Goal: Task Accomplishment & Management: Use online tool/utility

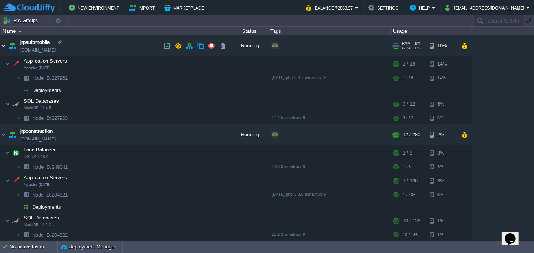
click at [4, 47] on img at bounding box center [3, 46] width 6 height 21
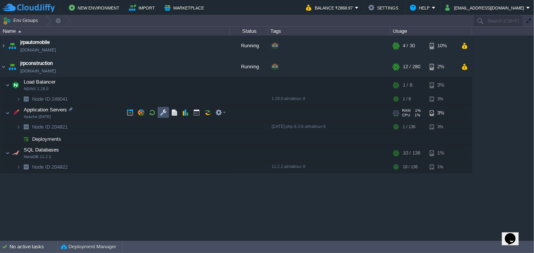
click at [164, 112] on button "button" at bounding box center [163, 112] width 7 height 7
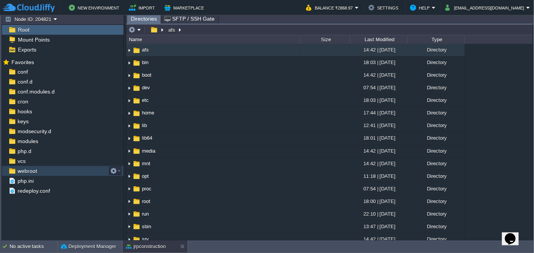
click at [31, 172] on span "webroot" at bounding box center [27, 171] width 22 height 7
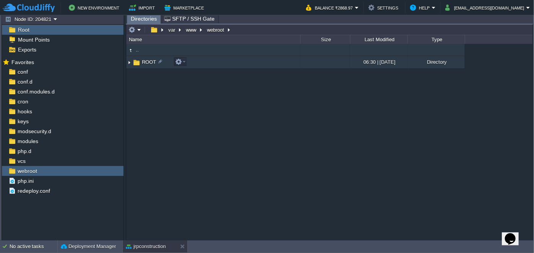
click at [127, 62] on img at bounding box center [129, 63] width 6 height 12
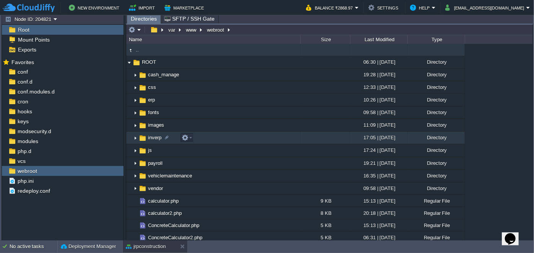
click at [136, 138] on img at bounding box center [135, 138] width 6 height 12
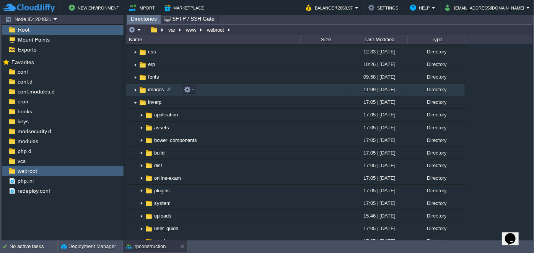
scroll to position [34, 0]
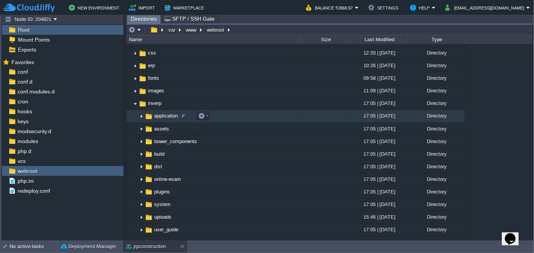
click at [141, 114] on img at bounding box center [141, 117] width 6 height 12
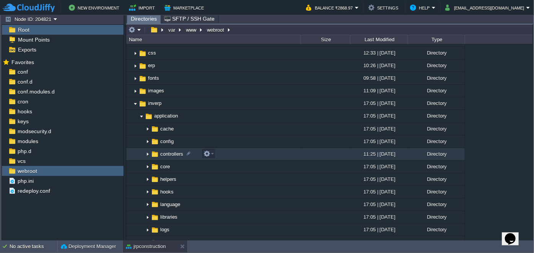
click at [147, 151] on img at bounding box center [147, 155] width 6 height 12
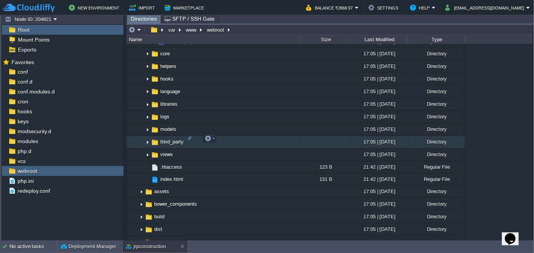
scroll to position [556, 0]
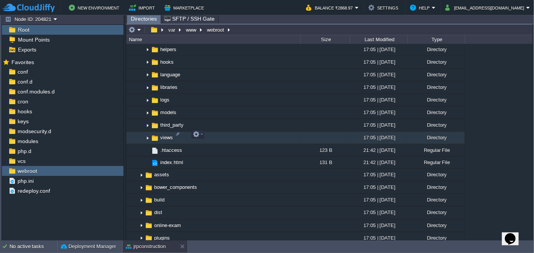
click at [145, 134] on img at bounding box center [147, 138] width 6 height 12
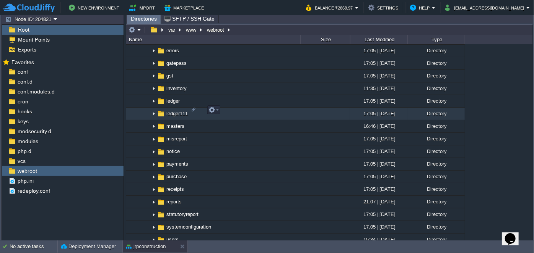
scroll to position [695, 0]
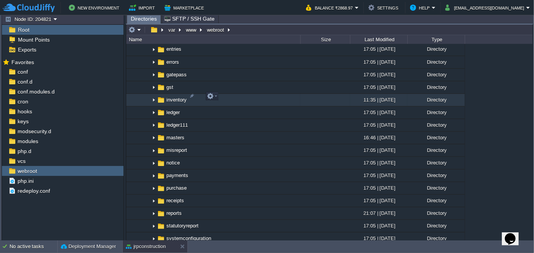
click at [153, 96] on img at bounding box center [154, 100] width 6 height 12
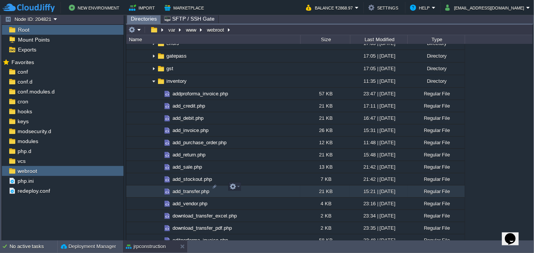
scroll to position [730, 0]
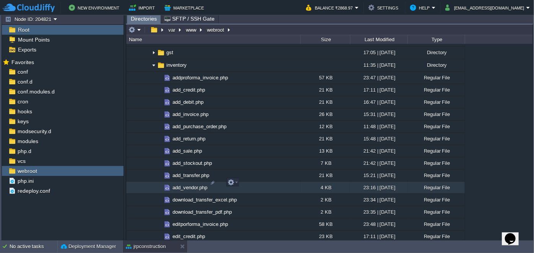
click at [187, 185] on span "add_vendor.php" at bounding box center [189, 188] width 37 height 6
click at [139, 21] on span "Directories" at bounding box center [144, 19] width 26 height 10
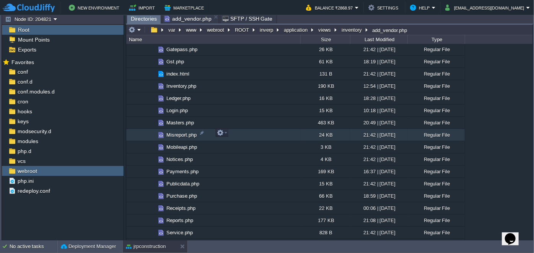
scroll to position [243, 0]
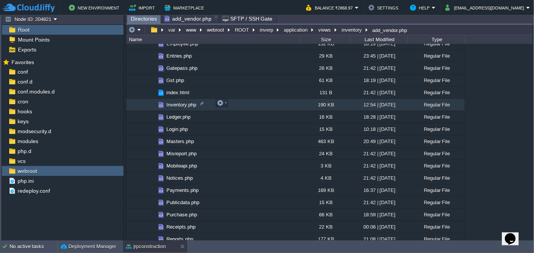
click at [170, 104] on span "Inventory.php" at bounding box center [181, 105] width 32 height 6
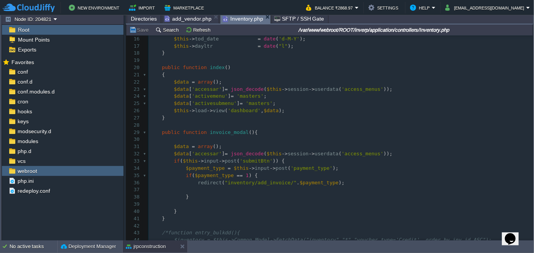
scroll to position [139, 0]
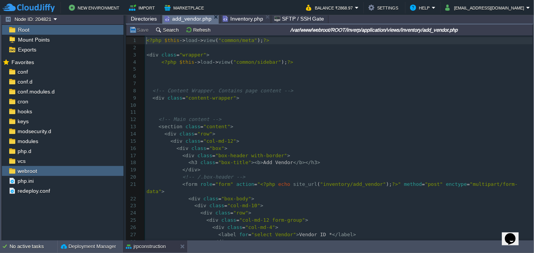
click at [187, 21] on span "add_vendor.php" at bounding box center [187, 19] width 47 height 10
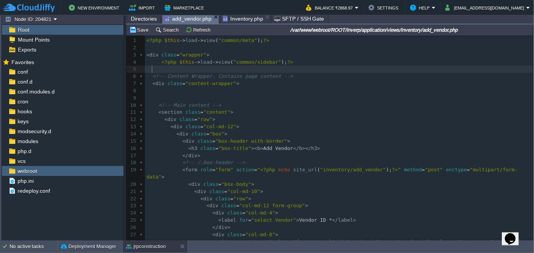
type textarea "-"
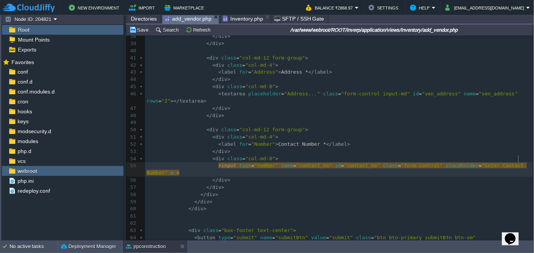
scroll to position [2, 8]
type textarea "min="""
type textarea "10"
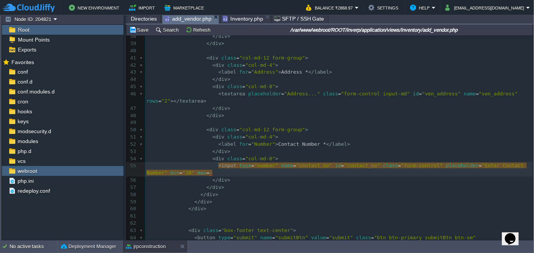
type textarea "max="""
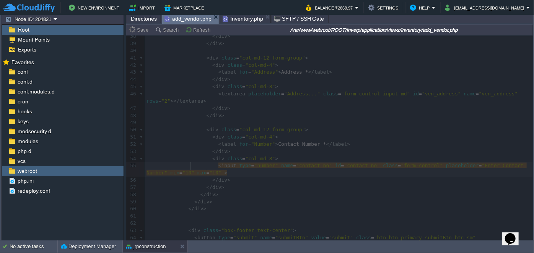
type textarea "10"
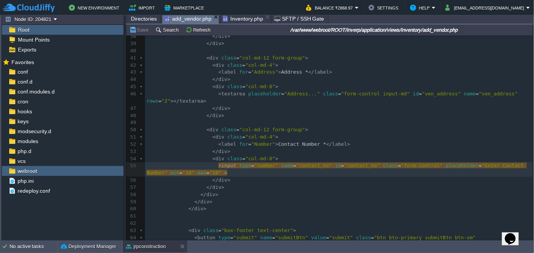
type textarea "<input type="number" name="contact_no" id="contact_no" class="form-control" pla…"
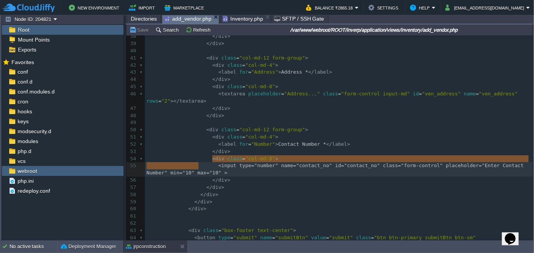
drag, startPoint x: 211, startPoint y: 159, endPoint x: 216, endPoint y: 164, distance: 7.3
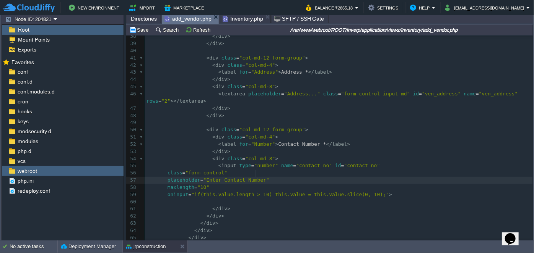
click at [255, 177] on span ""Enter Contact Number"" at bounding box center [236, 180] width 66 height 6
click at [215, 174] on div "xxxxxxxxxx ​ 20 < div class = "box-body" > 21 < div class = "col-md-10" > 22 < …" at bounding box center [339, 162] width 388 height 533
type textarea "10Digit"
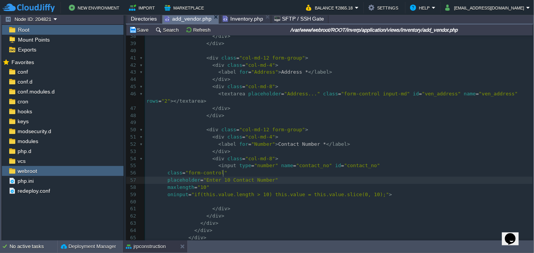
type textarea "c"
type textarea "Digit"
click at [281, 171] on div "xxxxxxxxxx ​ 20 < div class = "box-body" > 21 < div class = "col-md-10" > 22 < …" at bounding box center [339, 162] width 388 height 533
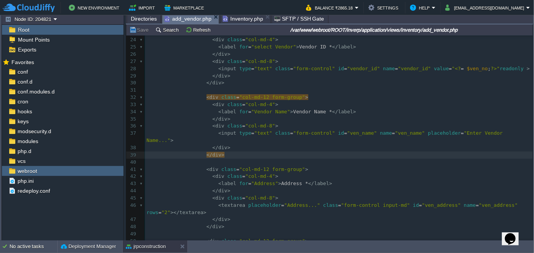
scroll to position [139, 0]
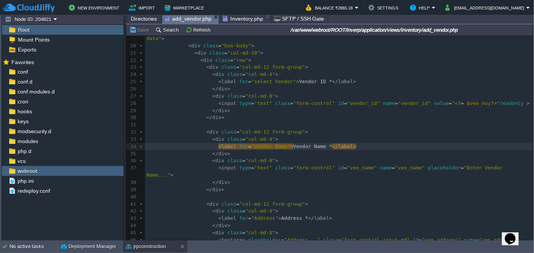
click at [225, 146] on div "xxxxxxxxxx ​ 10 <!-- Main content --> 11 < section class = "content" > 12 < div…" at bounding box center [339, 179] width 388 height 432
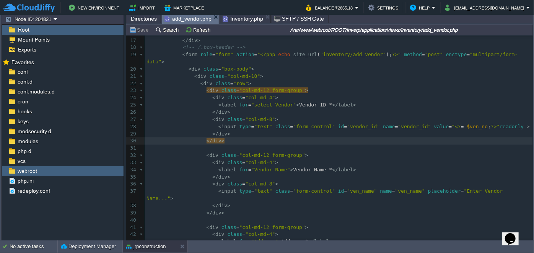
scroll to position [104, 0]
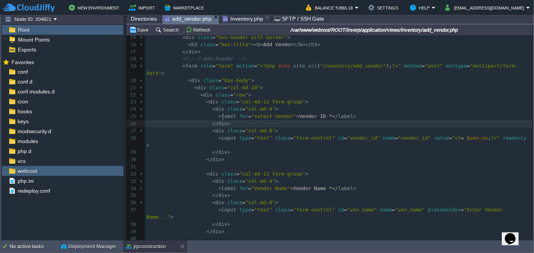
click at [231, 120] on pre "</ div >" at bounding box center [339, 123] width 388 height 7
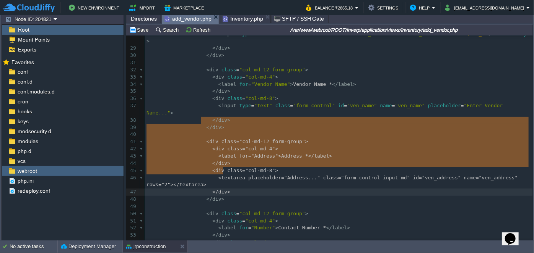
type textarea "<div class="col-md-12 form-group"> <div class="col-md-4"> <label for="Address">…"
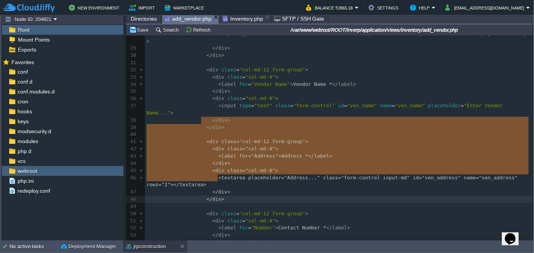
drag, startPoint x: 201, startPoint y: 120, endPoint x: 239, endPoint y: 174, distance: 66.2
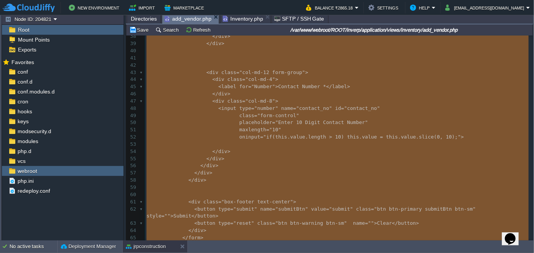
type textarea "-"
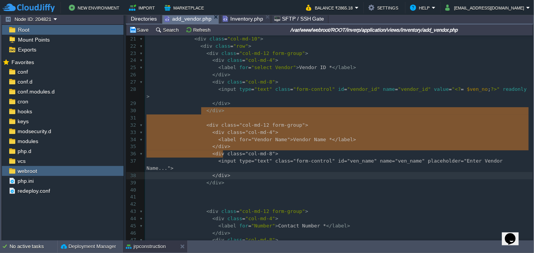
type textarea "<div class="col-md-12 form-group"> <div class="col-md-4"> <label for="Vendor Na…"
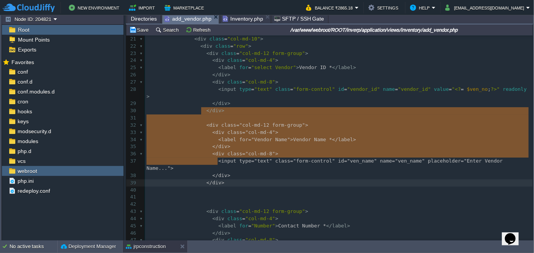
drag, startPoint x: 201, startPoint y: 110, endPoint x: 237, endPoint y: 161, distance: 62.7
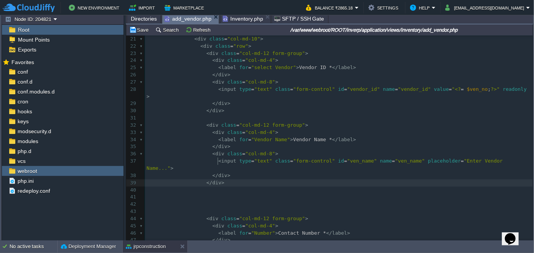
click at [231, 180] on pre "</ div >" at bounding box center [339, 183] width 388 height 7
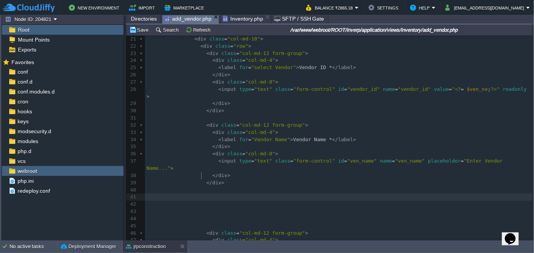
paste textarea "Vendor"
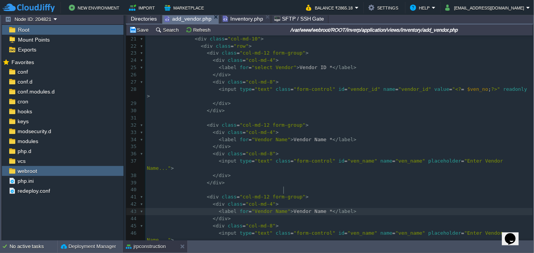
click at [294, 209] on span "Vendor Name *" at bounding box center [313, 212] width 39 height 6
type textarea "Vendor"
type textarea "Email"
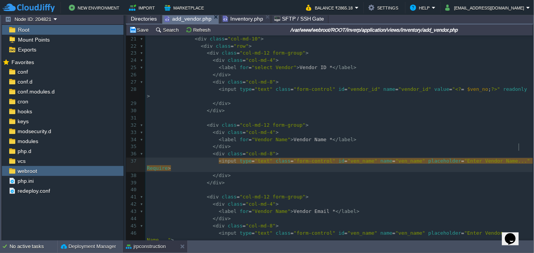
type textarea "Requires"
type textarea "d"
type textarea "r"
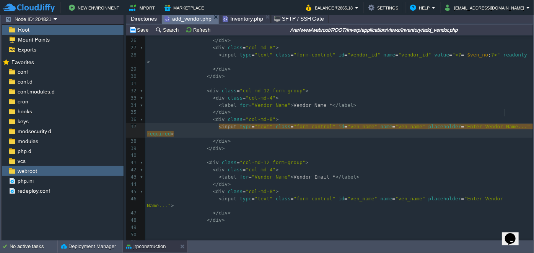
type textarea "required"
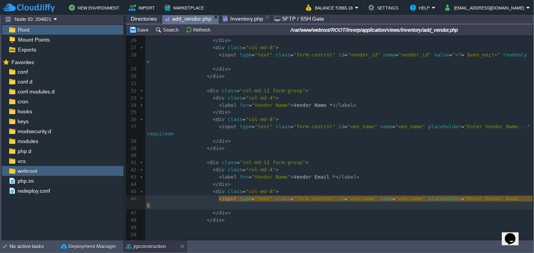
paste textarea
click at [232, 210] on pre "</ div >" at bounding box center [338, 213] width 387 height 7
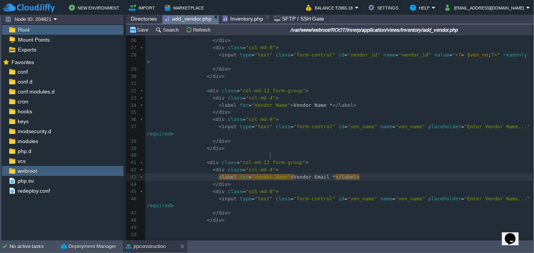
click at [269, 155] on div "xxxxxxxxxx 101 </ html > 1 <?php $this -> load -> view ( "common/meta" ); ?> 2 …" at bounding box center [338, 95] width 387 height 490
type textarea "W"
type textarea "Email"
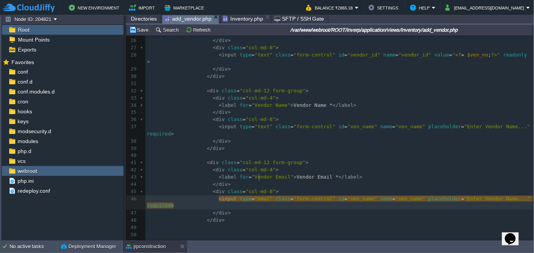
type textarea "email"
type textarea "mail"
type textarea "ven_mail"
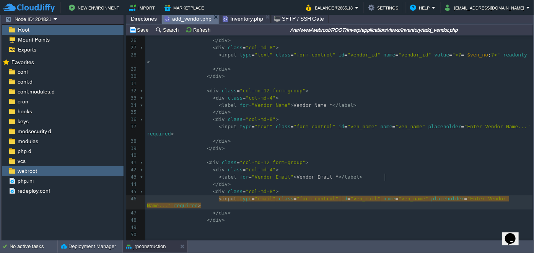
type textarea "ven_name"
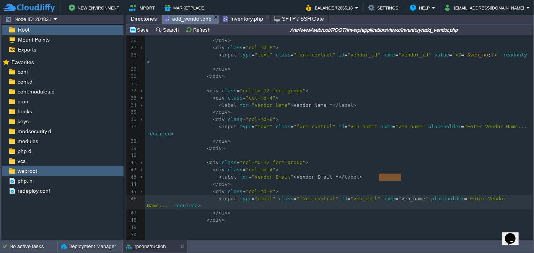
paste textarea
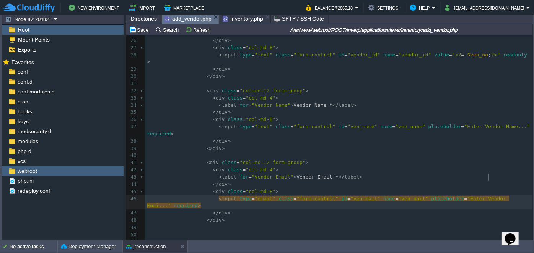
scroll to position [2, 13]
type textarea "Email Id"
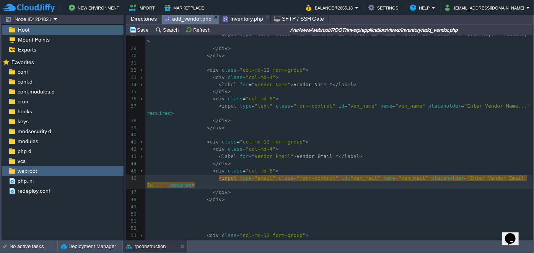
scroll to position [222, 0]
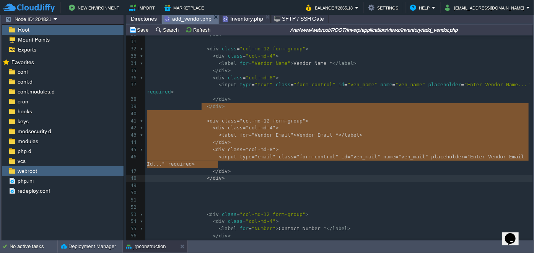
drag, startPoint x: 200, startPoint y: 106, endPoint x: 233, endPoint y: 163, distance: 66.0
type textarea "<div class="col-md-12 form-group"> <div class="col-md-4"> <label for="Vendor Em…"
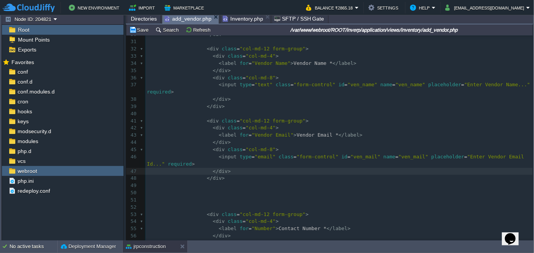
click at [226, 175] on pre "</ div >" at bounding box center [338, 178] width 387 height 7
paste textarea "Vendor"
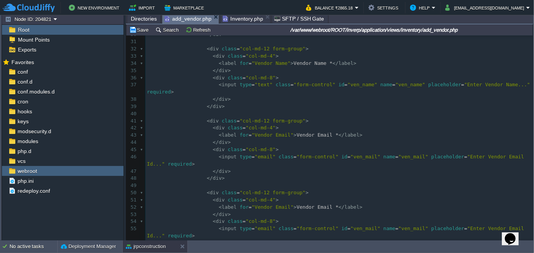
scroll to position [257, 0]
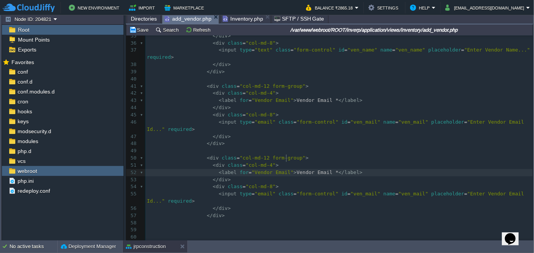
click at [287, 157] on div "xxxxxxxxxx 101 </ html > 21 < div class = "col-md-10" > 22 < div class = "row" …" at bounding box center [338, 143] width 387 height 439
type textarea "Vendor"
type textarea "GST"
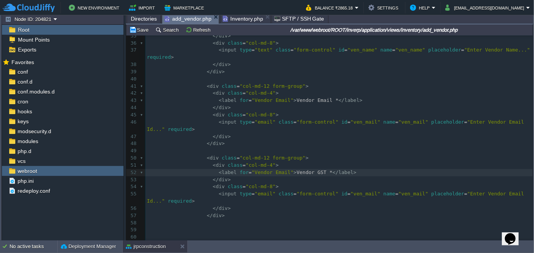
click at [314, 158] on div "xxxxxxxxxx 101 </ html > 21 < div class = "col-md-10" > 22 < div class = "row" …" at bounding box center [338, 143] width 387 height 439
type textarea "Gst No"
type textarea "No."
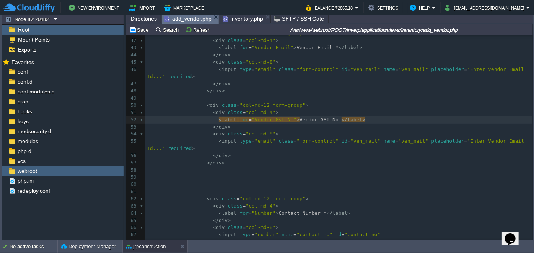
scroll to position [326, 0]
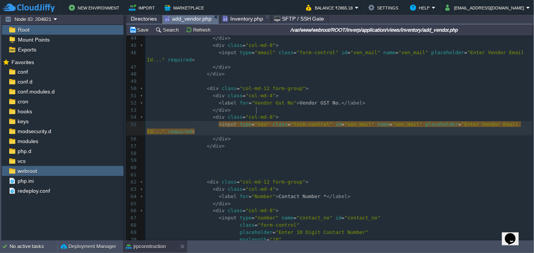
type textarea "text"
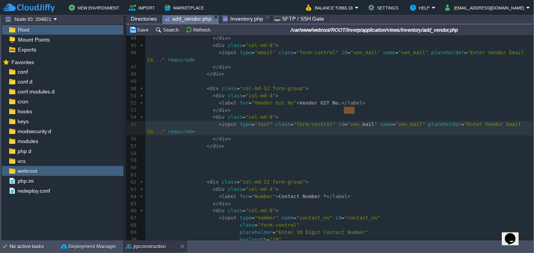
drag, startPoint x: 342, startPoint y: 110, endPoint x: 354, endPoint y: 108, distance: 11.2
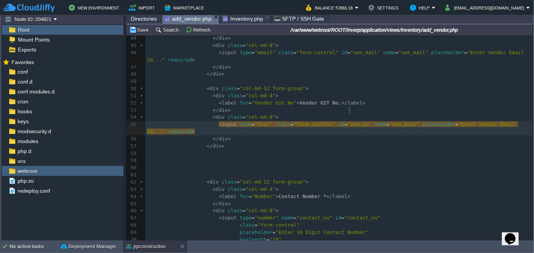
scroll to position [2, 8]
type textarea "gstno"
type textarea "ven_gstno"
type textarea "ven_mail"
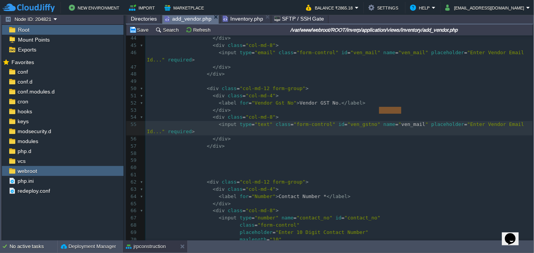
paste textarea
type textarea "n"
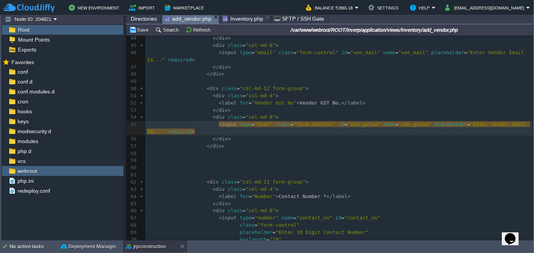
click at [467, 122] on span ""Enter Vendor Email Id..."" at bounding box center [338, 128] width 383 height 13
type textarea "Gst Number"
type textarea "Email"
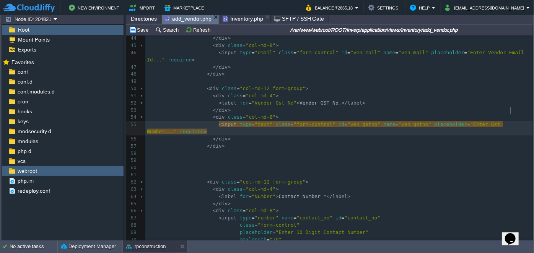
type textarea "required"
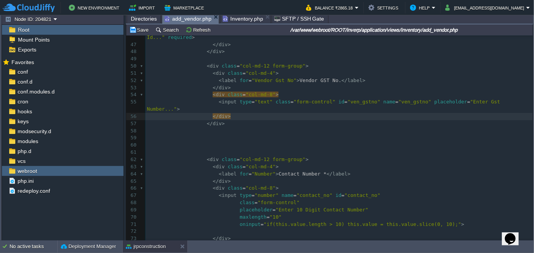
scroll to position [361, 0]
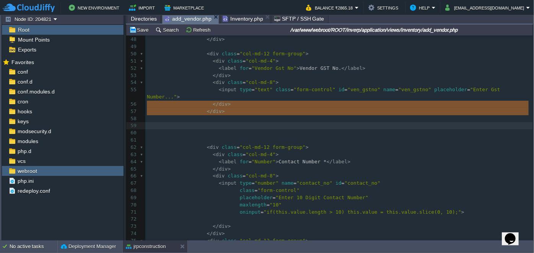
drag, startPoint x: 221, startPoint y: 117, endPoint x: 223, endPoint y: 104, distance: 13.2
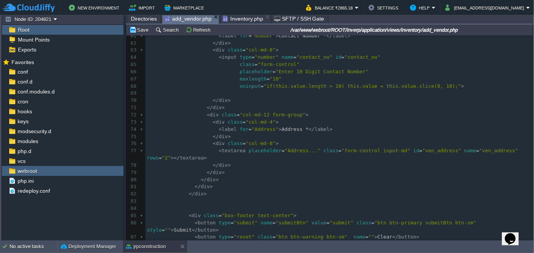
scroll to position [465, 0]
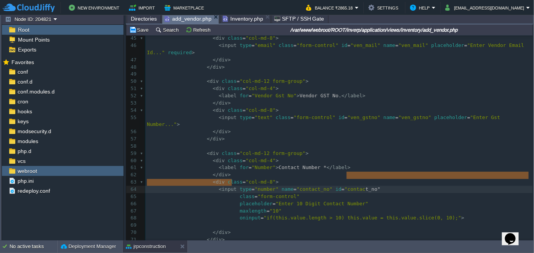
type textarea """
drag, startPoint x: 231, startPoint y: 179, endPoint x: 361, endPoint y: 175, distance: 130.0
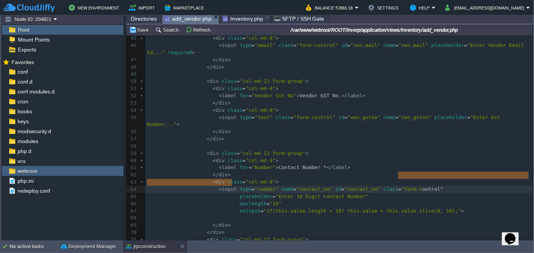
type textarea """
drag, startPoint x: 232, startPoint y: 181, endPoint x: 422, endPoint y: 175, distance: 190.1
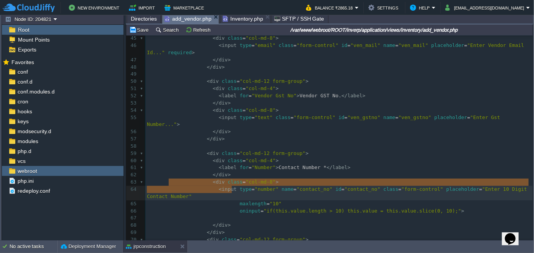
drag, startPoint x: 230, startPoint y: 188, endPoint x: 233, endPoint y: 182, distance: 7.3
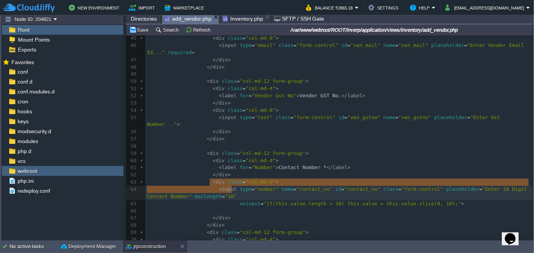
drag, startPoint x: 231, startPoint y: 189, endPoint x: 232, endPoint y: 185, distance: 4.2
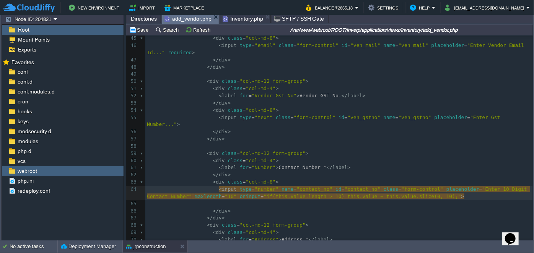
click at [272, 172] on pre "</ div >" at bounding box center [338, 175] width 387 height 7
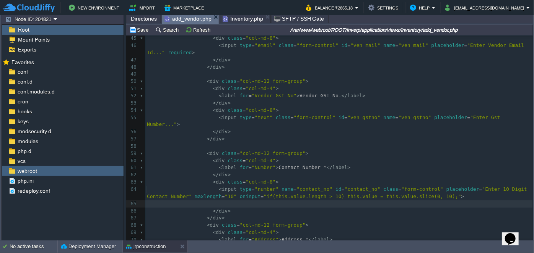
click at [230, 201] on pre "​" at bounding box center [338, 204] width 387 height 7
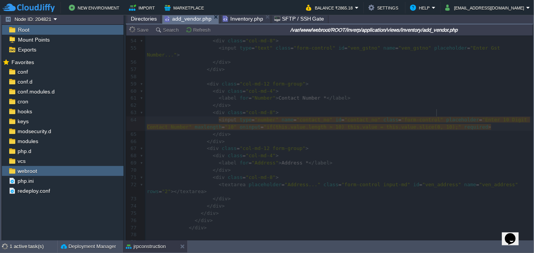
type textarea "required"
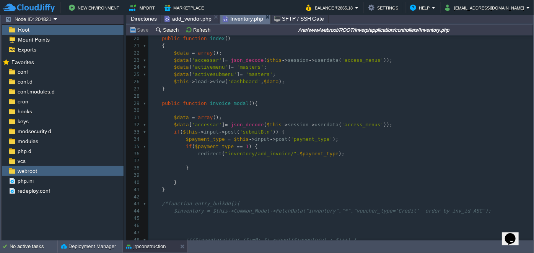
click at [240, 22] on span "Inventory.php" at bounding box center [242, 19] width 41 height 10
click at [190, 20] on span "add_vendor.php" at bounding box center [187, 18] width 47 height 9
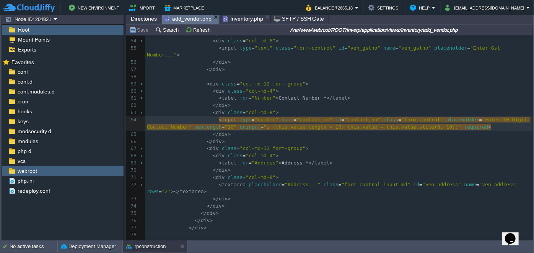
click at [147, 19] on span "Directories" at bounding box center [144, 18] width 26 height 9
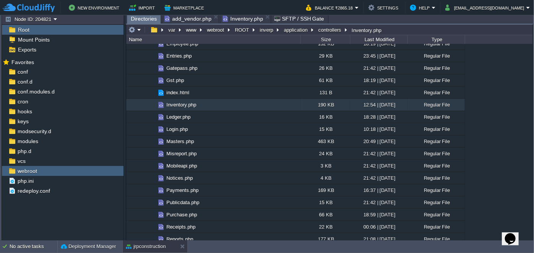
click at [195, 19] on span "add_vendor.php" at bounding box center [187, 18] width 47 height 9
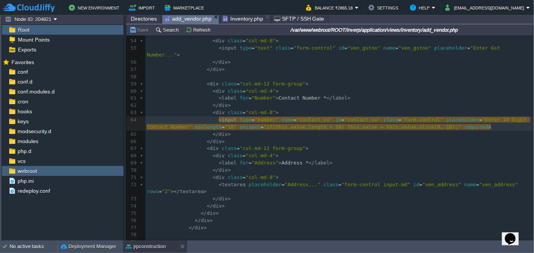
click at [234, 21] on span "Inventory.php" at bounding box center [242, 18] width 41 height 9
click at [186, 18] on span "add_vendor.php" at bounding box center [187, 19] width 47 height 10
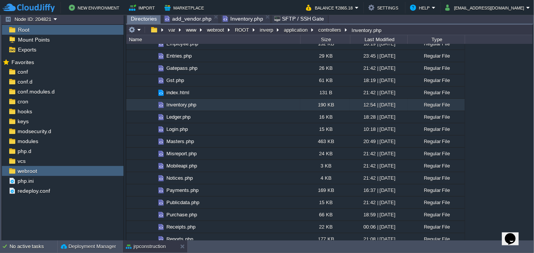
click at [141, 21] on span "Directories" at bounding box center [144, 19] width 26 height 10
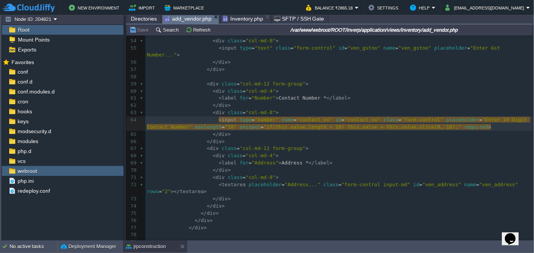
click at [179, 16] on span "add_vendor.php" at bounding box center [187, 19] width 47 height 10
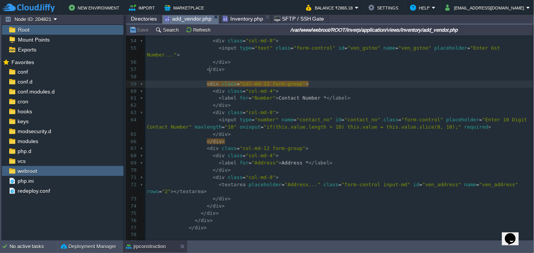
scroll to position [2, 0]
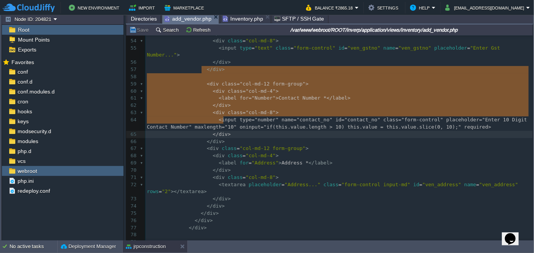
type textarea "<div class="col-md-12 form-group"> <div class="col-md-4"> <label for="Number">C…"
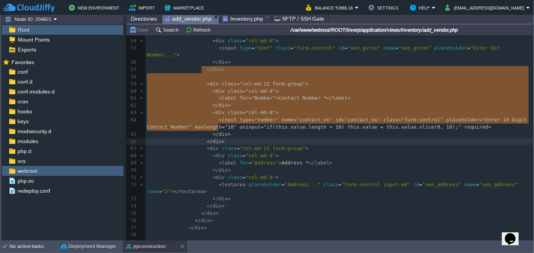
drag, startPoint x: 201, startPoint y: 70, endPoint x: 237, endPoint y: 124, distance: 65.6
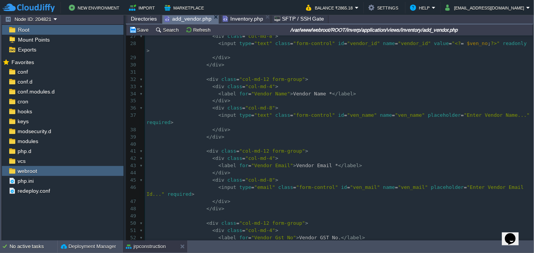
scroll to position [188, 0]
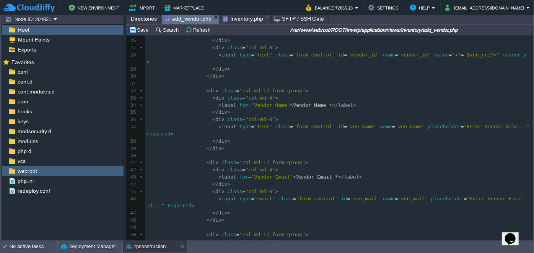
click at [227, 145] on pre "</ div >" at bounding box center [339, 148] width 388 height 7
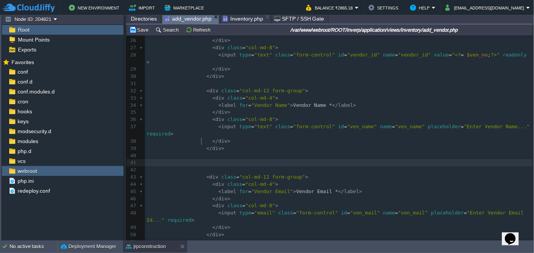
paste textarea "required"
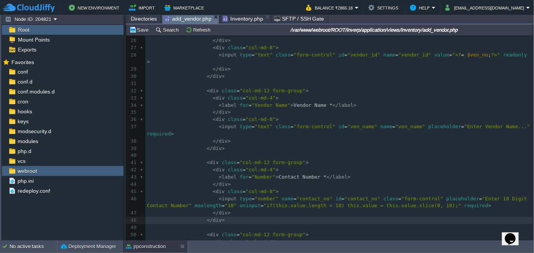
scroll to position [257, 0]
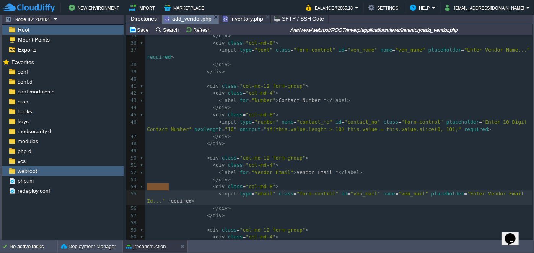
type textarea "required"
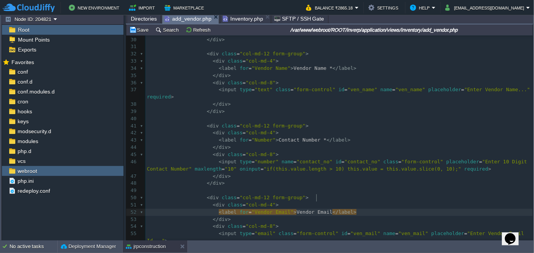
scroll to position [154, 0]
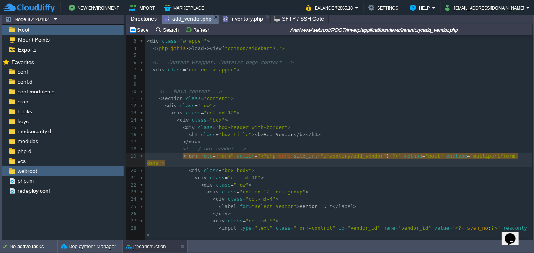
type textarea "add_vendor"
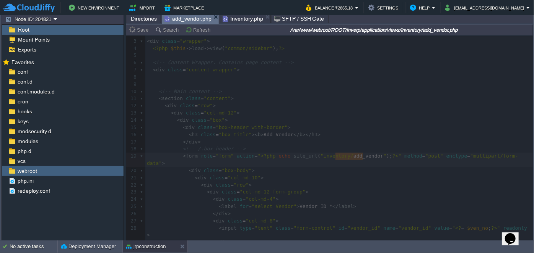
click at [239, 18] on span "Inventory.php" at bounding box center [242, 18] width 41 height 9
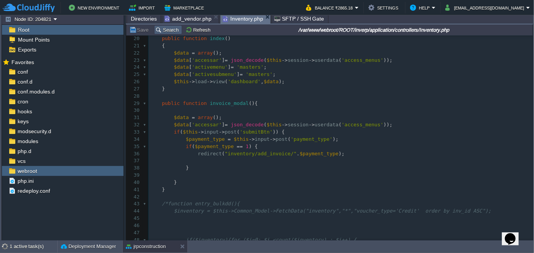
click at [171, 29] on button "Search" at bounding box center [168, 29] width 26 height 7
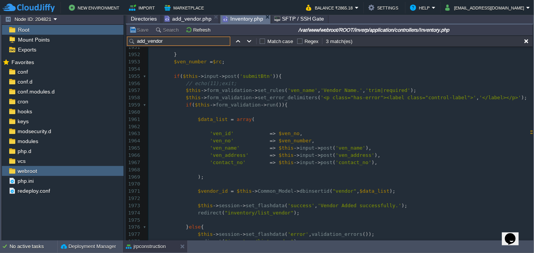
type input "add_vendor"
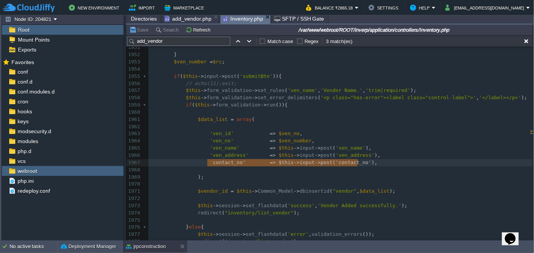
type textarea "'contact_no' => $this->input->post('contact_no'),"
drag, startPoint x: 360, startPoint y: 163, endPoint x: 203, endPoint y: 161, distance: 156.3
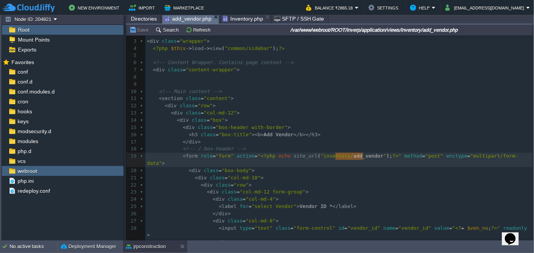
click at [190, 15] on span "add_vendor.php" at bounding box center [187, 19] width 47 height 10
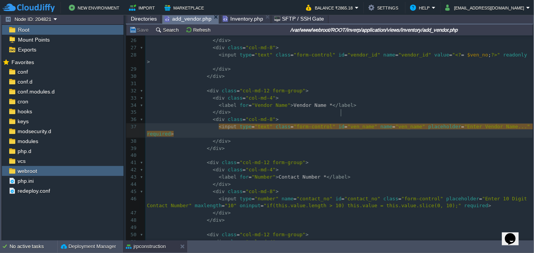
click at [347, 124] on span ""ven_name"" at bounding box center [362, 127] width 30 height 6
type textarea "ven_name"
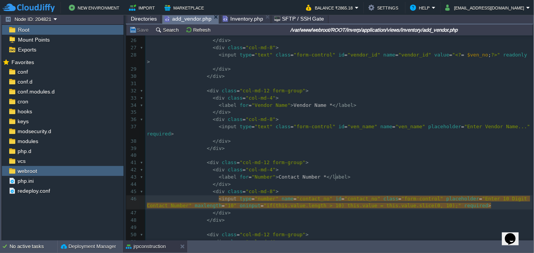
type textarea "contact_no"
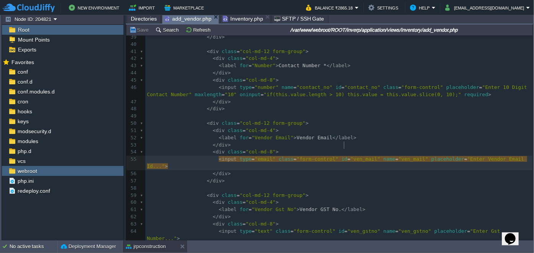
type textarea "ven_mail"
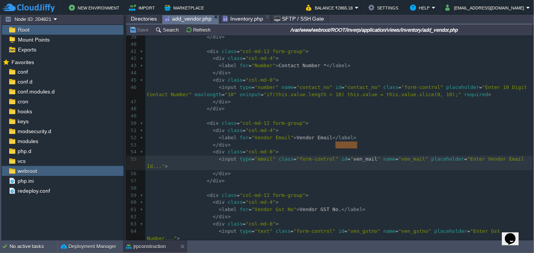
click at [242, 19] on span "Inventory.php" at bounding box center [242, 18] width 41 height 9
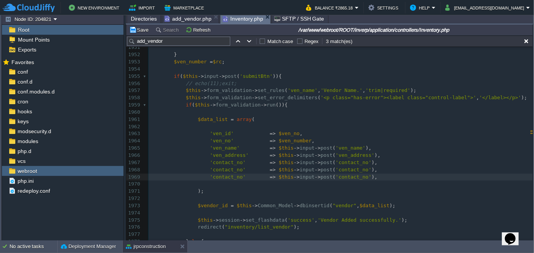
click at [221, 169] on div "xxxxxxxxxx public function add_vendor (){ 1941 $endyr = substr ( date ( 'Y' , s…" at bounding box center [340, 155] width 384 height 367
type textarea "contact_no"
paste textarea
click at [322, 169] on div "xxxxxxxxxx public function add_vendor (){ 1941 $endyr = substr ( date ( 'Y' , s…" at bounding box center [340, 155] width 384 height 367
type textarea "contact_no"
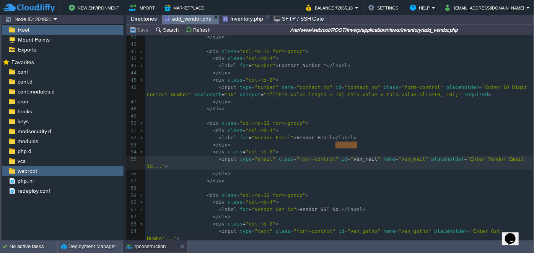
click at [179, 18] on span "add_vendor.php" at bounding box center [187, 19] width 47 height 10
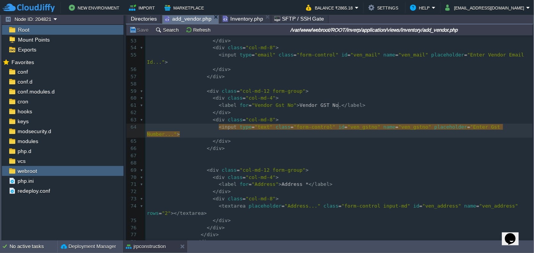
type textarea "ven_gstno"
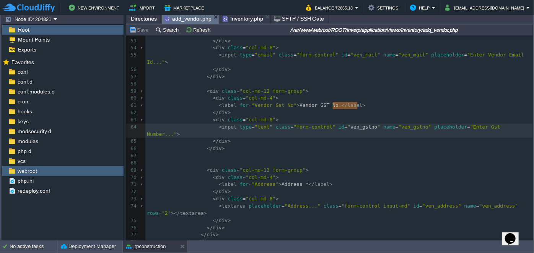
click at [240, 23] on span "Inventory.php" at bounding box center [242, 18] width 41 height 9
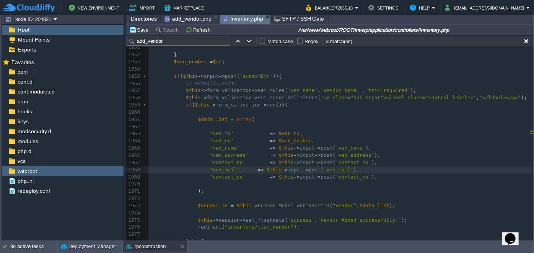
click at [223, 176] on span "'contact_no'" at bounding box center [228, 177] width 36 height 6
type textarea "contact_no"
paste textarea
click at [323, 178] on span "'contact_no'" at bounding box center [341, 177] width 36 height 6
type textarea "contact_no"
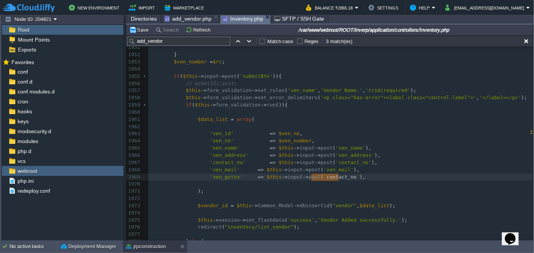
paste textarea
click at [246, 169] on span at bounding box center [251, 170] width 12 height 7
click at [248, 174] on div "xxxxxxxxxx public function add_vendor (){ 1941 $endyr = substr ( date ( 'Y' , s…" at bounding box center [340, 155] width 384 height 367
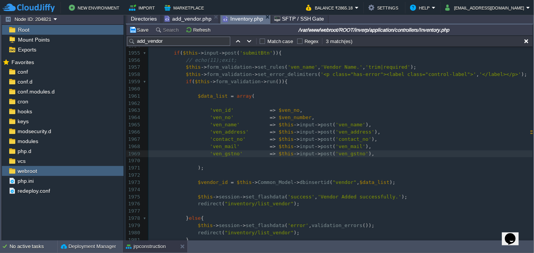
scroll to position [14443, 0]
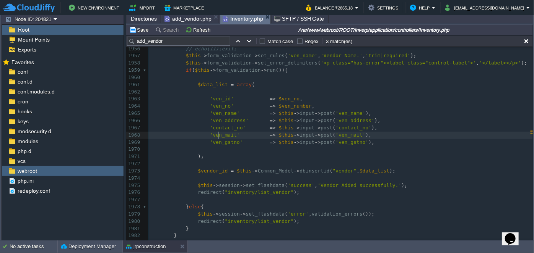
click at [217, 137] on span "'ven_mail'" at bounding box center [225, 135] width 30 height 6
type textarea "ven_mail"
click at [223, 143] on span "'ven_gstno'" at bounding box center [226, 143] width 33 height 6
type textarea "ven_gstno"
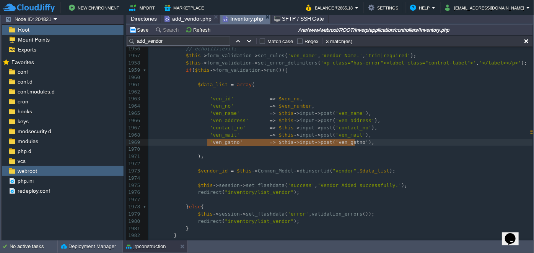
type textarea "'ven_gstno' => $this->input->post('ven_gstno'),"
drag, startPoint x: 357, startPoint y: 143, endPoint x: 205, endPoint y: 142, distance: 151.4
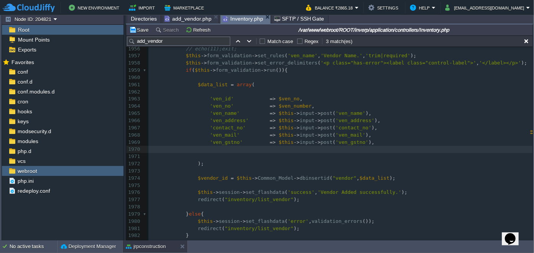
paste textarea "ven_gstno"
click at [214, 148] on span "'ven_gstno'" at bounding box center [226, 149] width 33 height 6
type textarea "addedby"
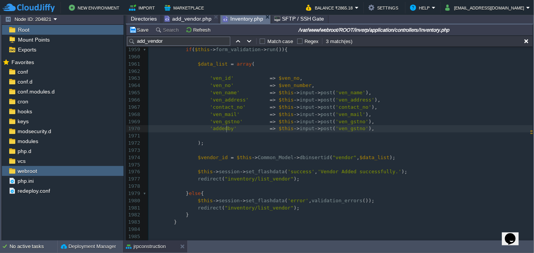
scroll to position [14477, 0]
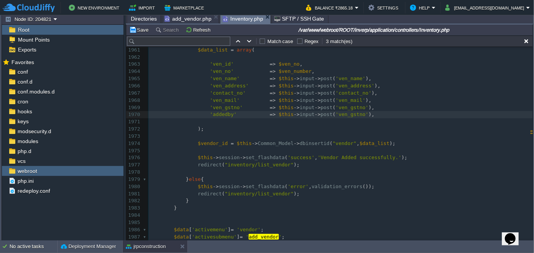
type textarea "addedby"
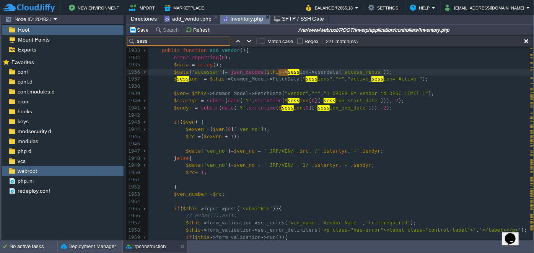
type input "sess"
drag, startPoint x: 259, startPoint y: 71, endPoint x: 324, endPoint y: 71, distance: 65.0
type textarea "ven_gstno"
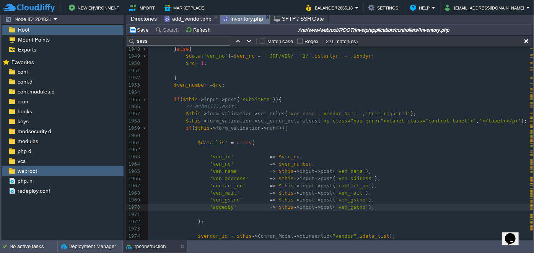
scroll to position [14423, 0]
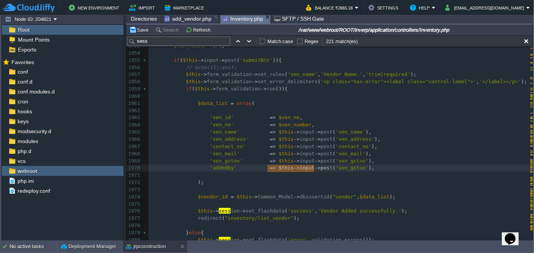
type textarea "$this->input->post"
drag, startPoint x: 266, startPoint y: 168, endPoint x: 315, endPoint y: 167, distance: 48.9
paste textarea
type textarea "ven_gstno"
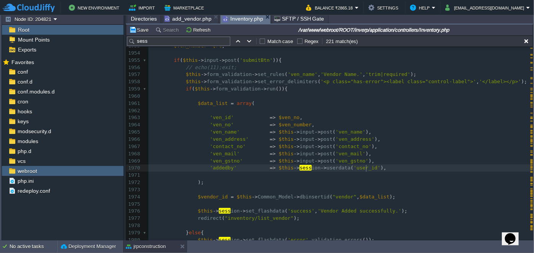
click at [375, 171] on pre "'addedby' => $this -> sess ion -> userdata ( 'user_id' )," at bounding box center [340, 168] width 384 height 7
click at [223, 169] on div "xxxxxxxxxx $data [ 'records_item' ] = $records_item = $this -> Common_Model -> …" at bounding box center [340, 140] width 384 height 339
type textarea "addedby"
click at [217, 188] on pre "​" at bounding box center [340, 190] width 384 height 7
click at [214, 162] on span "'ven_gstno'" at bounding box center [226, 161] width 33 height 6
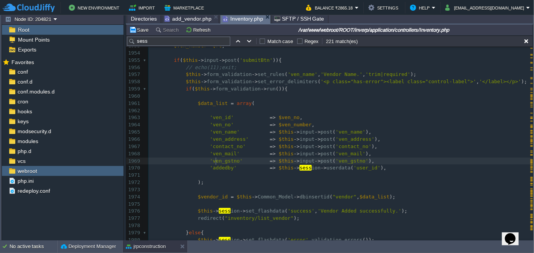
type textarea "ven_gstno"
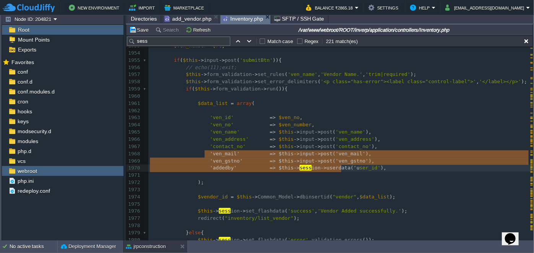
type textarea "'ven_mail' => $this->input->post('ven_mail'), 'ven_gstno' => $this->input->post…"
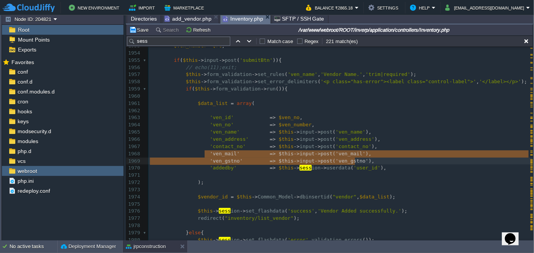
drag, startPoint x: 203, startPoint y: 153, endPoint x: 361, endPoint y: 161, distance: 157.7
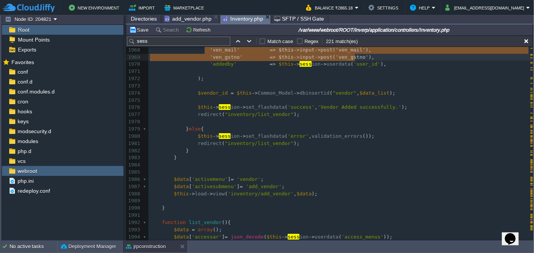
scroll to position [14543, 0]
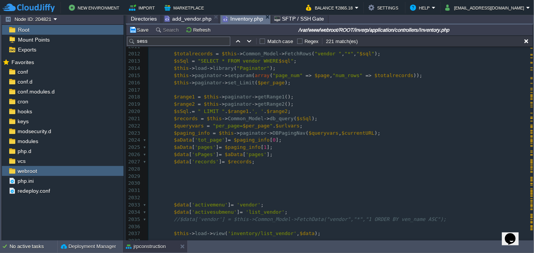
click at [151, 42] on input "sess" at bounding box center [178, 41] width 103 height 9
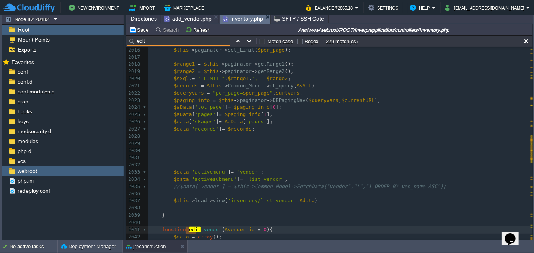
scroll to position [14938, 0]
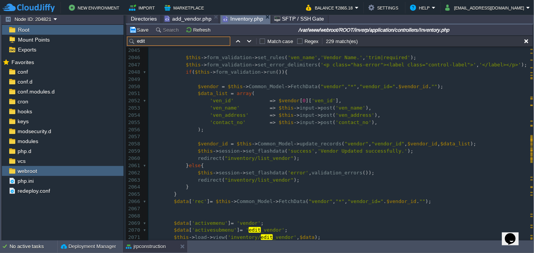
type input "edit"
click at [363, 119] on pre "'contact_no' => $this -> input -> post ( 'contact_no' )," at bounding box center [340, 122] width 384 height 7
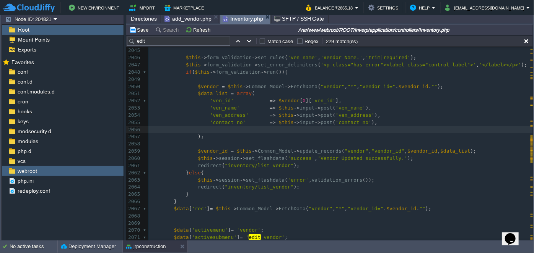
type textarea "1"
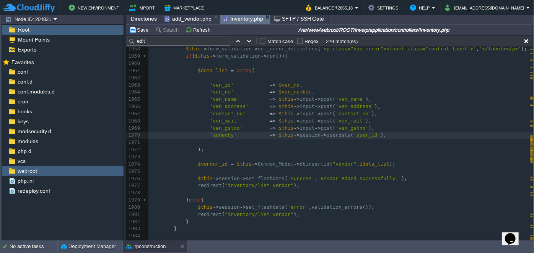
click at [216, 133] on div "xxxxxxxxxx 'ven_gstno' => $this -> input -> post ( 'ven_gstno' ), 1948 } else {…" at bounding box center [340, 197] width 384 height 446
type textarea "addedby"
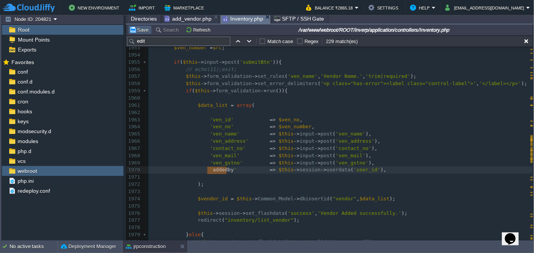
click at [141, 31] on button "Save" at bounding box center [139, 29] width 21 height 7
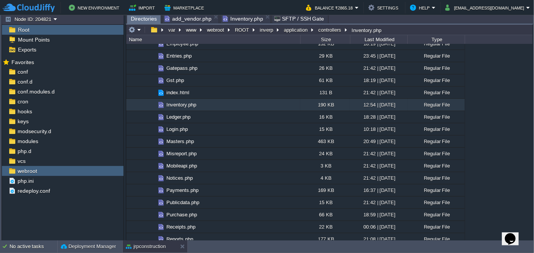
click at [145, 16] on span "Directories" at bounding box center [144, 19] width 26 height 10
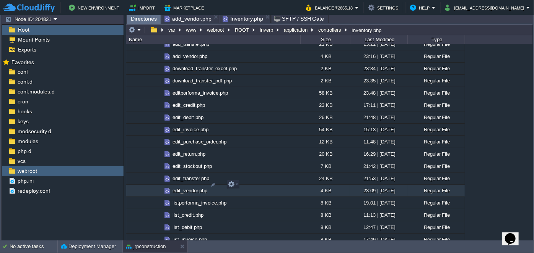
scroll to position [868, 0]
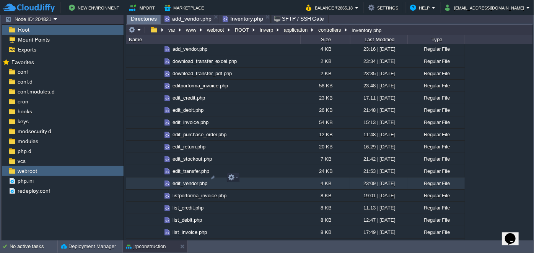
click at [187, 180] on span "edit_vendor.php" at bounding box center [189, 183] width 37 height 6
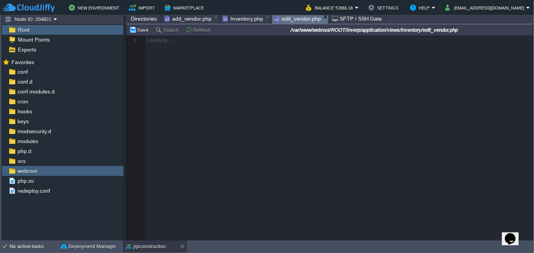
scroll to position [2, 0]
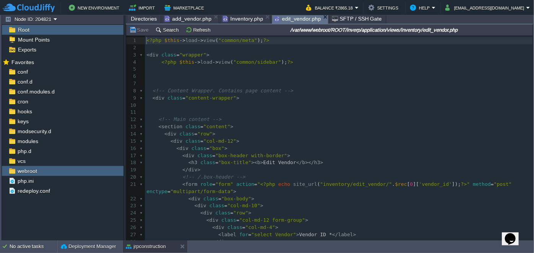
type textarea "-"
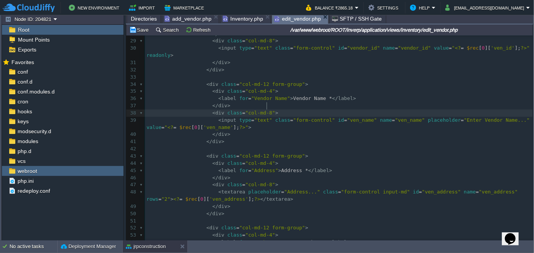
scroll to position [234, 0]
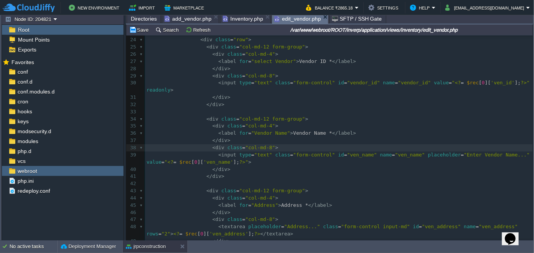
click at [186, 16] on span "add_vendor.php" at bounding box center [187, 18] width 47 height 9
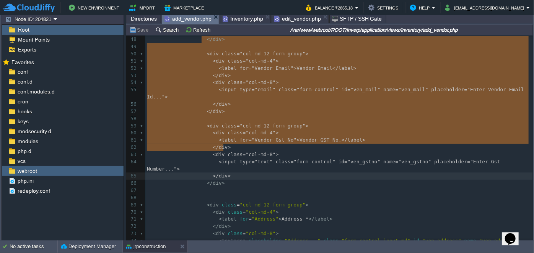
type textarea "<div class="col-md-12 form-group"> <div class="col-md-4"> <label for="Vendor Em…"
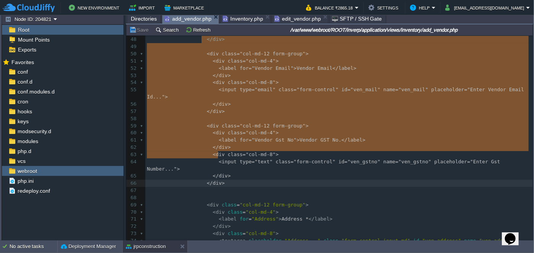
drag, startPoint x: 201, startPoint y: 109, endPoint x: 240, endPoint y: 152, distance: 58.2
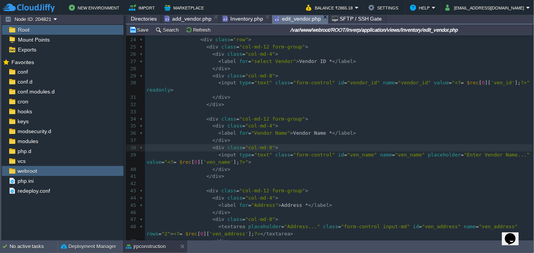
click at [281, 16] on span "edit_vendor.php" at bounding box center [297, 19] width 47 height 10
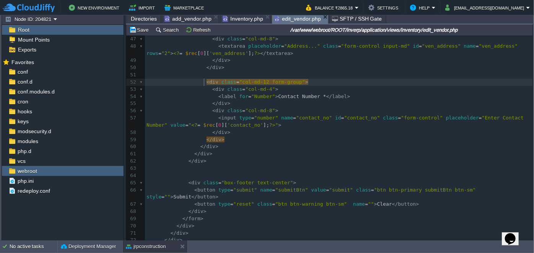
click at [226, 134] on pre "</ div >" at bounding box center [339, 132] width 388 height 7
click at [221, 138] on pre "</ div >" at bounding box center [339, 139] width 388 height 7
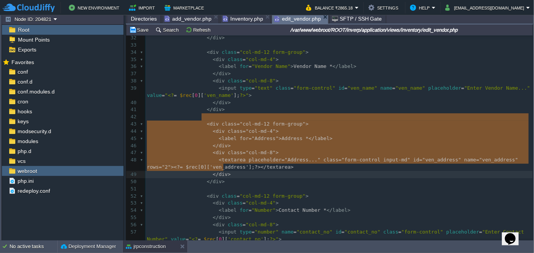
type textarea "<div class="col-md-12 form-group"> <div class="col-md-4"> <label for="Address">…"
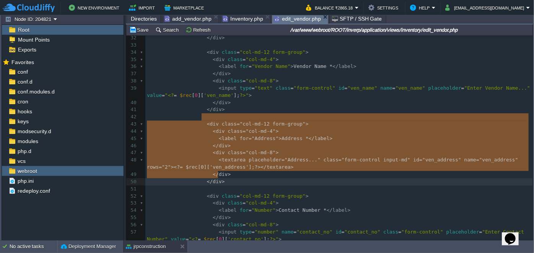
drag, startPoint x: 201, startPoint y: 117, endPoint x: 235, endPoint y: 172, distance: 65.8
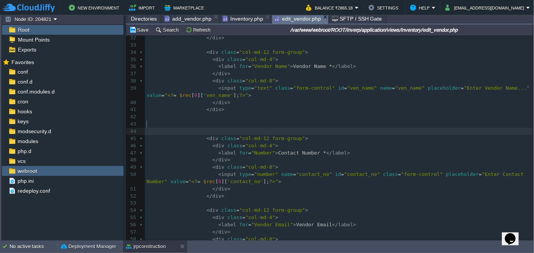
click at [215, 128] on pre "​" at bounding box center [339, 131] width 388 height 7
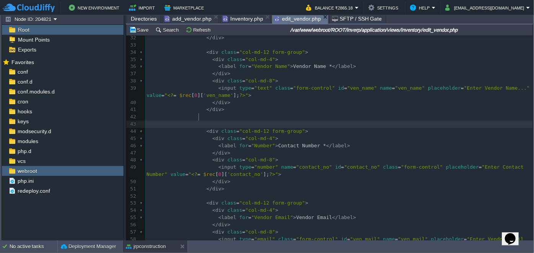
click at [216, 121] on pre at bounding box center [339, 124] width 388 height 7
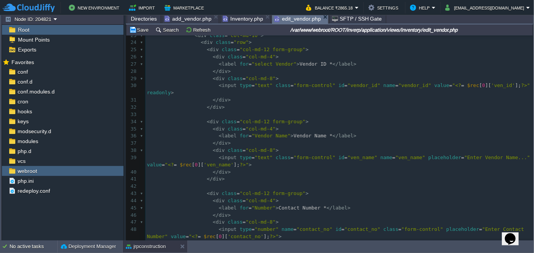
click at [198, 23] on span "add_vendor.php" at bounding box center [187, 18] width 47 height 9
click at [297, 20] on span "edit_vendor.php" at bounding box center [297, 19] width 47 height 10
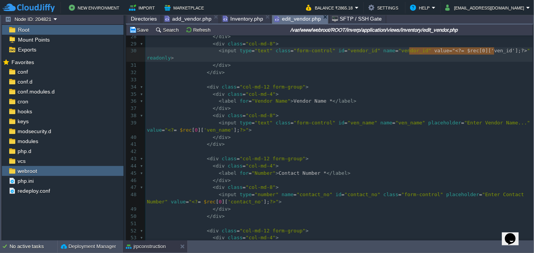
type textarea "value="<?= $rec[0]['ven_id'];?>""
drag, startPoint x: 409, startPoint y: 51, endPoint x: 495, endPoint y: 50, distance: 86.8
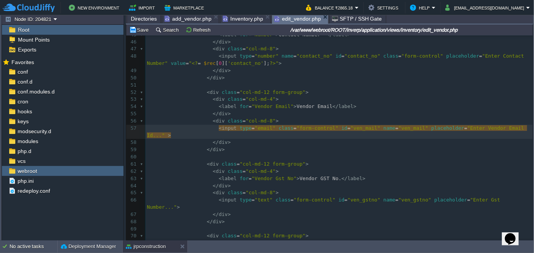
paste textarea
type textarea "ven_mail"
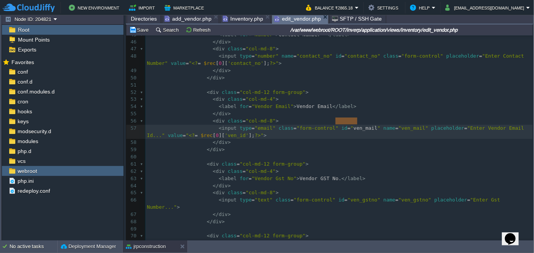
type textarea "ven_id"
paste textarea
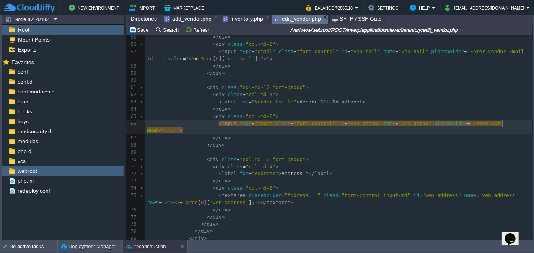
paste textarea
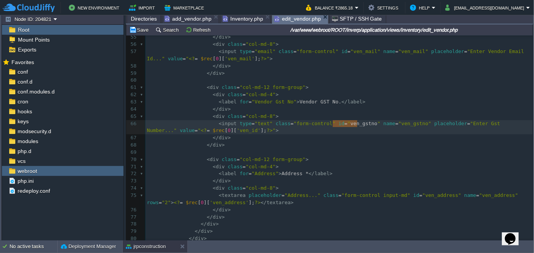
type textarea "ven_gstno"
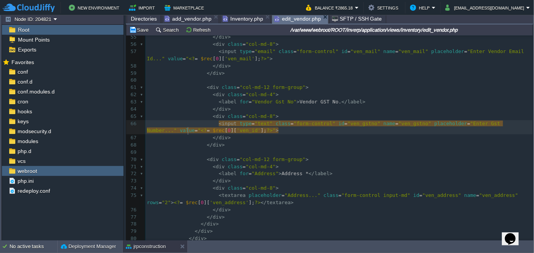
type textarea "ven_id"
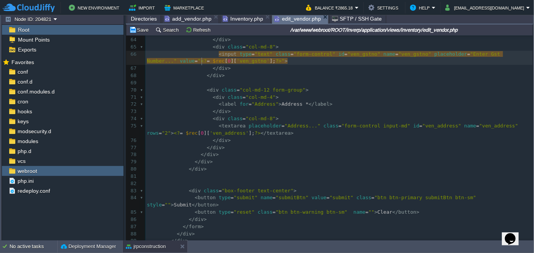
click at [200, 174] on pre "​" at bounding box center [338, 176] width 387 height 7
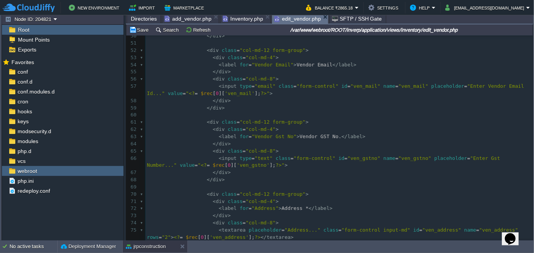
click at [179, 18] on span "add_vendor.php" at bounding box center [187, 18] width 47 height 9
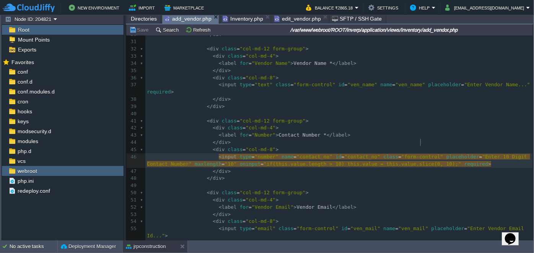
type textarea "placeholder="Enter 10 Digit Contact Number" maxlength="10" oninput="if(this.val…"
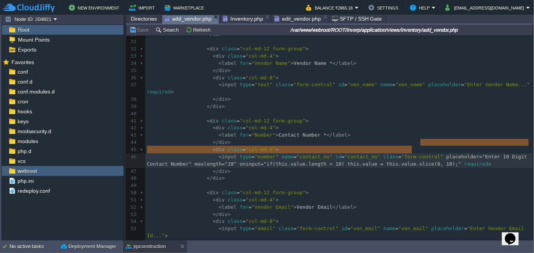
drag, startPoint x: 420, startPoint y: 142, endPoint x: 411, endPoint y: 148, distance: 10.8
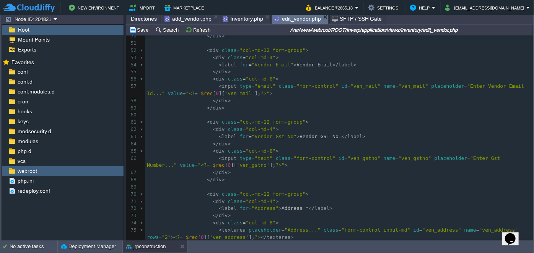
click at [284, 19] on span "edit_vendor.php" at bounding box center [297, 19] width 47 height 10
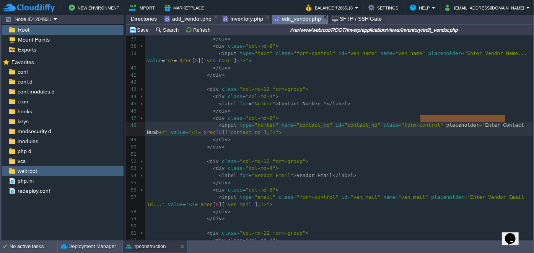
type textarea "placeholder="Enter Contact Number""
drag, startPoint x: 419, startPoint y: 118, endPoint x: 506, endPoint y: 118, distance: 87.5
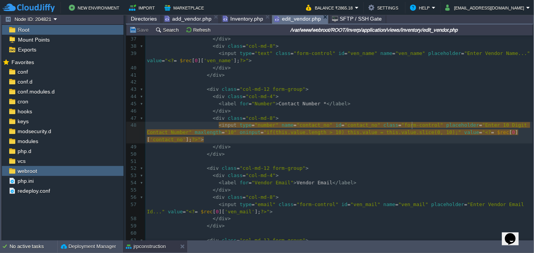
click at [191, 20] on span "add_vendor.php" at bounding box center [187, 18] width 47 height 9
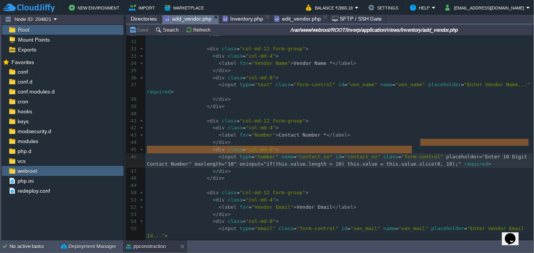
click at [236, 21] on span "Inventory.php" at bounding box center [242, 18] width 41 height 9
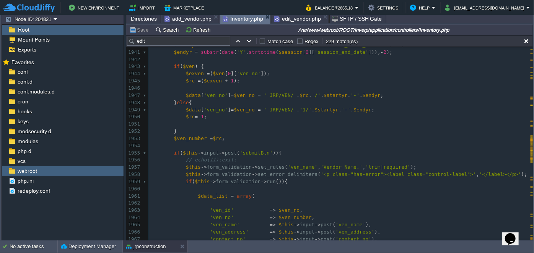
scroll to position [14483, 0]
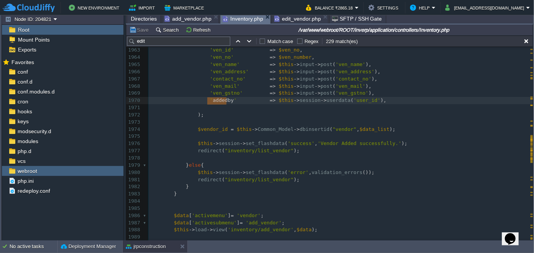
click at [205, 116] on pre ");" at bounding box center [340, 115] width 384 height 7
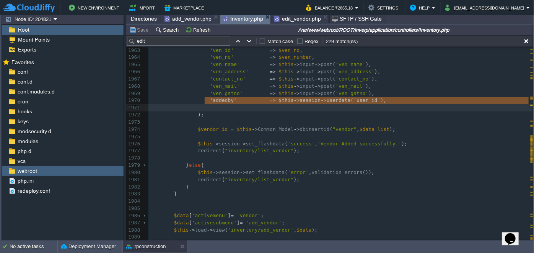
type textarea "'addedby' => $this->session->userdata('user_id'),"
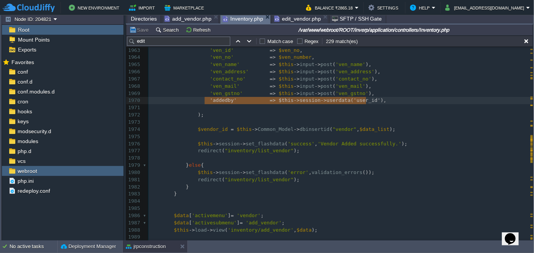
drag, startPoint x: 204, startPoint y: 100, endPoint x: 377, endPoint y: 101, distance: 173.2
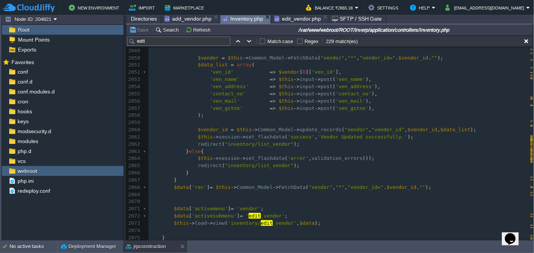
scroll to position [15177, 0]
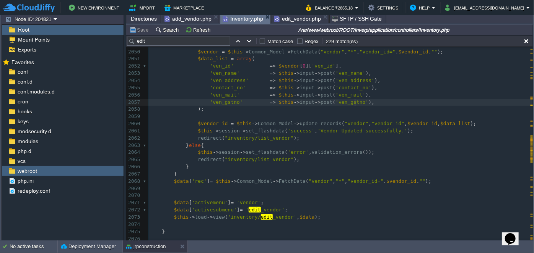
click at [358, 101] on pre "'ven_gstno' => $this -> input -> post ( 'ven_gstno' )," at bounding box center [340, 102] width 384 height 7
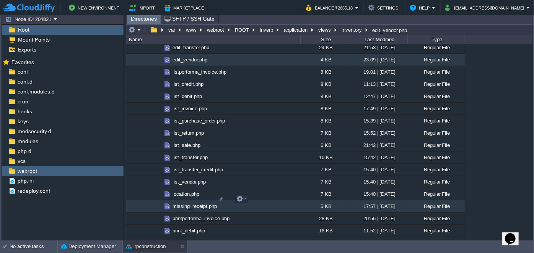
scroll to position [1008, 0]
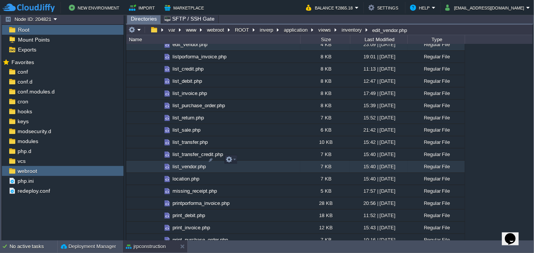
click at [192, 164] on span "list_vendor.php" at bounding box center [189, 167] width 36 height 6
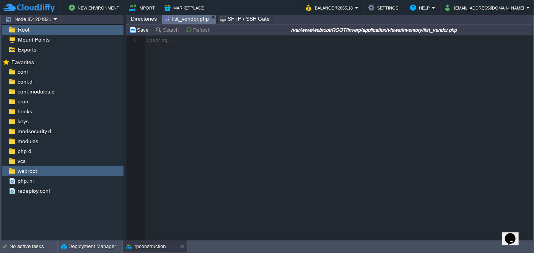
click at [142, 19] on span "Directories" at bounding box center [144, 18] width 26 height 9
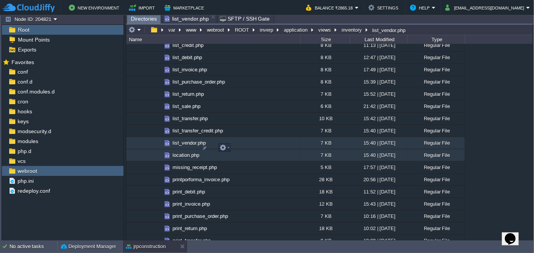
scroll to position [1077, 0]
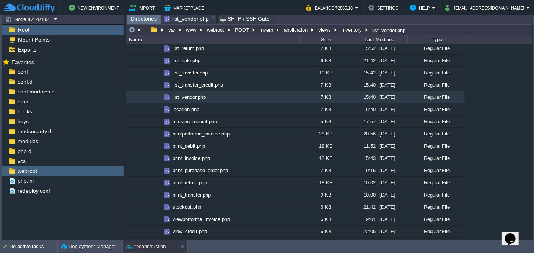
click at [194, 20] on span "list_vendor.php" at bounding box center [186, 18] width 44 height 9
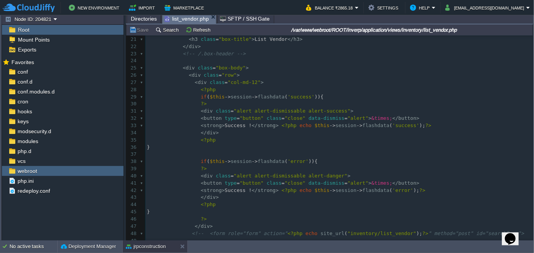
scroll to position [173, 0]
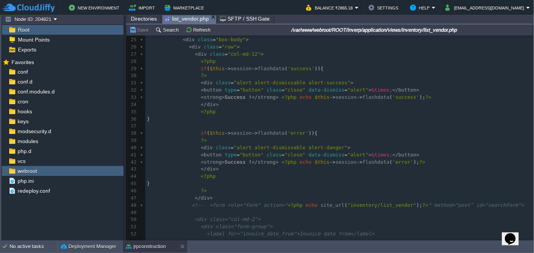
click at [227, 162] on div "153 1 <?php $this -> load -> view ( "common/meta" ); ?> 2 < div class = "wrappe…" at bounding box center [338, 51] width 387 height 375
type textarea "Error"
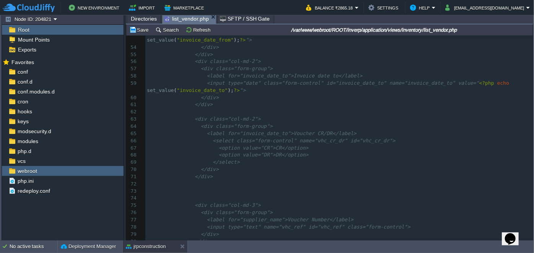
scroll to position [470, 0]
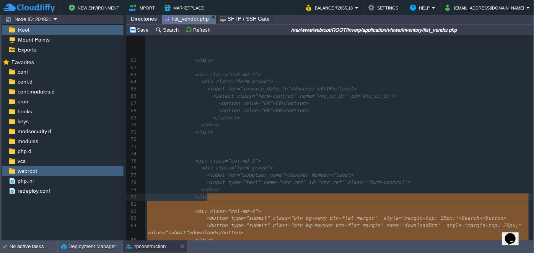
type textarea "-"
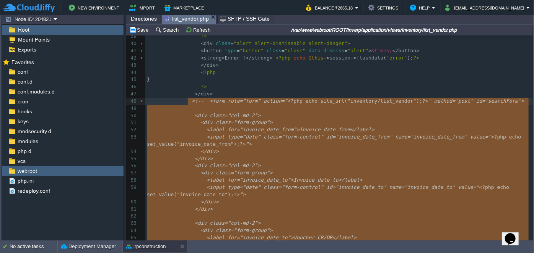
drag, startPoint x: 224, startPoint y: 152, endPoint x: 188, endPoint y: 104, distance: 60.1
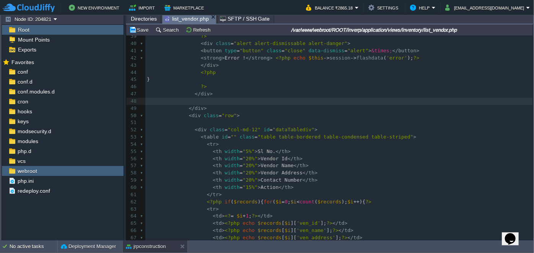
click at [193, 102] on pre at bounding box center [338, 101] width 387 height 7
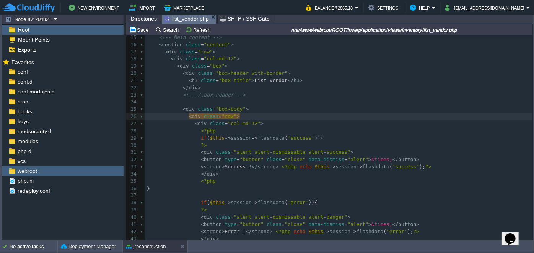
click at [194, 144] on div "xxxxxxxxxx < strong > Error ! </ strong > <?php echo $this -> session -> flashd…" at bounding box center [338, 246] width 387 height 497
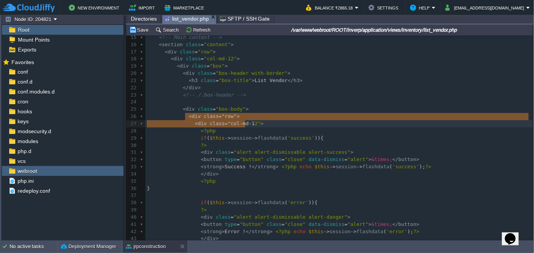
type textarea "<div class="row">"
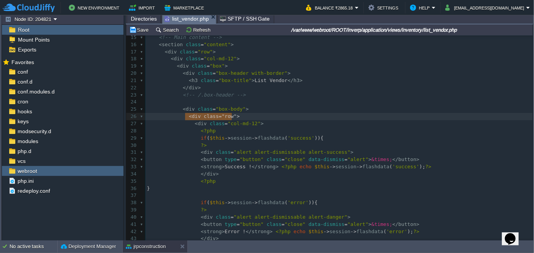
drag, startPoint x: 184, startPoint y: 117, endPoint x: 245, endPoint y: 118, distance: 60.4
click at [239, 116] on pre at bounding box center [338, 116] width 387 height 7
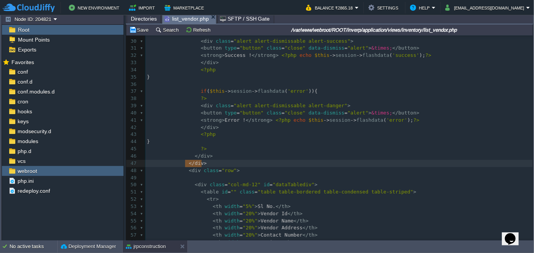
type textarea "</div>"
drag, startPoint x: 184, startPoint y: 163, endPoint x: 208, endPoint y: 163, distance: 23.3
click at [208, 163] on pre at bounding box center [338, 163] width 387 height 7
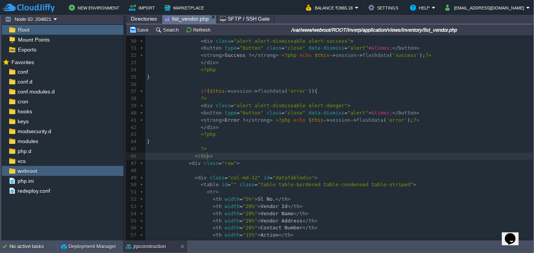
click at [209, 171] on pre at bounding box center [338, 170] width 387 height 7
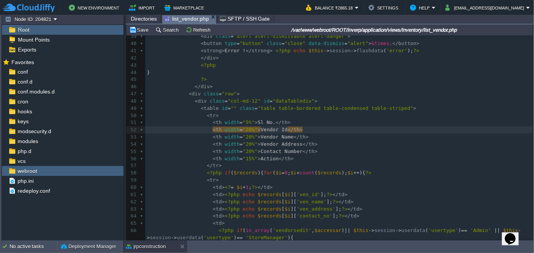
click at [242, 129] on span ""20%"" at bounding box center [249, 130] width 15 height 6
type textarea "15"
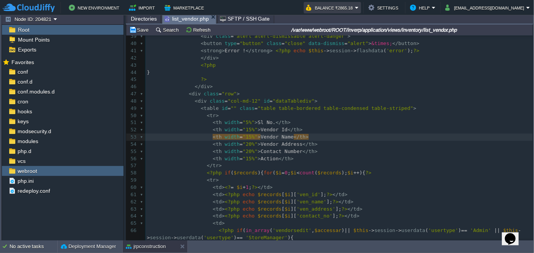
type textarea "15"
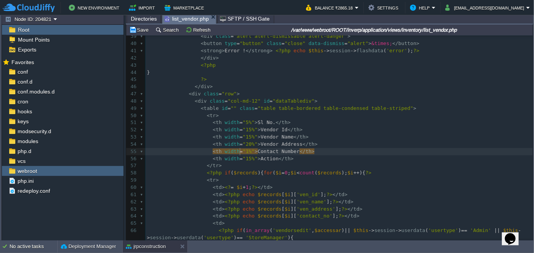
type textarea "10"
type textarea "Contact"
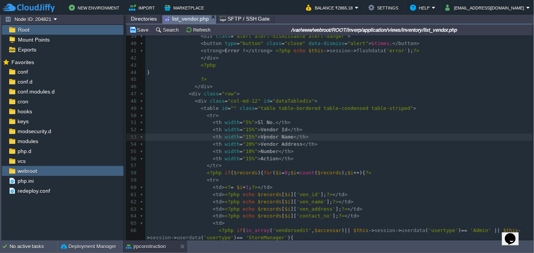
click at [263, 137] on span "Vendor Name" at bounding box center [276, 137] width 33 height 6
type textarea "Vendor"
click at [263, 146] on div "xxxxxxxxxx < strong > Error ! </ strong > <?php echo $this -> session -> flashd…" at bounding box center [338, 141] width 387 height 360
type textarea "Vendor"
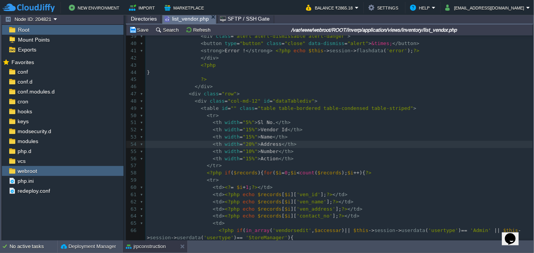
click at [254, 150] on div "xxxxxxxxxx < strong > Error ! </ strong > <?php echo $this -> session -> flashd…" at bounding box center [338, 141] width 387 height 360
click at [260, 145] on span "Address" at bounding box center [270, 144] width 21 height 6
click at [253, 138] on div "xxxxxxxxxx < strong > Error ! </ strong > <?php echo $this -> session -> flashd…" at bounding box center [338, 141] width 387 height 360
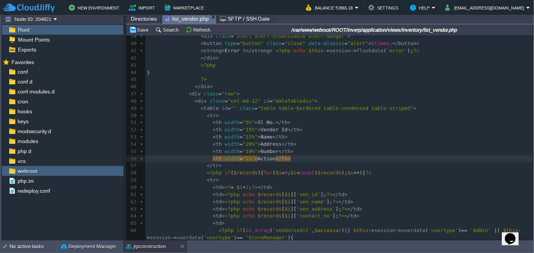
type textarea "10"
type textarea "<th width="15%">Name</th>"
drag, startPoint x: 280, startPoint y: 138, endPoint x: 210, endPoint y: 140, distance: 69.6
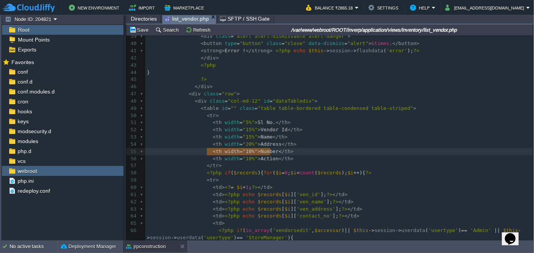
type textarea "<th width="10%">Number</th>"
drag, startPoint x: 208, startPoint y: 151, endPoint x: 273, endPoint y: 151, distance: 65.0
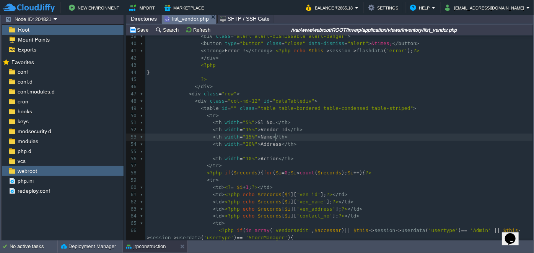
click at [284, 138] on pre "< th width = "15%" > Name </ th >" at bounding box center [338, 137] width 387 height 7
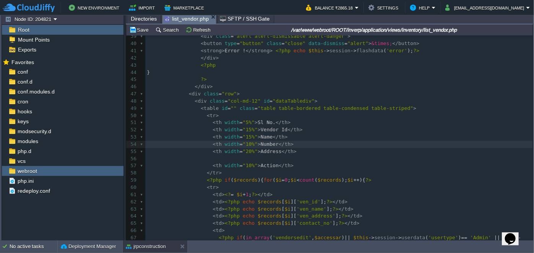
click at [283, 144] on pre "< th width = "10%" > Number </ th >" at bounding box center [338, 144] width 387 height 7
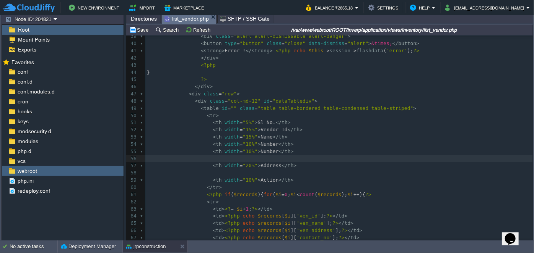
paste textarea "Number"
click at [260, 159] on span "Number" at bounding box center [269, 159] width 18 height 6
type textarea "Gst No."
click at [254, 152] on div "xxxxxxxxxx < strong > Error ! </ strong > <?php echo $this -> session -> flashd…" at bounding box center [338, 152] width 387 height 382
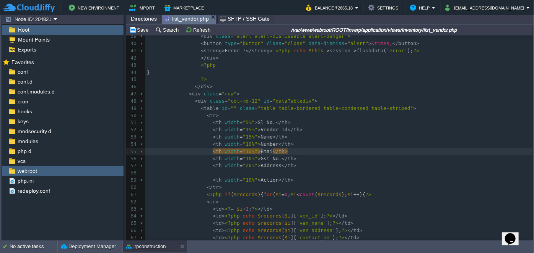
type textarea "Email"
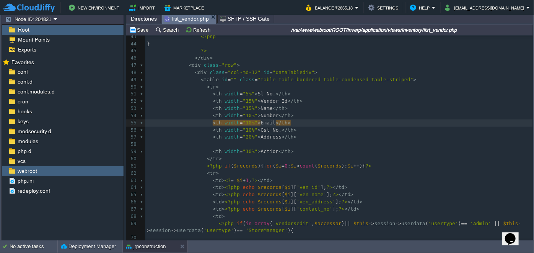
scroll to position [347, 0]
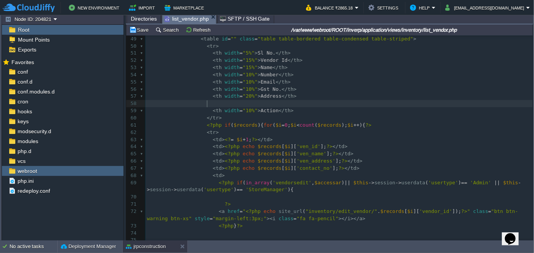
click at [219, 104] on pre at bounding box center [338, 103] width 387 height 7
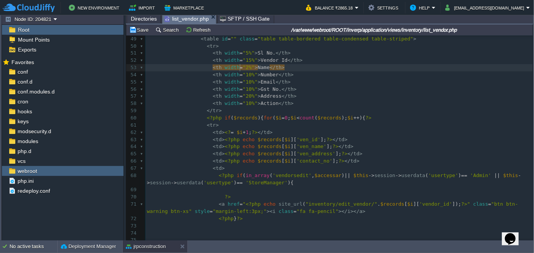
type textarea "20"
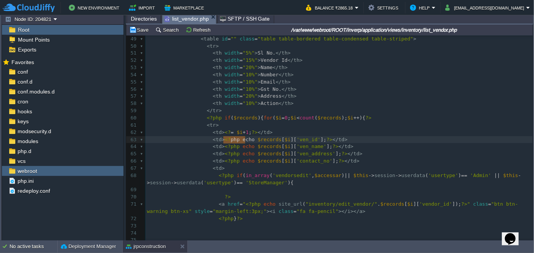
drag, startPoint x: 224, startPoint y: 140, endPoint x: 245, endPoint y: 141, distance: 20.7
type textarea "="
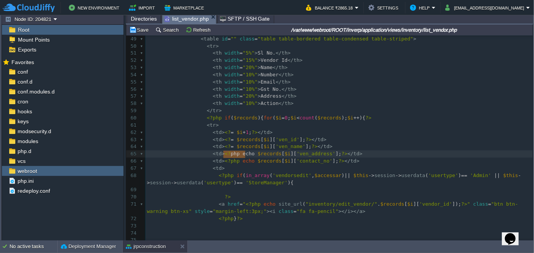
type textarea "="
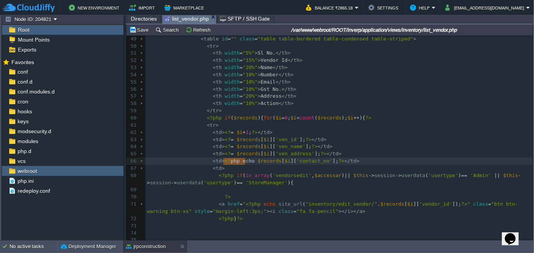
type textarea "="
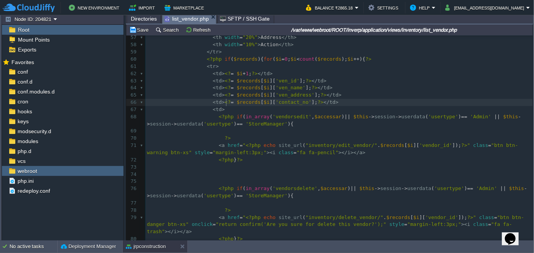
scroll to position [417, 0]
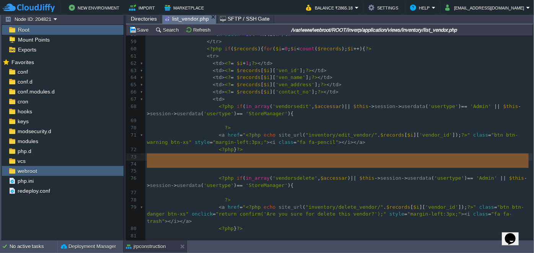
drag, startPoint x: 231, startPoint y: 174, endPoint x: 239, endPoint y: 160, distance: 15.7
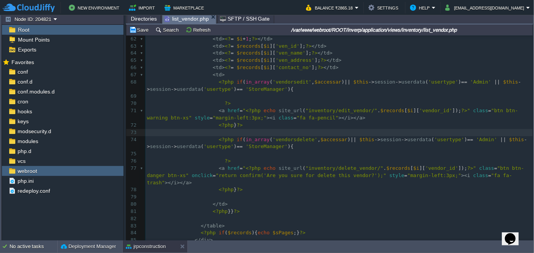
scroll to position [451, 0]
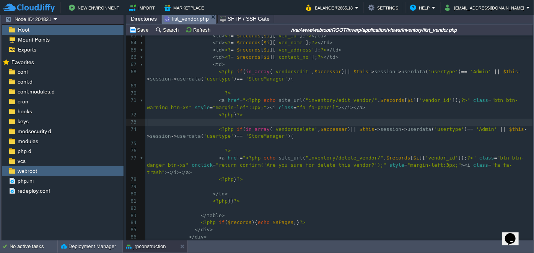
type textarea "?>"
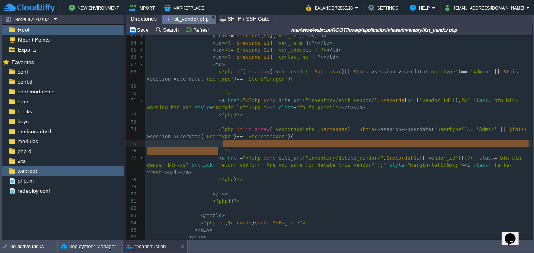
type textarea "{"
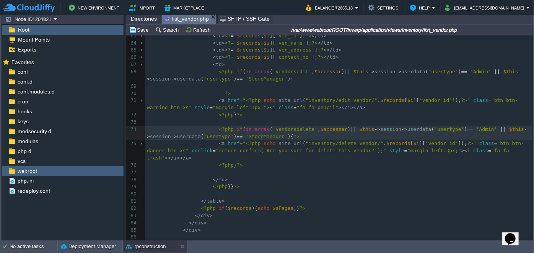
type textarea "?"
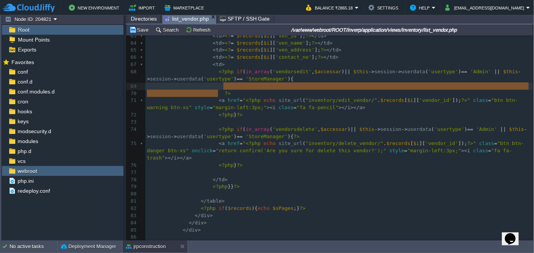
type textarea "{"
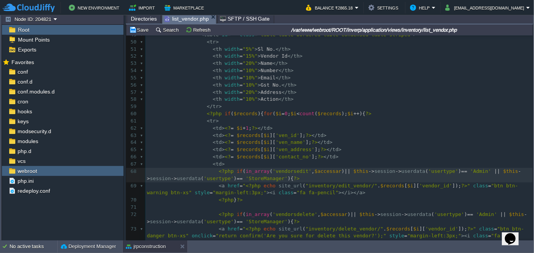
scroll to position [347, 0]
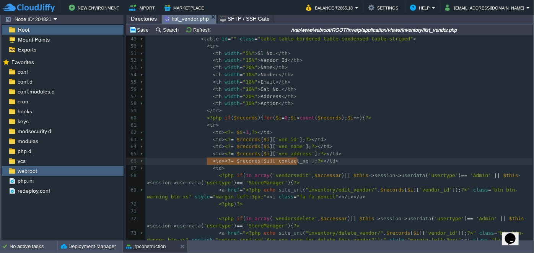
type textarea "<td><?= $records[$i]['contact_no'];?></td>"
drag, startPoint x: 206, startPoint y: 161, endPoint x: 333, endPoint y: 164, distance: 126.6
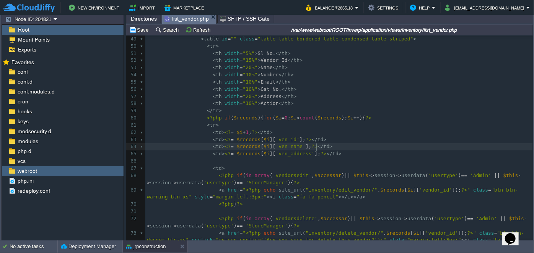
click at [322, 147] on pre "< td > <? = $records [ $i ][ 'ven_name' ]; ?> </ td >" at bounding box center [338, 146] width 387 height 7
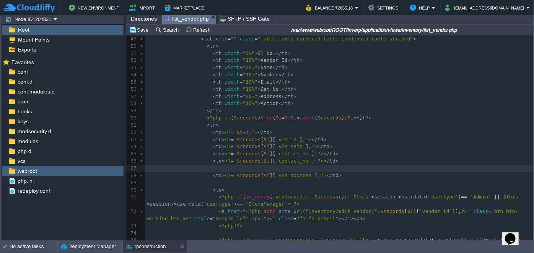
paste textarea "contact_no"
click at [278, 162] on div "xxxxxxxxxx < strong > Error ! </ strong > <?php echo $this -> session -> flashd…" at bounding box center [338, 201] width 387 height 476
type textarea "contact_no"
paste textarea
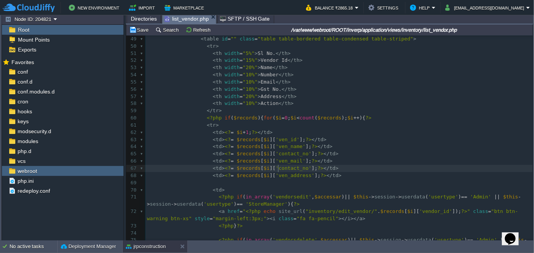
click at [278, 171] on div "xxxxxxxxxx < strong > Error ! </ strong > <?php echo $this -> session -> flashd…" at bounding box center [338, 201] width 387 height 476
type textarea "contact_no"
paste textarea
click at [352, 171] on pre "< td > <? = $records [ $i ][ 'ven_gstno' ]; ?> </ td >" at bounding box center [338, 168] width 387 height 7
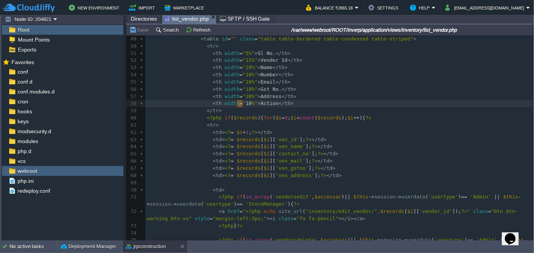
type textarea "5"
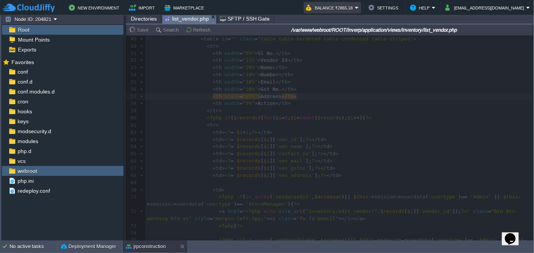
type textarea "25"
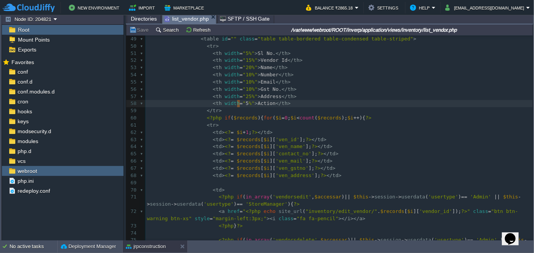
type textarea "8"
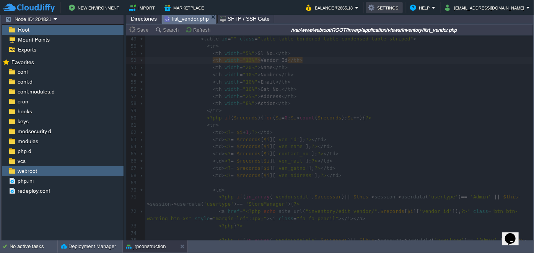
type textarea "13"
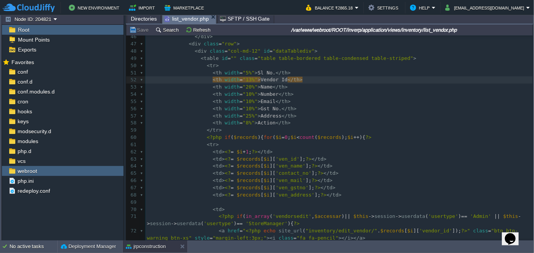
scroll to position [313, 0]
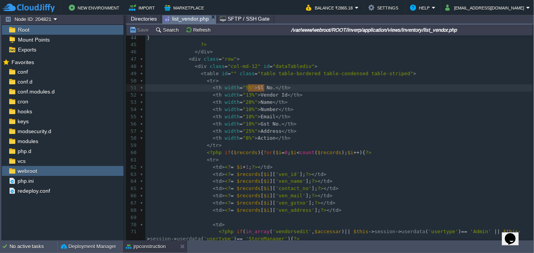
drag, startPoint x: 248, startPoint y: 88, endPoint x: 263, endPoint y: 89, distance: 15.7
type textarea "#"
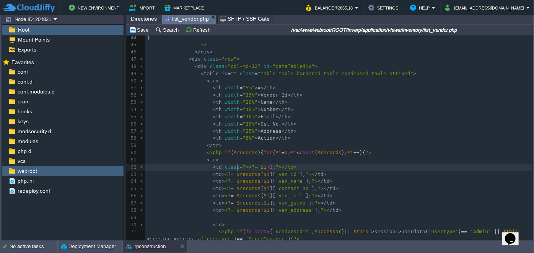
type textarea "class="""
type textarea "text-center"
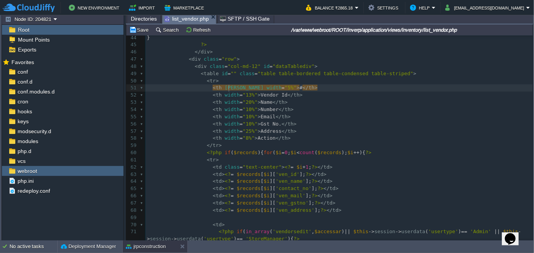
type textarea "align"
type textarea "="
type textarea "="""
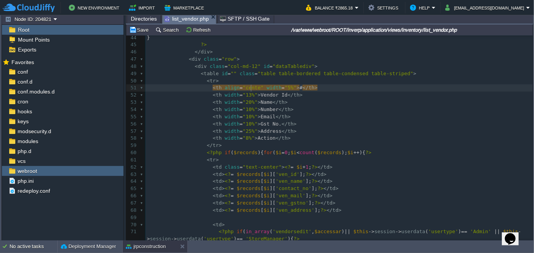
scroll to position [2, 16]
type textarea "center"
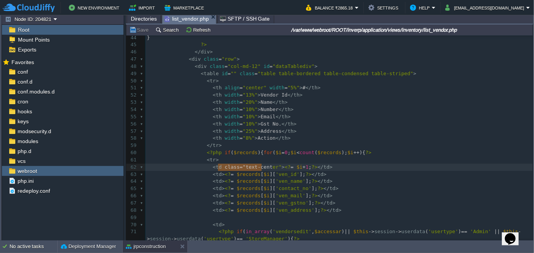
type textarea "class="text-center""
drag, startPoint x: 217, startPoint y: 168, endPoint x: 263, endPoint y: 165, distance: 45.9
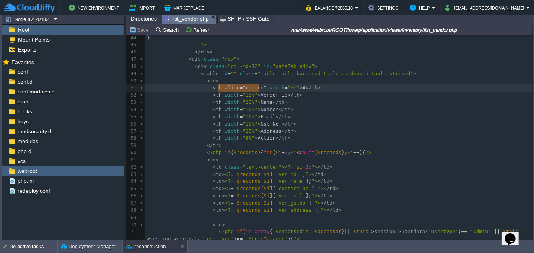
type textarea "align="center""
drag, startPoint x: 218, startPoint y: 87, endPoint x: 256, endPoint y: 88, distance: 37.8
paste textarea
click at [305, 128] on pre "< th width = "25%" > Address </ th >" at bounding box center [338, 131] width 387 height 7
click at [135, 19] on span "Directories" at bounding box center [144, 18] width 26 height 9
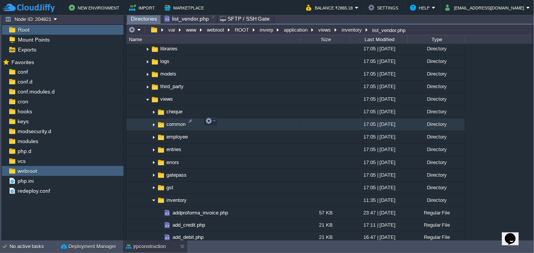
scroll to position [591, 0]
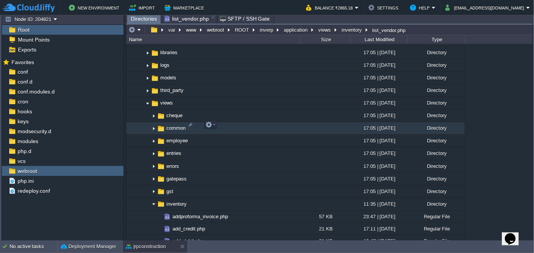
click at [153, 125] on img at bounding box center [154, 129] width 6 height 12
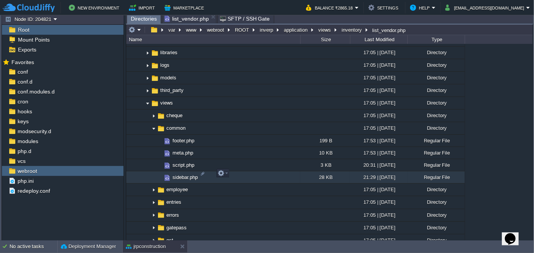
click at [177, 174] on span "sidebar.php" at bounding box center [185, 177] width 28 height 6
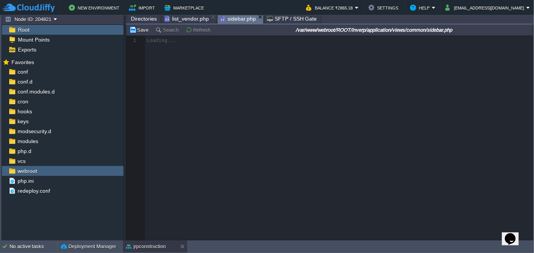
click at [142, 21] on span "Directories" at bounding box center [144, 18] width 26 height 9
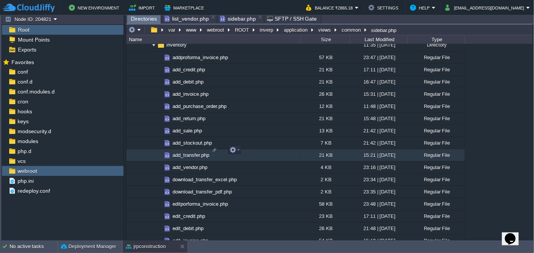
scroll to position [764, 0]
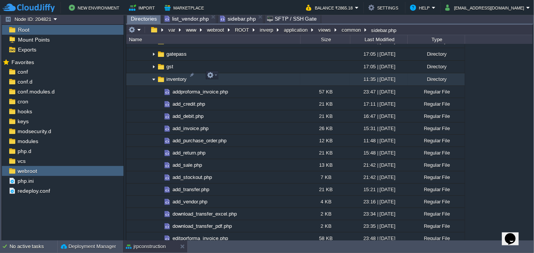
click at [152, 76] on img at bounding box center [154, 80] width 6 height 12
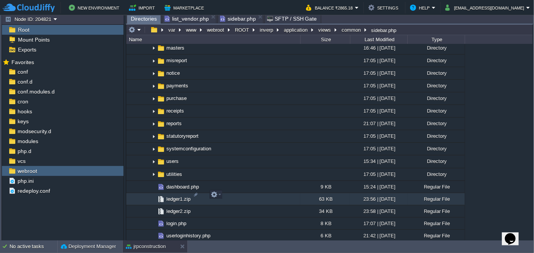
scroll to position [903, 0]
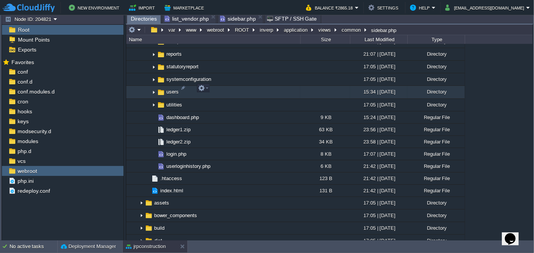
click at [155, 89] on img at bounding box center [154, 93] width 6 height 12
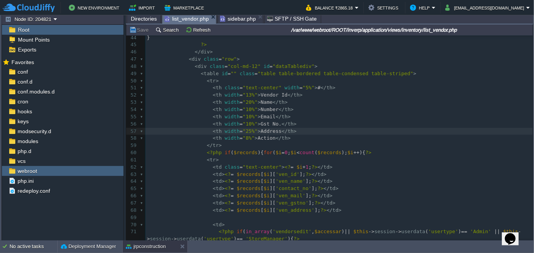
drag, startPoint x: 180, startPoint y: 18, endPoint x: 196, endPoint y: 15, distance: 15.6
click at [181, 17] on span "list_vendor.php" at bounding box center [186, 19] width 44 height 10
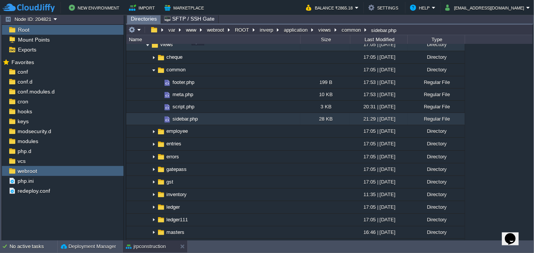
scroll to position [591, 0]
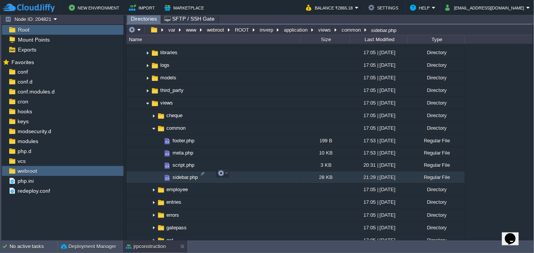
click at [180, 174] on span "sidebar.php" at bounding box center [185, 177] width 28 height 6
click at [146, 20] on span "Directories" at bounding box center [144, 19] width 26 height 10
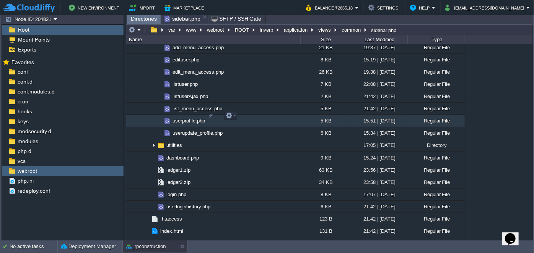
scroll to position [938, 0]
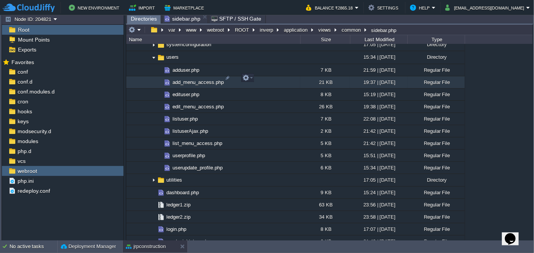
click at [185, 79] on span "add_menu_access.php" at bounding box center [198, 82] width 54 height 6
click at [149, 20] on span "Directories" at bounding box center [144, 19] width 26 height 10
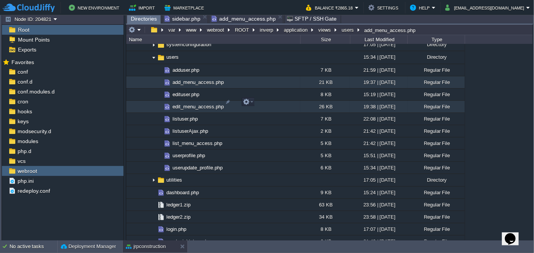
click at [179, 104] on span "edit_menu_access.php" at bounding box center [198, 107] width 54 height 6
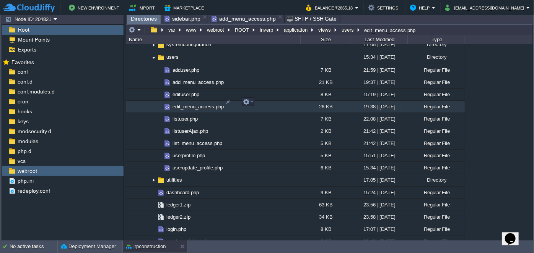
click at [179, 104] on span "edit_menu_access.php" at bounding box center [198, 107] width 54 height 6
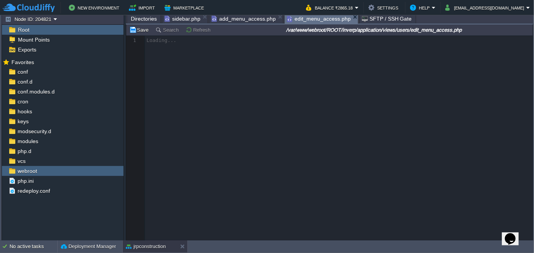
click at [176, 17] on span "sidebar.php" at bounding box center [182, 18] width 36 height 9
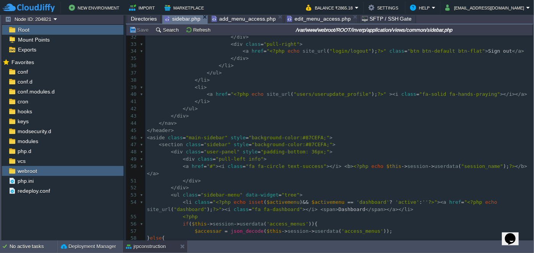
scroll to position [309, 0]
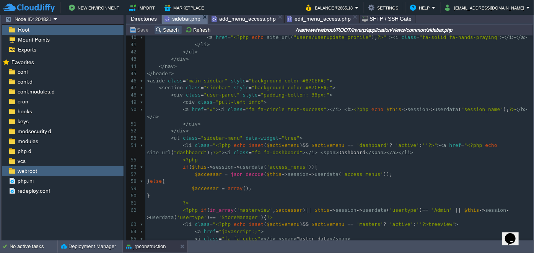
click at [168, 31] on button "Search" at bounding box center [168, 29] width 26 height 7
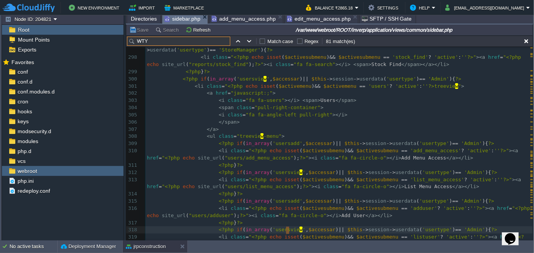
scroll to position [2401, 0]
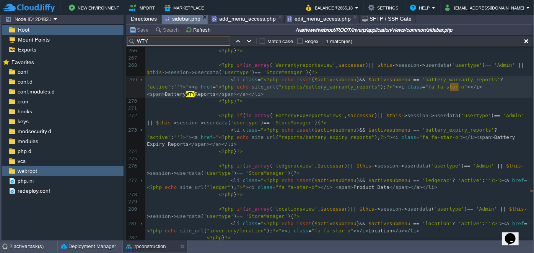
type input "WTY"
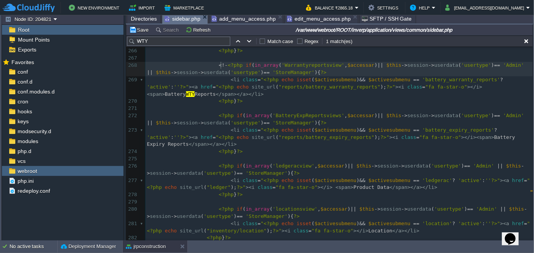
type textarea "<!--"
click at [243, 98] on pre "<?php } ?>" at bounding box center [338, 101] width 387 height 7
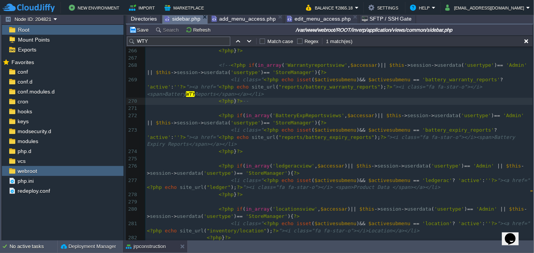
type textarea "-->"
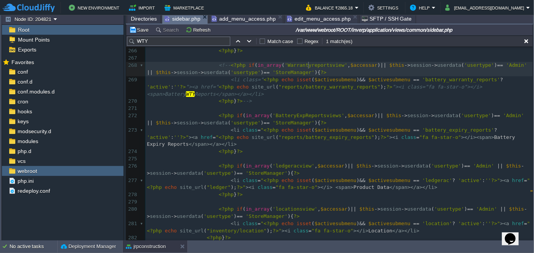
click at [307, 66] on span "'Warrantyreportsview'" at bounding box center [315, 65] width 63 height 6
type textarea "Warrantyreportsview"
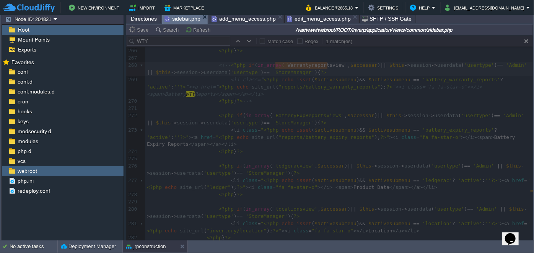
click at [232, 21] on span "add_menu_access.php" at bounding box center [243, 18] width 64 height 9
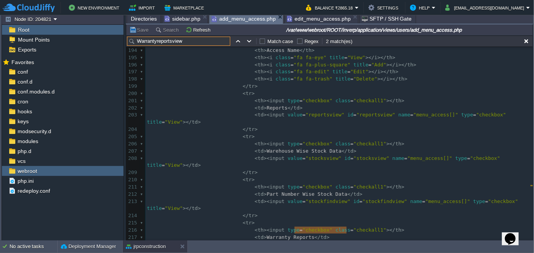
scroll to position [1472, 0]
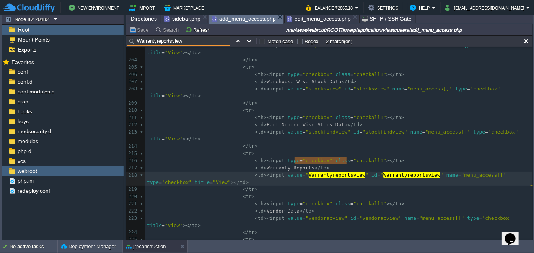
type input "Warrantyreportsview"
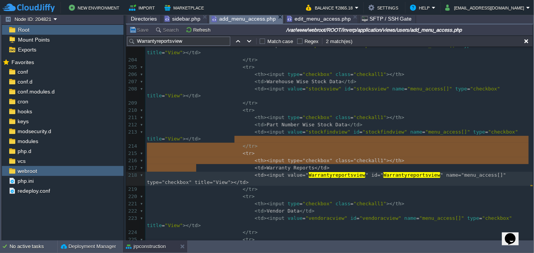
type textarea "<tr> <th><input type="checkbox" class="checkall1"></th> <td>Warranty Reports</t…"
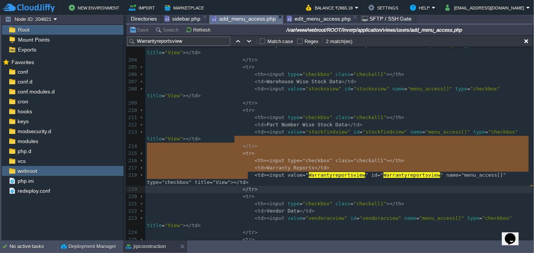
drag, startPoint x: 234, startPoint y: 139, endPoint x: 269, endPoint y: 172, distance: 48.4
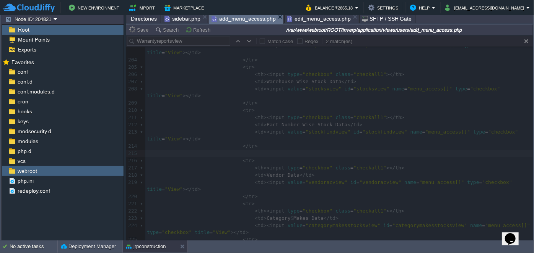
drag, startPoint x: 307, startPoint y: 19, endPoint x: 304, endPoint y: 23, distance: 5.1
click at [307, 19] on span "edit_menu_access.php" at bounding box center [319, 18] width 64 height 9
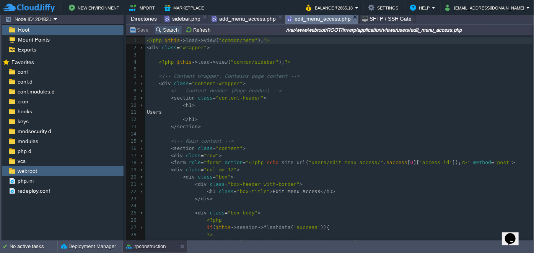
click at [172, 29] on button "Search" at bounding box center [168, 29] width 26 height 7
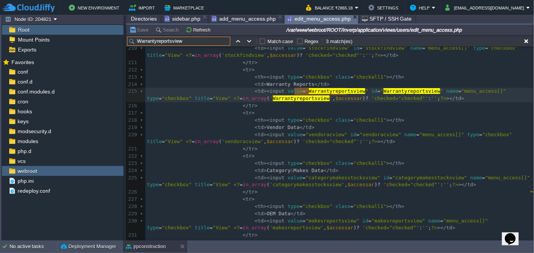
type input "Warrantyreportsview"
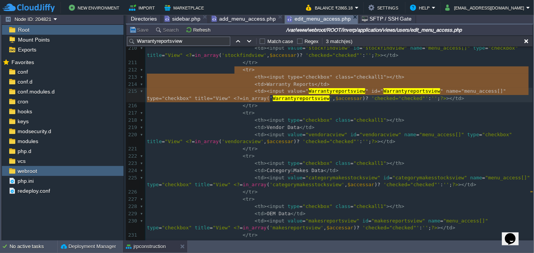
type textarea "<tr> <th><input type="checkbox" class="checkall1"></th> <td>Warranty Reports</t…"
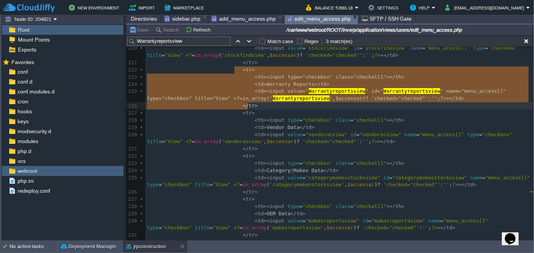
drag, startPoint x: 232, startPoint y: 69, endPoint x: 269, endPoint y: 102, distance: 49.8
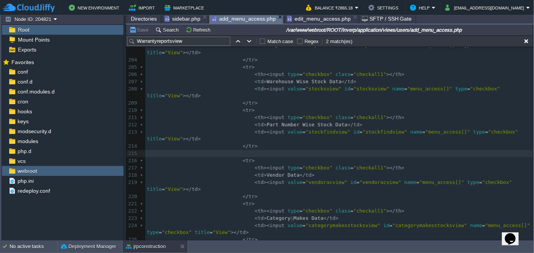
click at [243, 21] on span "add_menu_access.php" at bounding box center [243, 19] width 64 height 10
click at [307, 17] on span "edit_menu_access.php" at bounding box center [319, 18] width 64 height 9
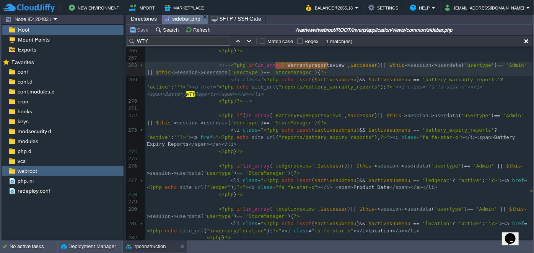
click at [185, 18] on span "sidebar.php" at bounding box center [182, 19] width 36 height 10
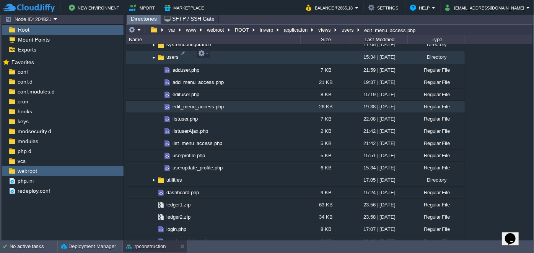
click at [153, 54] on img at bounding box center [154, 58] width 6 height 12
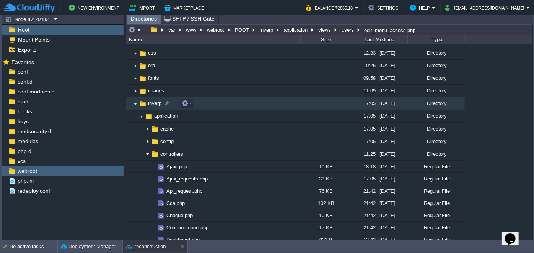
scroll to position [0, 0]
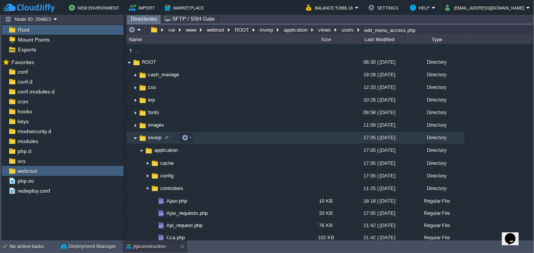
click at [135, 138] on img at bounding box center [135, 138] width 6 height 12
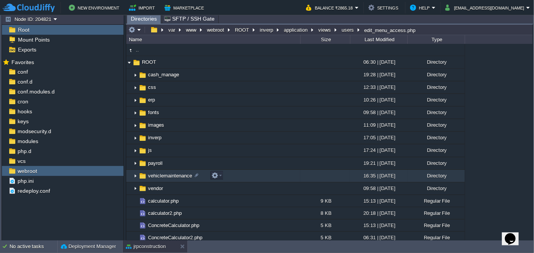
click at [134, 174] on img at bounding box center [135, 176] width 6 height 12
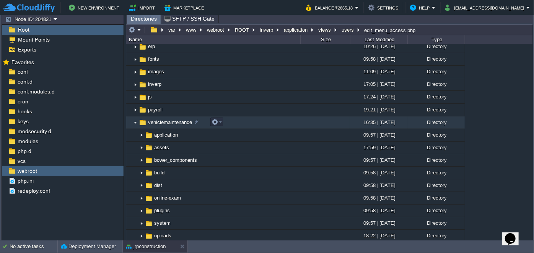
scroll to position [69, 0]
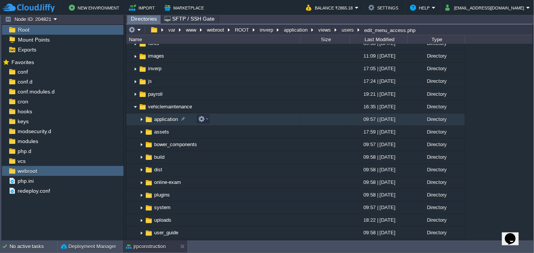
click at [141, 124] on img at bounding box center [141, 120] width 6 height 12
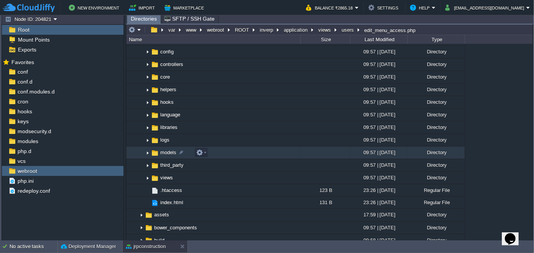
scroll to position [174, 0]
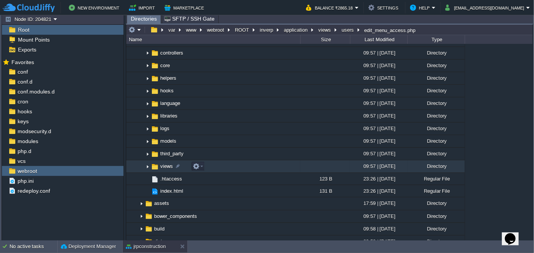
click at [146, 166] on img at bounding box center [147, 167] width 6 height 12
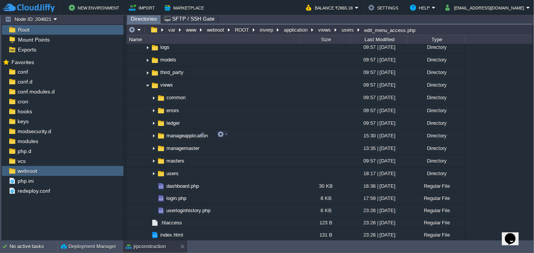
scroll to position [243, 0]
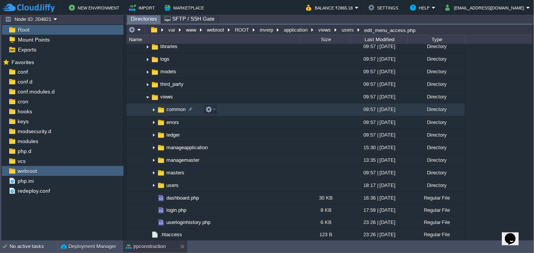
click at [154, 110] on img at bounding box center [154, 110] width 6 height 12
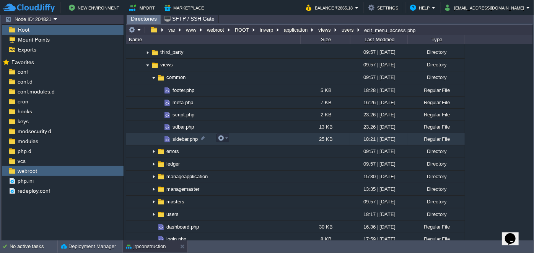
scroll to position [278, 0]
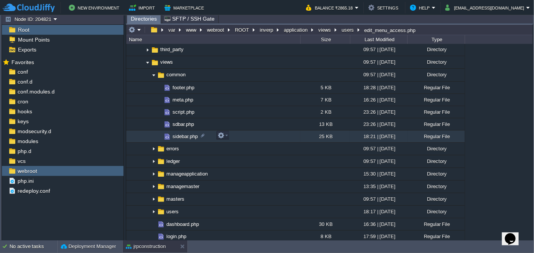
click at [181, 134] on span "sidebar.php" at bounding box center [185, 136] width 28 height 6
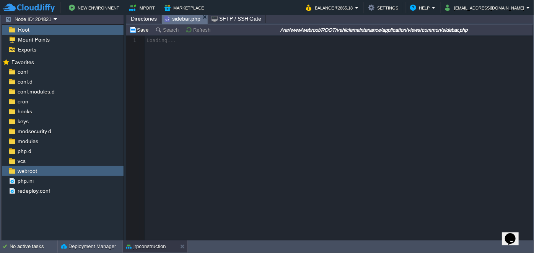
click at [139, 21] on span "Directories" at bounding box center [144, 18] width 26 height 9
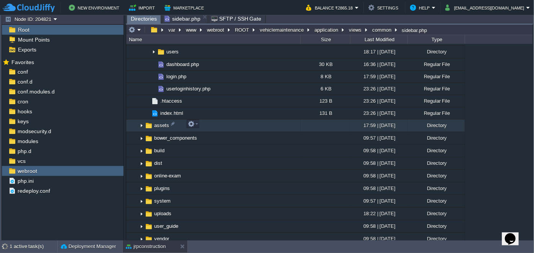
scroll to position [417, 0]
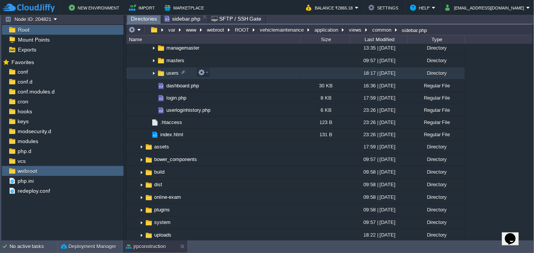
click at [152, 73] on img at bounding box center [154, 74] width 6 height 12
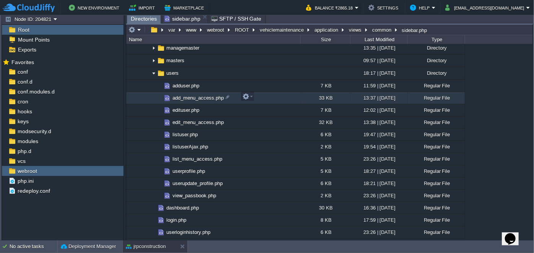
click at [184, 97] on span "add_menu_access.php" at bounding box center [198, 98] width 54 height 6
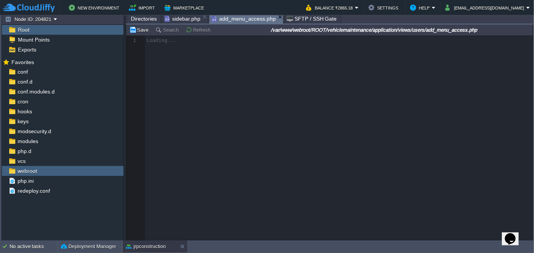
click at [153, 21] on span "Directories" at bounding box center [144, 18] width 26 height 9
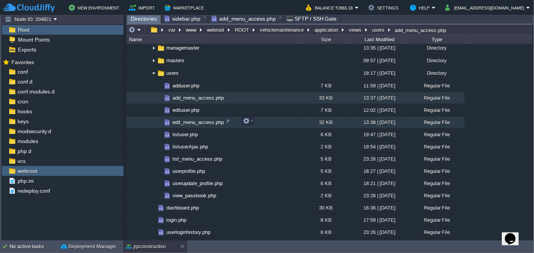
click at [193, 122] on span "edit_menu_access.php" at bounding box center [198, 122] width 54 height 6
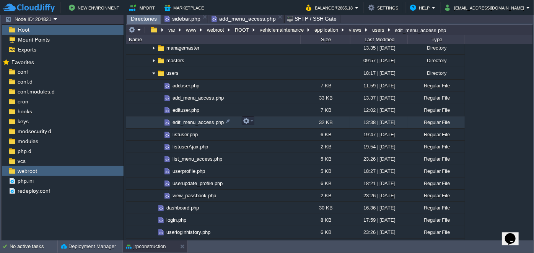
click at [193, 122] on span "edit_menu_access.php" at bounding box center [198, 122] width 54 height 6
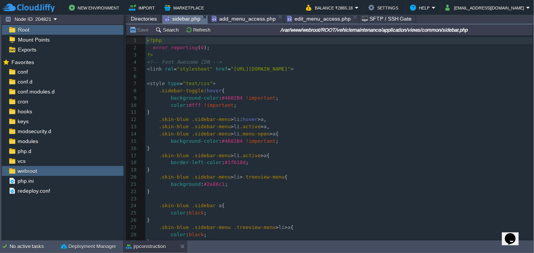
click at [181, 19] on span "sidebar.php" at bounding box center [182, 19] width 36 height 10
click at [166, 36] on div "451 1 <?php 2 error_reporting ( 0 ); 3 ?> 4 <!-- Font Awesome CDN --> 5 < link …" at bounding box center [338, 174] width 387 height 277
click at [166, 33] on button "Search" at bounding box center [168, 29] width 26 height 7
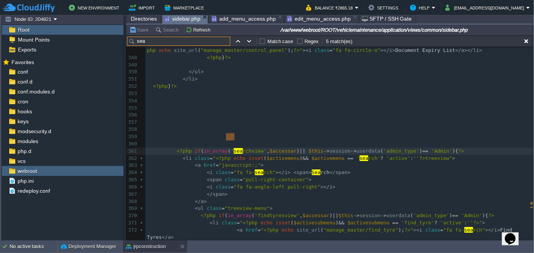
scroll to position [2743, 0]
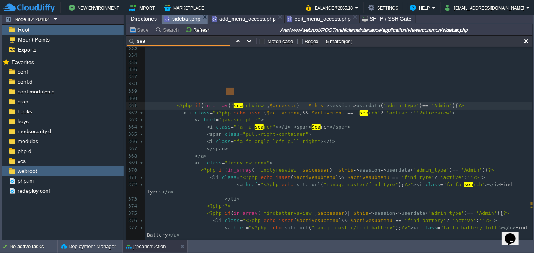
type input "sea"
type textarea "searchview"
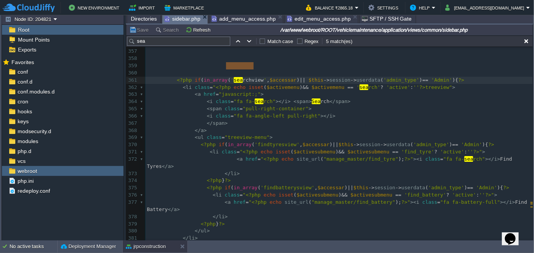
scroll to position [2777, 0]
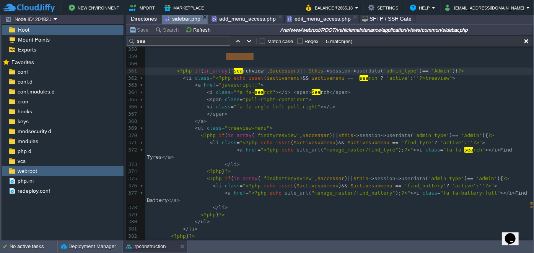
click at [262, 132] on pre "<?php if ( in_array ( 'findtyresview' , $accessar ) || $this -> session -> user…" at bounding box center [338, 135] width 387 height 7
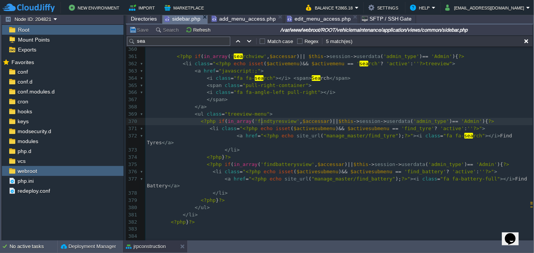
type textarea "findtyresview"
click at [257, 18] on span "add_menu_access.php" at bounding box center [243, 18] width 64 height 9
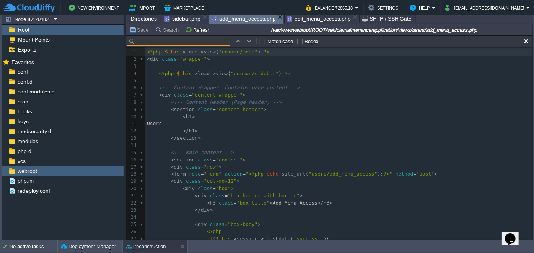
scroll to position [11, 0]
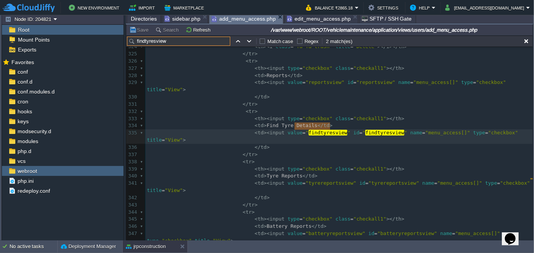
type input "findtyresview"
click at [183, 19] on span "sidebar.php" at bounding box center [182, 18] width 36 height 9
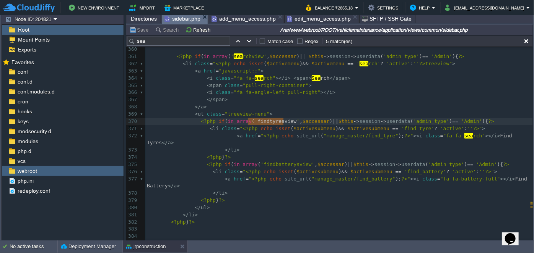
click at [277, 157] on div "x < li class = " <?php echo is se t ( $activesubmenu ) && $activesubmenu == 'li…" at bounding box center [338, 147] width 387 height 346
type textarea "findbatterysview"
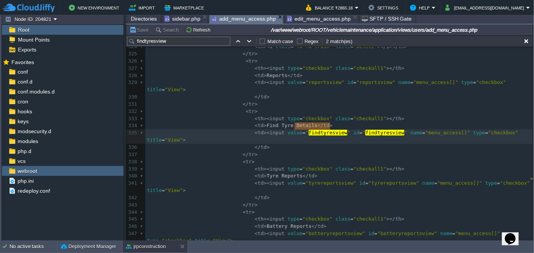
click at [245, 19] on span "add_menu_access.php" at bounding box center [243, 19] width 64 height 10
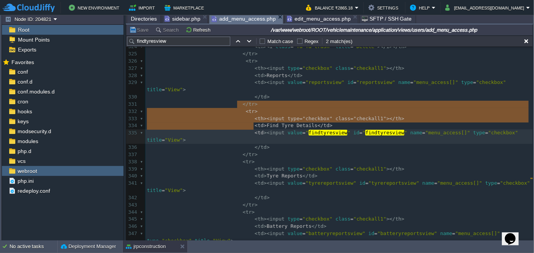
type textarea "<tr> <th><input type="checkbox" class="checkall1"></th> <td>Find Tyre Details</…"
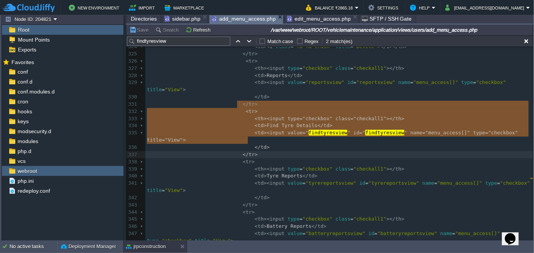
drag, startPoint x: 236, startPoint y: 104, endPoint x: 260, endPoint y: 139, distance: 42.1
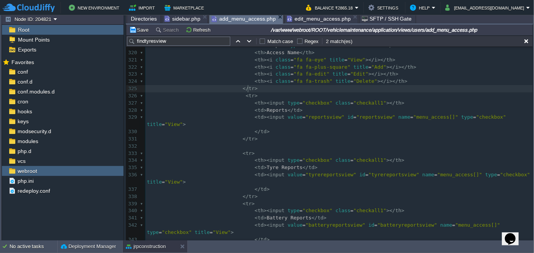
click at [252, 88] on pre "</ tr >" at bounding box center [338, 88] width 387 height 7
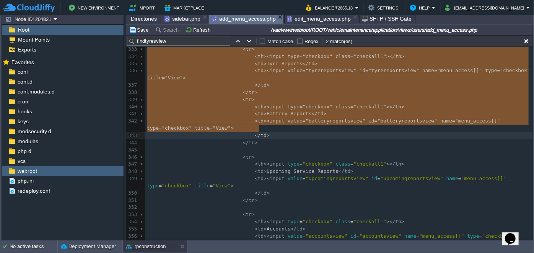
type textarea "<tr> <th><input type="checkbox" class="checkall1"></th> <td>Reports</td> <td><i…"
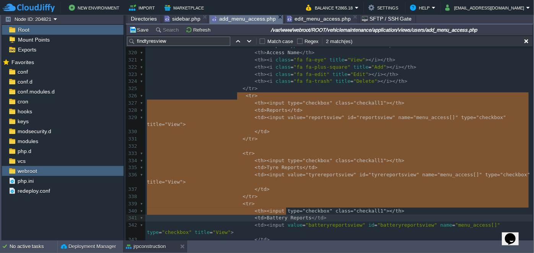
drag, startPoint x: 237, startPoint y: 97, endPoint x: 285, endPoint y: 106, distance: 48.7
click at [263, 91] on pre "</ tr >" at bounding box center [338, 88] width 387 height 7
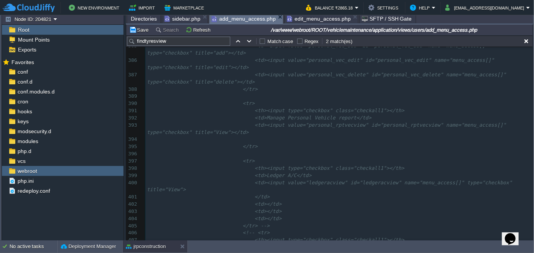
type textarea "-"
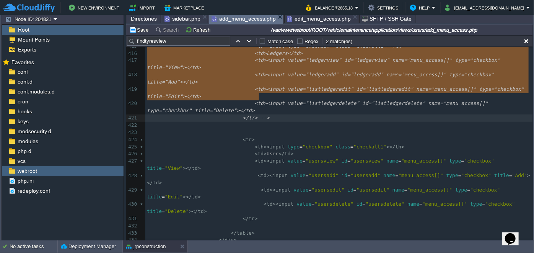
drag, startPoint x: 235, startPoint y: 79, endPoint x: 278, endPoint y: 93, distance: 45.0
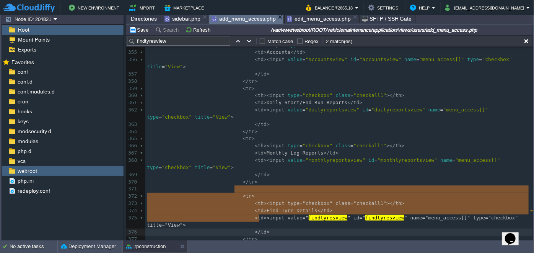
type textarea "<tr> <th><input type="checkbox" class="checkall1"></th> <td>Find Tyre Details</…"
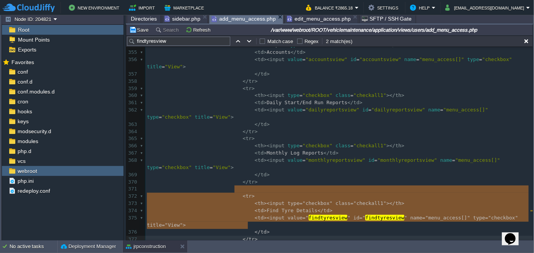
drag, startPoint x: 233, startPoint y: 188, endPoint x: 258, endPoint y: 222, distance: 41.6
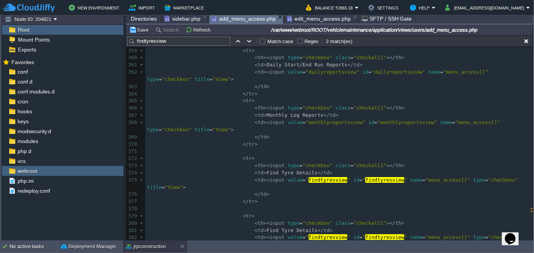
click at [179, 17] on span "sidebar.php" at bounding box center [182, 18] width 36 height 9
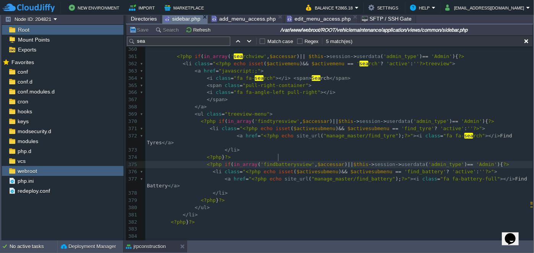
type textarea "findbatterysview"
click at [253, 16] on span "add_menu_access.php" at bounding box center [243, 18] width 64 height 9
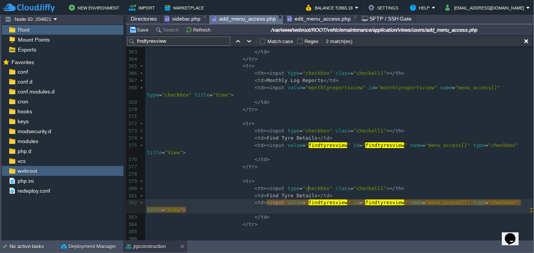
type textarea "findtyresview"
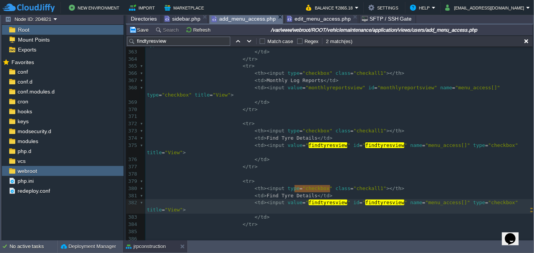
paste textarea
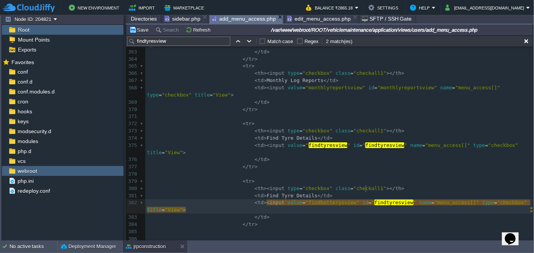
type textarea "findtyresview"
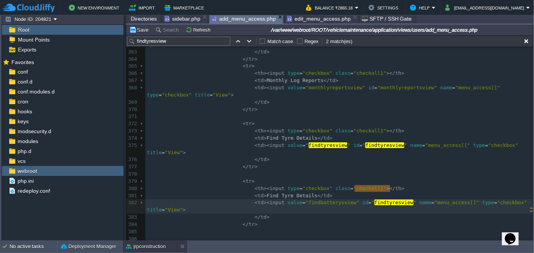
paste textarea
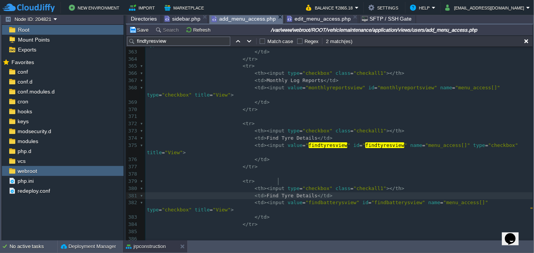
click at [278, 183] on div "xxxxxxxxxx <!-- <tr> 344 </ tr > 345 346 < tr > 347 < th >< input type = "check…" at bounding box center [338, 124] width 387 height 468
type textarea "Battery"
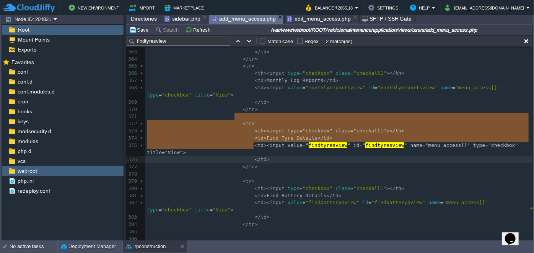
type textarea "<tr> <th><input type="checkbox" class="checkall1"></th> <td>Find Tyre Details</…"
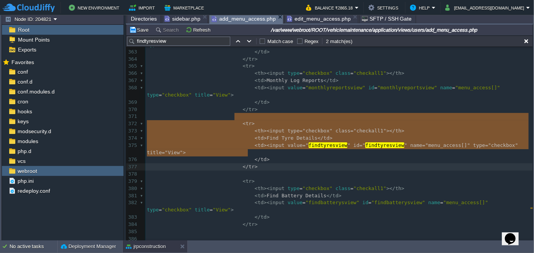
drag, startPoint x: 235, startPoint y: 117, endPoint x: 255, endPoint y: 149, distance: 38.1
click at [252, 106] on pre "</ tr >" at bounding box center [338, 109] width 387 height 7
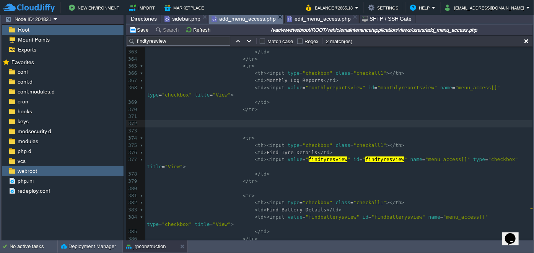
paste textarea "F"
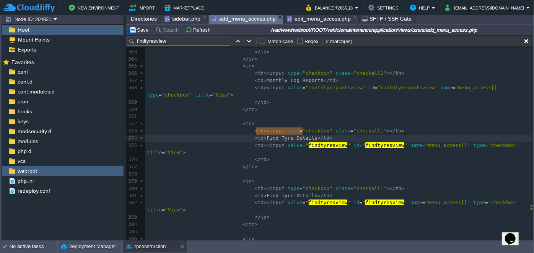
drag, startPoint x: 256, startPoint y: 130, endPoint x: 303, endPoint y: 131, distance: 47.1
type textarea "Searcg"
type textarea "h"
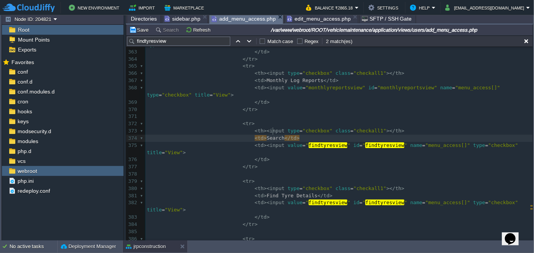
click at [175, 15] on span "sidebar.php" at bounding box center [182, 18] width 36 height 9
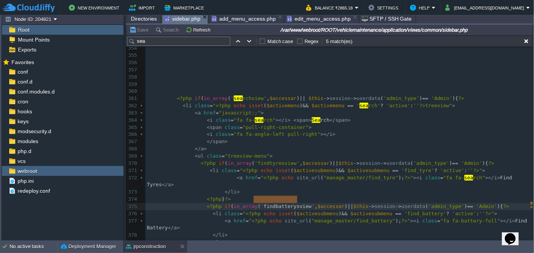
scroll to position [2709, 0]
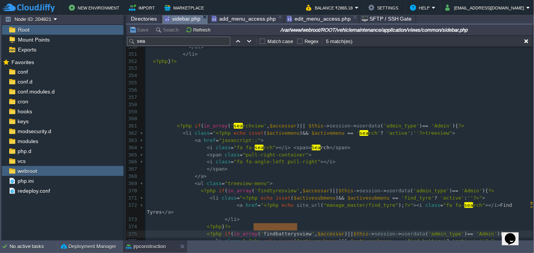
click at [234, 123] on div "x < li class = " <?php echo is se t ( $activesubmenu ) && $activesubmenu == 'li…" at bounding box center [338, 217] width 387 height 346
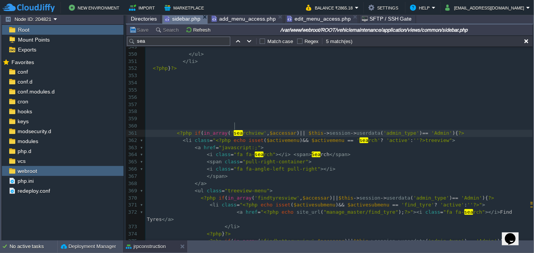
type textarea "searchview"
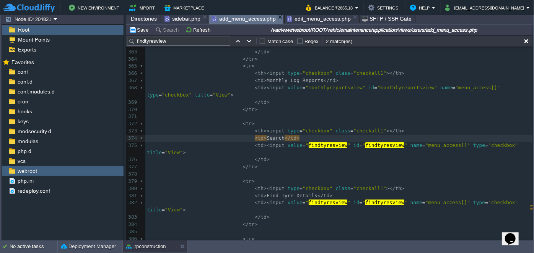
click at [237, 23] on span "add_menu_access.php" at bounding box center [243, 19] width 64 height 10
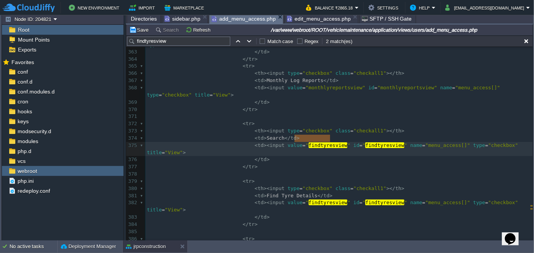
type textarea "findtyresview findtyresview"
paste textarea
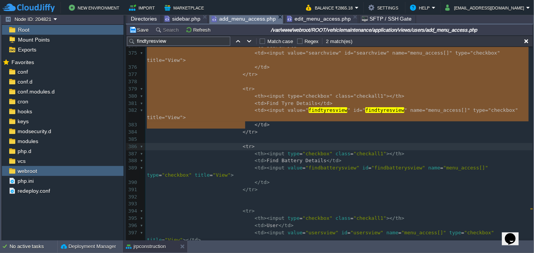
scroll to position [2944, 0]
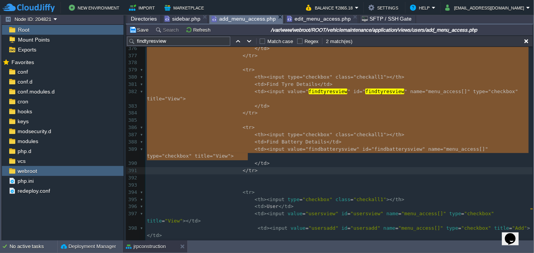
drag, startPoint x: 235, startPoint y: 117, endPoint x: 264, endPoint y: 154, distance: 47.9
type textarea "<tr> <th><input type="checkbox" class="checkall1"></th> <td>Search</td> <td><in…"
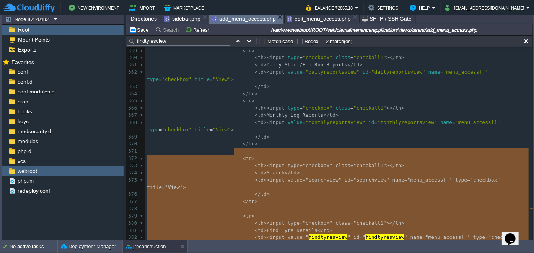
scroll to position [2783, 0]
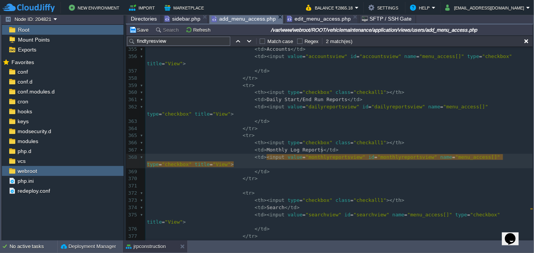
type textarea "monthlyreportsview"
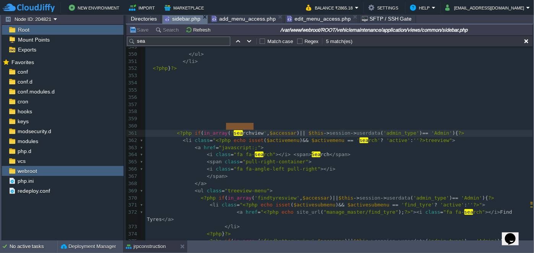
click at [184, 20] on span "sidebar.php" at bounding box center [182, 19] width 36 height 10
click at [195, 42] on input "sea" at bounding box center [178, 41] width 103 height 9
paste input "monthlyreportsview"
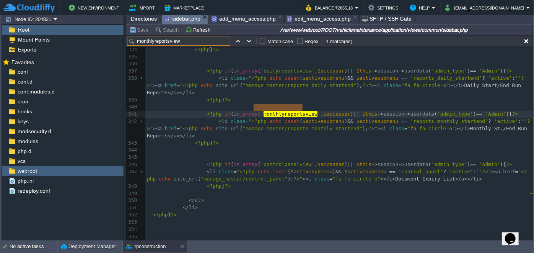
type input "monthlyreportsview"
click at [282, 151] on div "329 < li class = " <?php echo isset ( $activesubmenu ) && $activesubmenu == 'up…" at bounding box center [338, 237] width 387 height 483
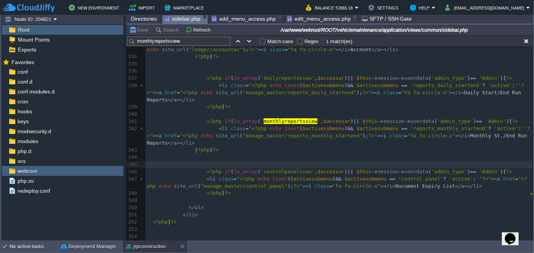
click at [282, 161] on pre at bounding box center [338, 164] width 387 height 7
click at [280, 169] on span "'controlpanelview'" at bounding box center [287, 172] width 54 height 6
type textarea "controlpanelview"
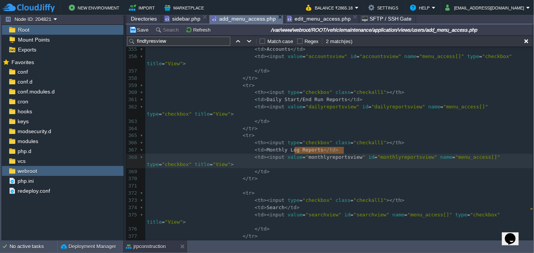
click at [236, 21] on span "add_menu_access.php" at bounding box center [243, 19] width 64 height 10
paste input "controlpanelview"
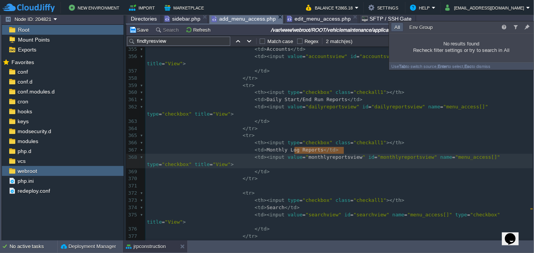
type input "controlpanelview"
click at [299, 125] on pre "</ tr >" at bounding box center [338, 128] width 387 height 7
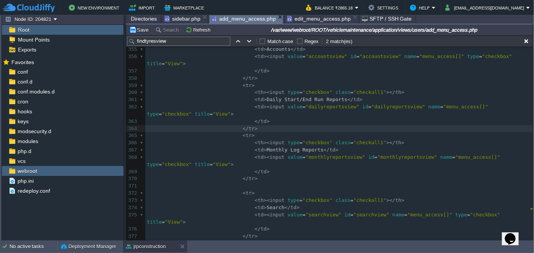
click at [190, 43] on input "findtyresview" at bounding box center [178, 41] width 103 height 9
paste input "controlpanel"
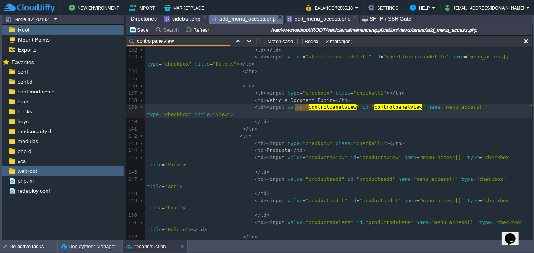
type input "controlpanelview"
click at [266, 87] on pre "< tr >" at bounding box center [338, 86] width 387 height 7
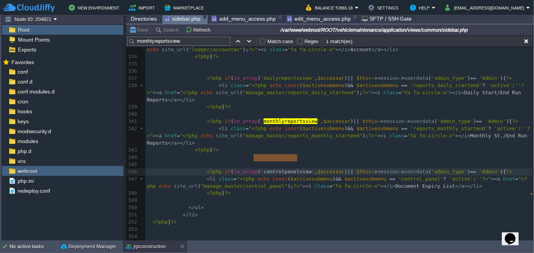
click at [182, 19] on span "sidebar.php" at bounding box center [182, 19] width 36 height 10
click at [217, 21] on span "add_menu_access.php" at bounding box center [243, 18] width 64 height 9
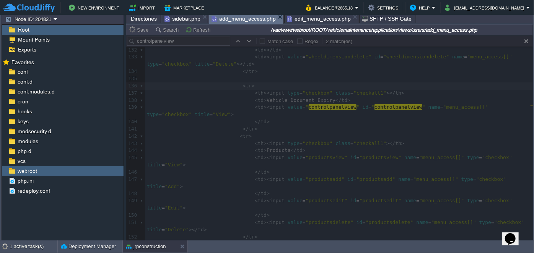
click at [290, 17] on span "edit_menu_access.php" at bounding box center [319, 18] width 64 height 9
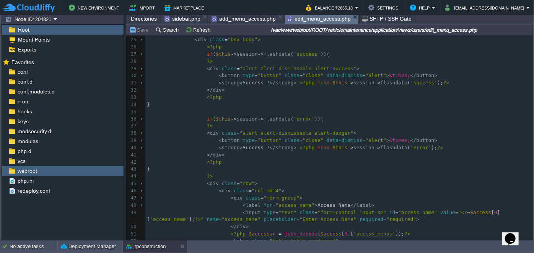
click at [240, 146] on div "418 1 <?php $this -> load -> view ( "common/meta" ); ?> 2 < div class = "wrappe…" at bounding box center [338, 87] width 387 height 446
type textarea "Error"
click at [239, 21] on span "add_menu_access.php" at bounding box center [243, 18] width 64 height 9
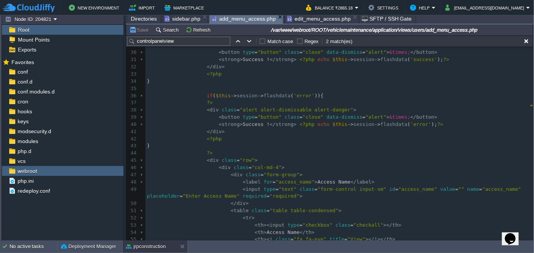
click at [243, 125] on div "xxxxxxxxxx < tr > 1 <?php $this -> load -> view ( "common/meta" ); ?> 2 < div c…" at bounding box center [338, 78] width 387 height 476
type textarea "Er"
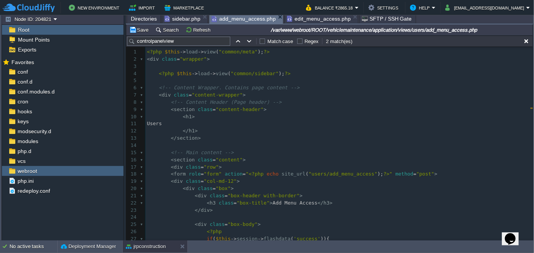
scroll to position [208, 0]
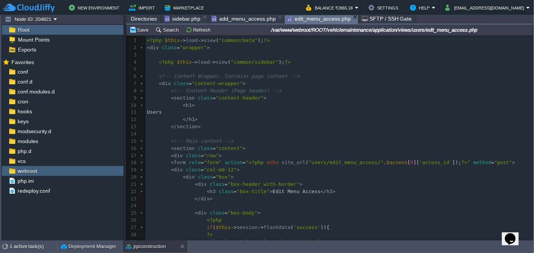
click at [306, 18] on span "edit_menu_access.php" at bounding box center [319, 19] width 64 height 10
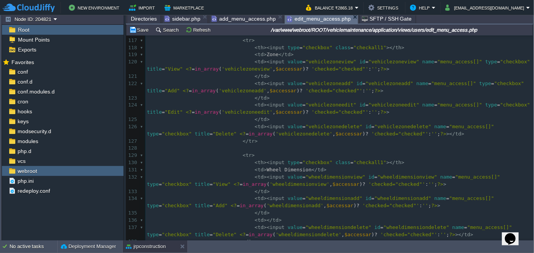
scroll to position [1025, 0]
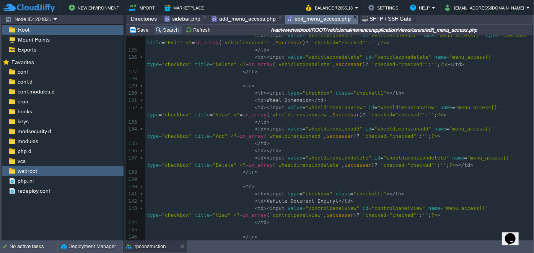
click at [172, 32] on button "Search" at bounding box center [168, 29] width 26 height 7
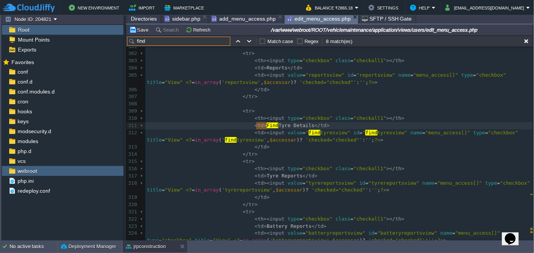
type input "find"
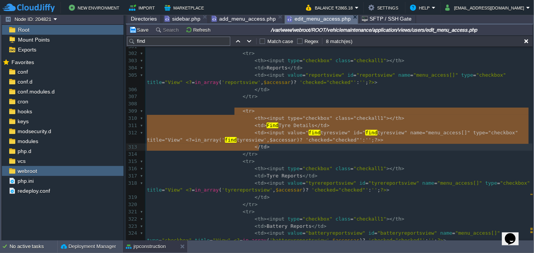
type textarea "<tr> <th><input type="checkbox" class="checkall1"></th> <td>Find Tyre Details</…"
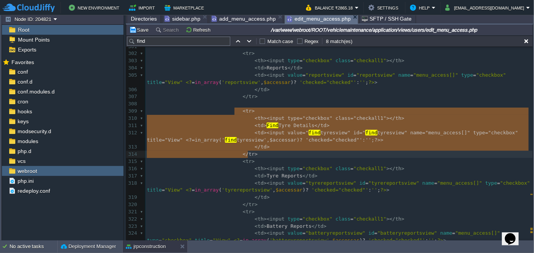
drag, startPoint x: 233, startPoint y: 110, endPoint x: 263, endPoint y: 154, distance: 52.5
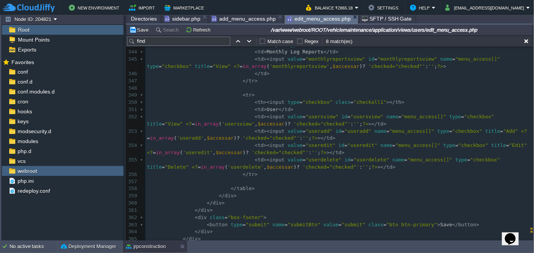
click at [250, 83] on div "xxxxxxxxxx 325 < td >< input value = "upcomingreportsview" id = "upcomingreport…" at bounding box center [338, 99] width 387 height 418
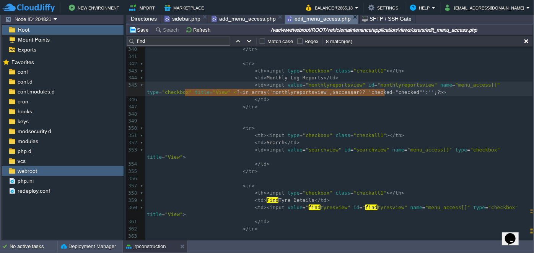
type textarea "<?=in_array('monthlyreportsview', $accessar) ? 'checked="checked"' : '';?>"
drag, startPoint x: 384, startPoint y: 91, endPoint x: 183, endPoint y: 93, distance: 200.7
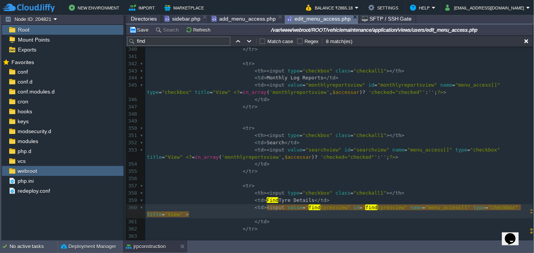
paste textarea
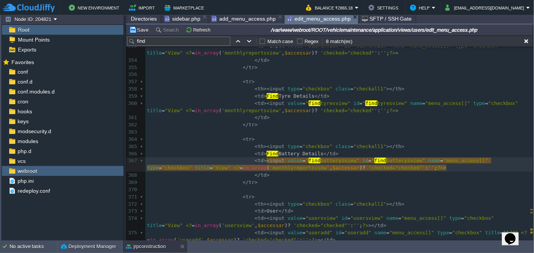
type textarea "findbatterysview"
type textarea "monthlyreportsview"
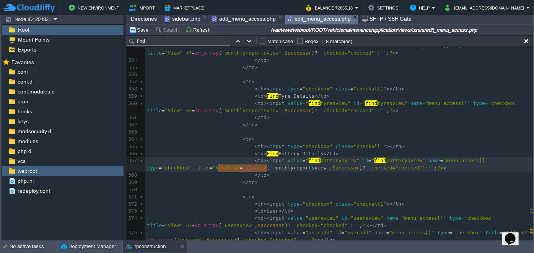
paste textarea
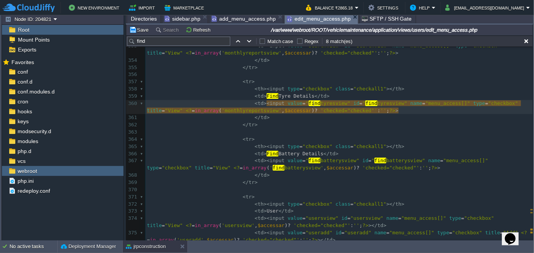
type textarea "findtyresview"
type textarea "monthlyreportsview"
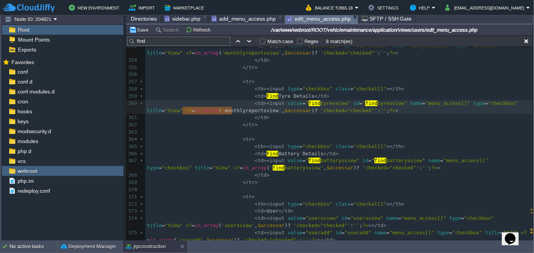
paste textarea
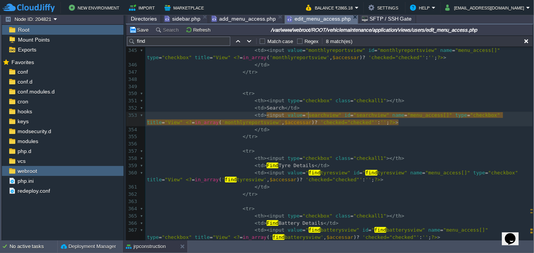
type textarea "searchview"
type textarea "monthlyreportsview"
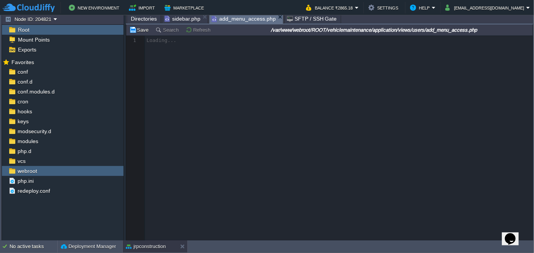
click at [183, 19] on span "sidebar.php" at bounding box center [182, 18] width 36 height 9
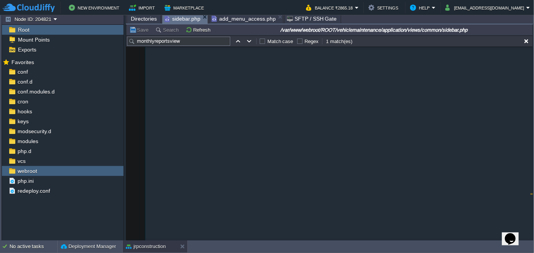
click at [222, 19] on span "add_menu_access.php" at bounding box center [243, 18] width 64 height 9
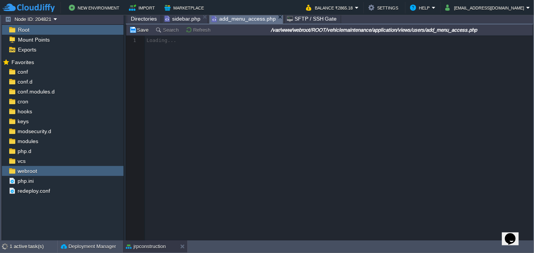
click at [184, 21] on span "sidebar.php" at bounding box center [182, 18] width 36 height 9
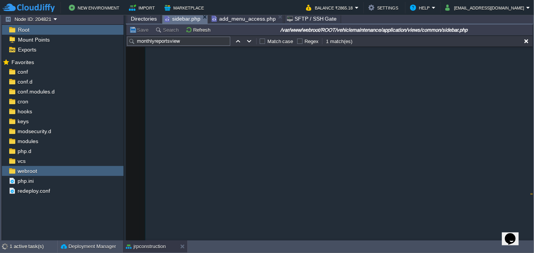
click at [141, 18] on span "Directories" at bounding box center [144, 18] width 26 height 9
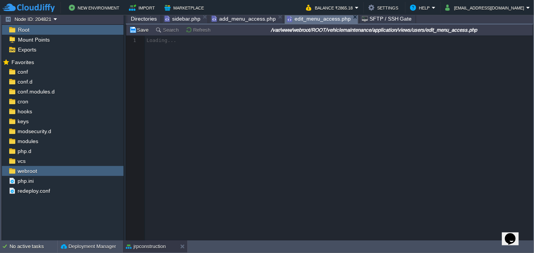
click at [235, 23] on span "add_menu_access.php" at bounding box center [243, 18] width 64 height 9
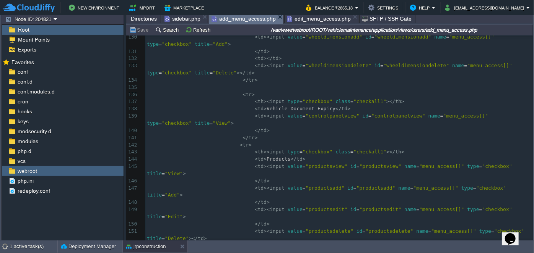
scroll to position [1237, 0]
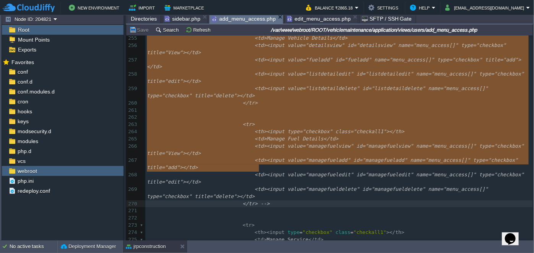
drag, startPoint x: 234, startPoint y: 172, endPoint x: 271, endPoint y: 167, distance: 37.0
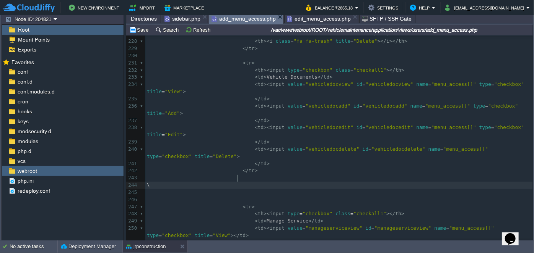
type textarea "-"
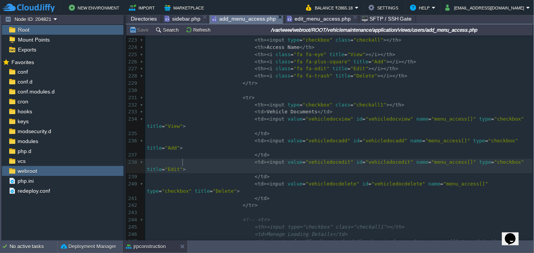
click at [277, 164] on pre "< td >< input value = "vehicledocedit" id = "vehicledocedit" name = "menu_acces…" at bounding box center [338, 166] width 387 height 15
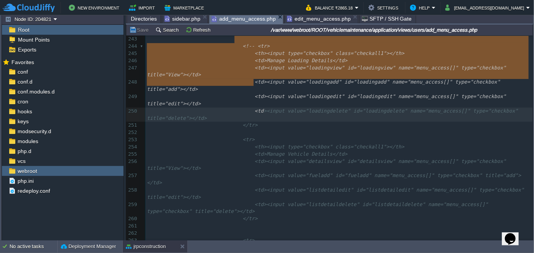
type textarea "-"
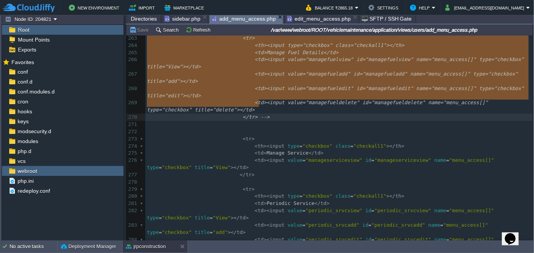
drag, startPoint x: 234, startPoint y: 109, endPoint x: 279, endPoint y: 106, distance: 44.8
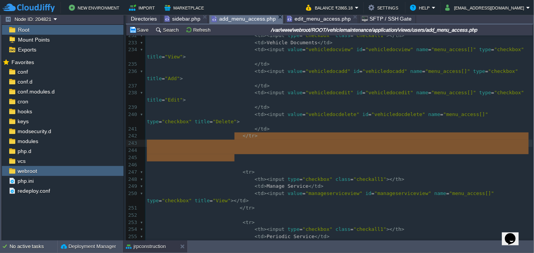
drag, startPoint x: 240, startPoint y: 156, endPoint x: 252, endPoint y: 136, distance: 23.3
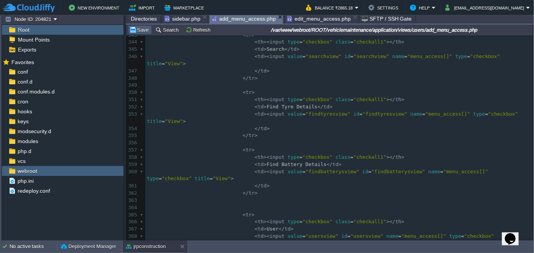
click at [134, 29] on button "Save" at bounding box center [139, 29] width 21 height 7
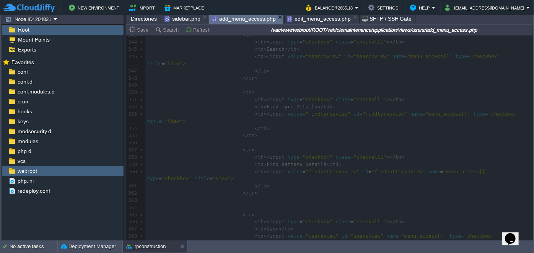
click at [293, 16] on span "edit_menu_access.php" at bounding box center [319, 18] width 64 height 9
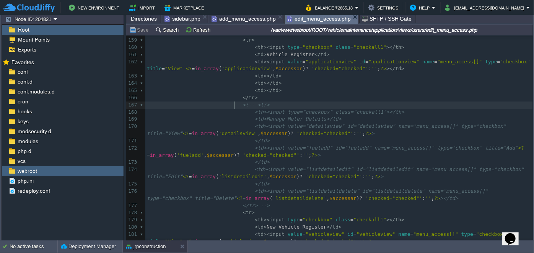
type textarea "-"
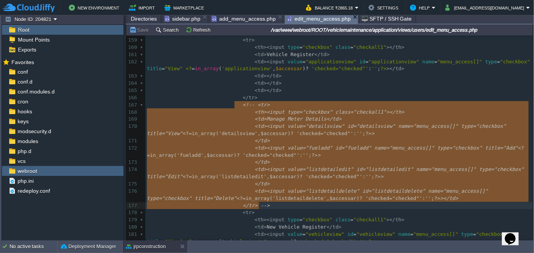
drag, startPoint x: 234, startPoint y: 105, endPoint x: 295, endPoint y: 200, distance: 113.1
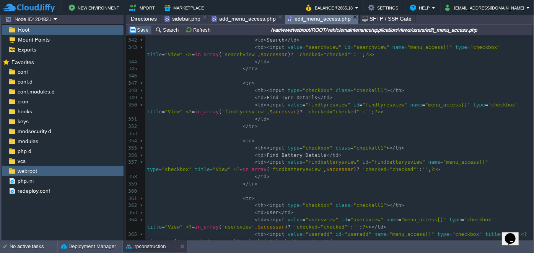
click at [143, 28] on button "Save" at bounding box center [139, 29] width 21 height 7
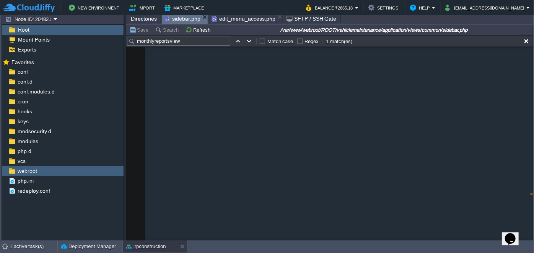
click at [181, 18] on span "sidebar.php" at bounding box center [182, 19] width 36 height 10
click at [236, 17] on span "edit_menu_access.php" at bounding box center [243, 18] width 64 height 9
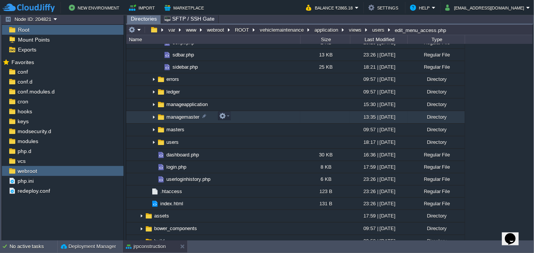
click at [153, 113] on img at bounding box center [154, 118] width 6 height 12
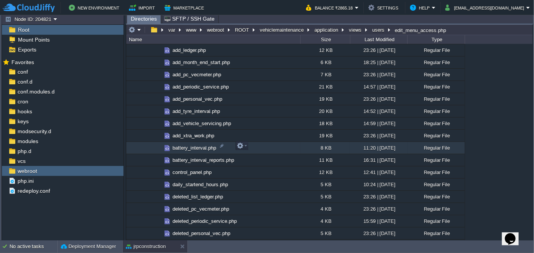
click at [195, 146] on span "battery_interval.php" at bounding box center [194, 148] width 46 height 6
click at [136, 21] on span "Directories" at bounding box center [144, 19] width 26 height 10
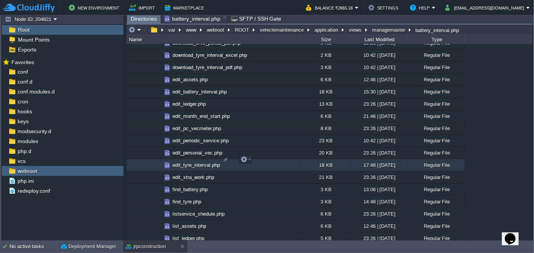
scroll to position [834, 0]
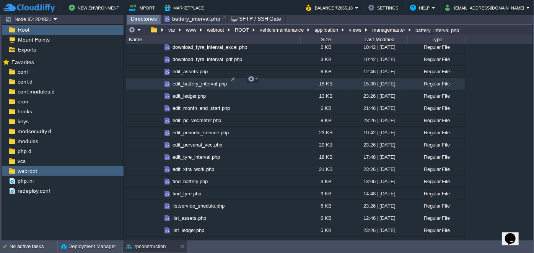
click at [202, 81] on span "edit_battery_interval.php" at bounding box center [199, 84] width 57 height 6
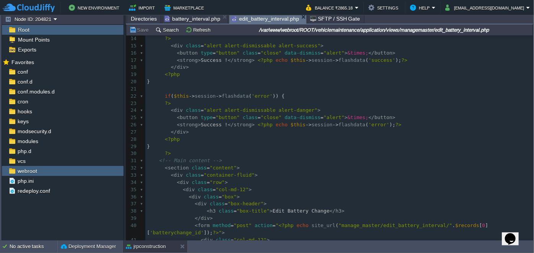
scroll to position [104, 0]
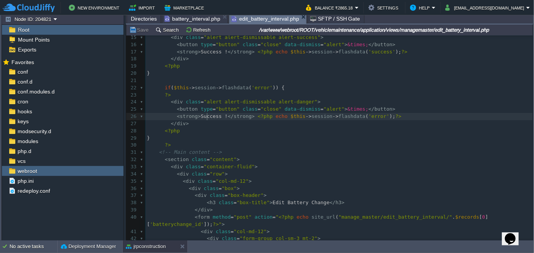
click at [208, 116] on div "385 1 <?php $this -> load -> view ( "common/meta" ); ?> 2 < div class = "wrappe…" at bounding box center [338, 120] width 387 height 375
type textarea "Error"
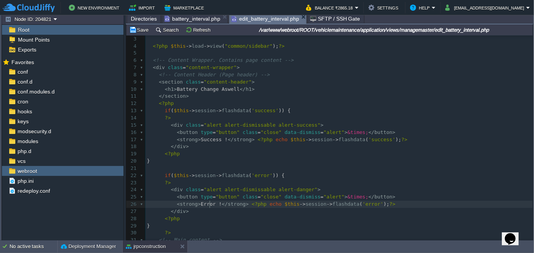
scroll to position [0, 0]
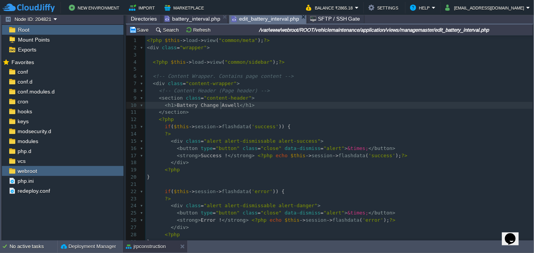
click at [221, 105] on div "xxxxxxxxxx 1 <?php $this -> load -> view ( "common/meta" ); ?> 2 < div class = …" at bounding box center [338, 224] width 387 height 375
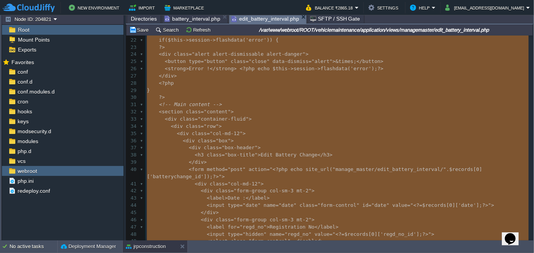
scroll to position [174, 0]
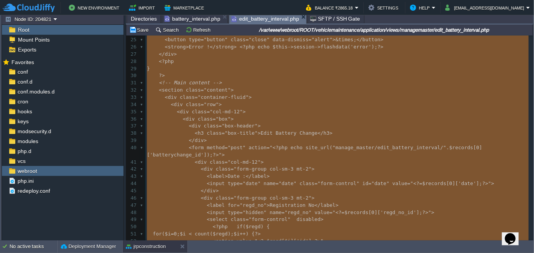
type textarea "-"
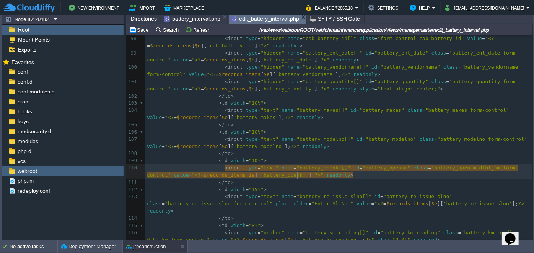
type textarea "readonly"
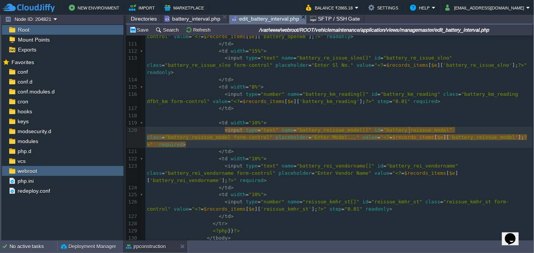
type textarea "<input type="text" name="battery_reissue_model[]" id="battery_reissue_model" cl…"
click at [409, 129] on div "xxxxxxxxxx </ div > 78 < th width = "13%" style = "text-align: center;" > Ex-Ba…" at bounding box center [338, 33] width 387 height 576
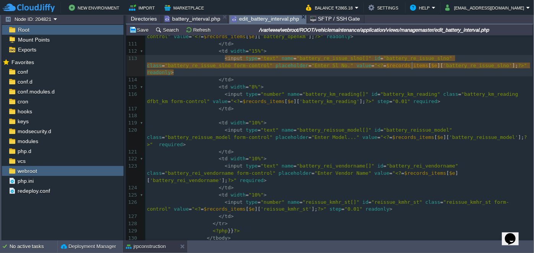
type textarea "readonly"
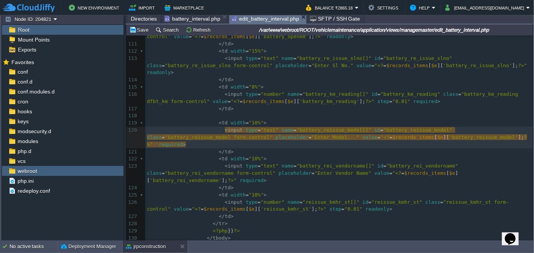
paste textarea
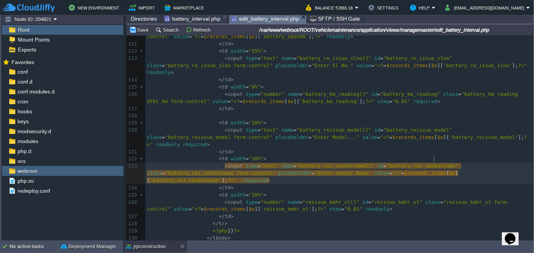
paste textarea
click at [188, 18] on span "battery_interval.php" at bounding box center [192, 18] width 56 height 9
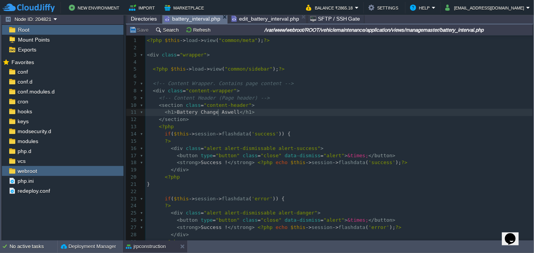
click at [217, 112] on div "184 1 <?php $this -> load -> view ( "common/meta" ); ?> 2 ​ 3 < div class = "wr…" at bounding box center [338, 174] width 387 height 274
type textarea "Interval"
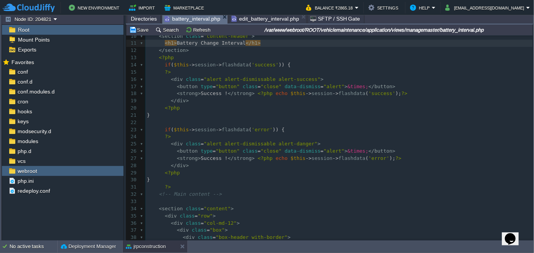
click at [201, 160] on span "Success !" at bounding box center [214, 159] width 27 height 6
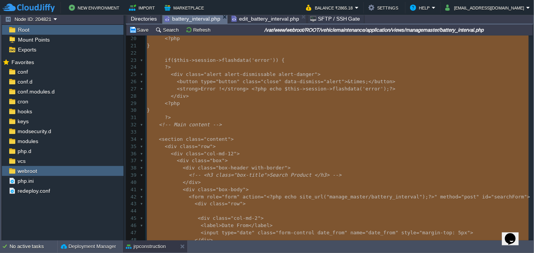
type textarea "-"
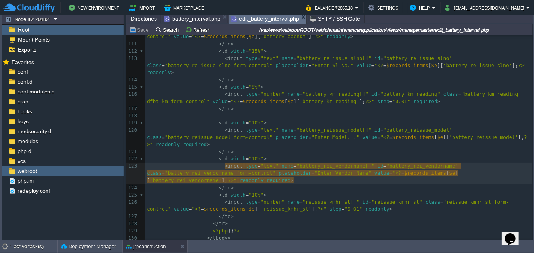
click at [265, 18] on span "edit_battery_interval.php" at bounding box center [265, 19] width 68 height 10
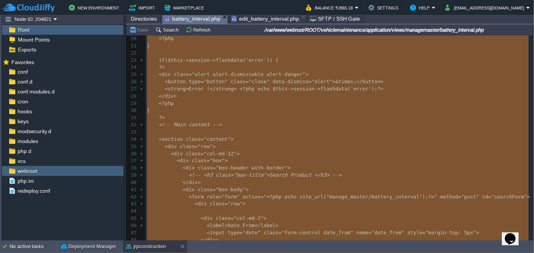
click at [195, 16] on span "battery_interval.php" at bounding box center [192, 19] width 56 height 10
click at [146, 21] on span "Directories" at bounding box center [144, 18] width 26 height 9
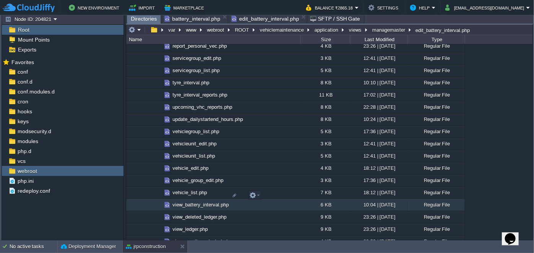
click at [189, 202] on span "view_battery_interval.php" at bounding box center [200, 205] width 58 height 6
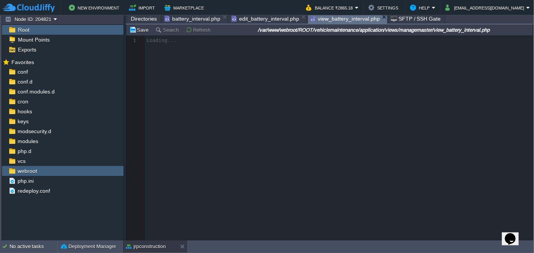
click at [147, 17] on span "Directories" at bounding box center [144, 18] width 26 height 9
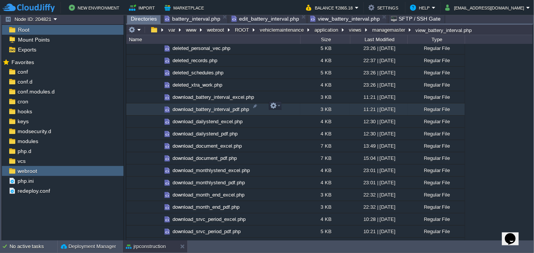
scroll to position [625, 0]
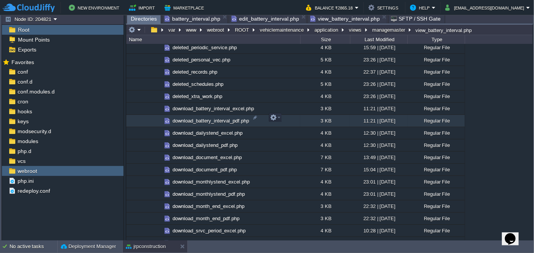
click at [198, 119] on span "download_battery_interval_pdf.php" at bounding box center [210, 121] width 79 height 6
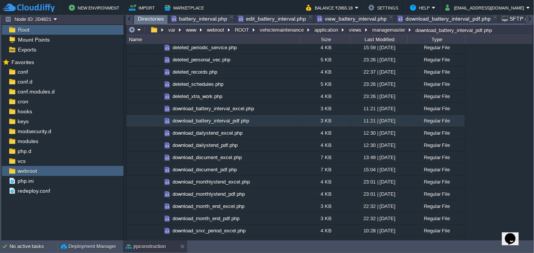
click at [146, 18] on span "Directories" at bounding box center [151, 19] width 26 height 10
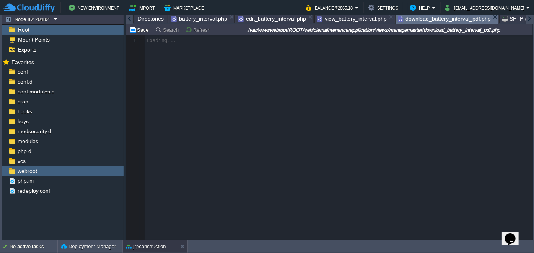
click at [459, 19] on span "download_battery_interval_pdf.php" at bounding box center [444, 19] width 93 height 10
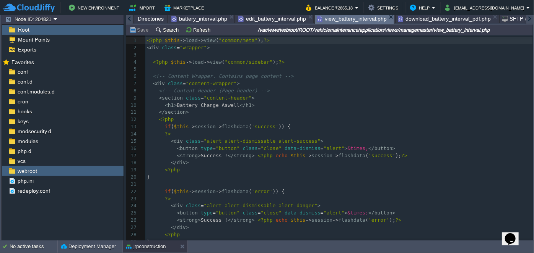
click at [351, 19] on span "view_battery_interval.php" at bounding box center [352, 19] width 70 height 10
click at [218, 103] on div "131 1 <?php $this -> load -> view ( "common/meta" ); ?> 2 < div class = "wrappe…" at bounding box center [338, 174] width 387 height 274
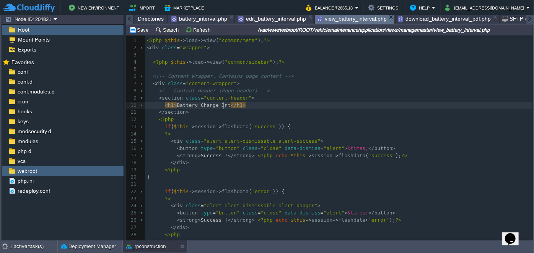
scroll to position [2, 13]
type textarea "Interval"
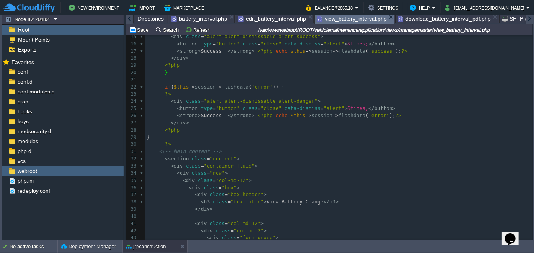
scroll to position [173, 0]
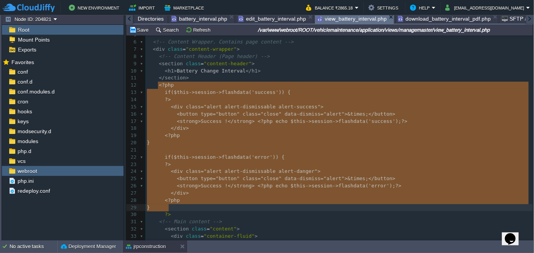
type textarea "<?php if ($this->session->flashdata('success')) { ?> <div class="alert alert-di…"
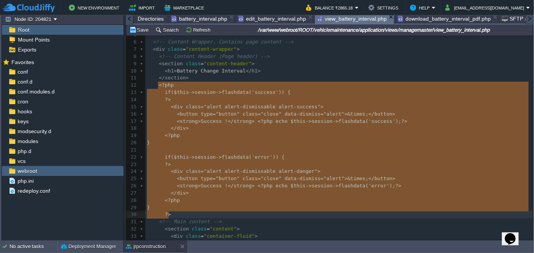
drag, startPoint x: 159, startPoint y: 84, endPoint x: 219, endPoint y: 213, distance: 143.1
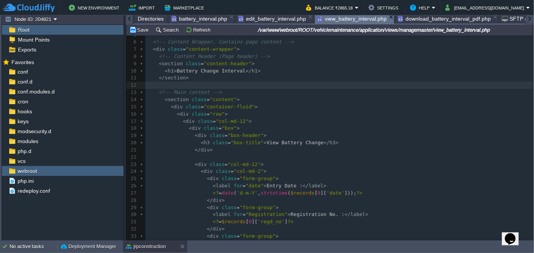
type textarea "-"
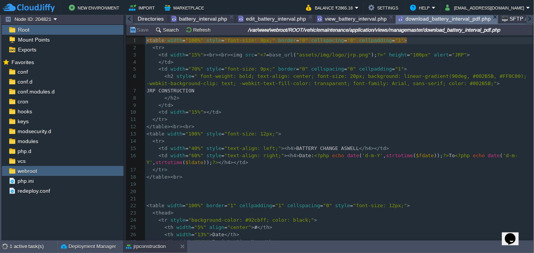
click at [423, 17] on span "download_battery_interval_pdf.php" at bounding box center [444, 19] width 93 height 10
click at [329, 149] on div "61 1 < table width = "100%" style = "font-size: 9px;" border = "0" cellspacing …" at bounding box center [339, 174] width 388 height 274
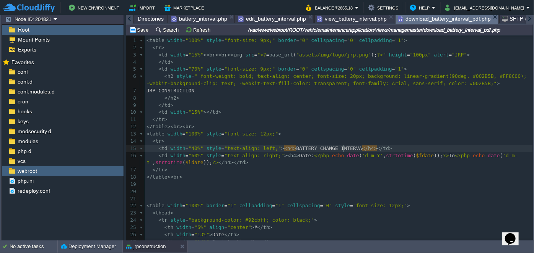
type textarea "INTERVAL"
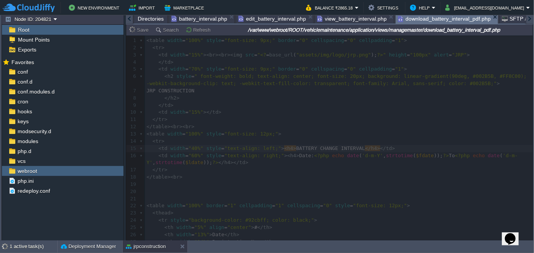
click at [151, 18] on span "Directories" at bounding box center [151, 18] width 26 height 9
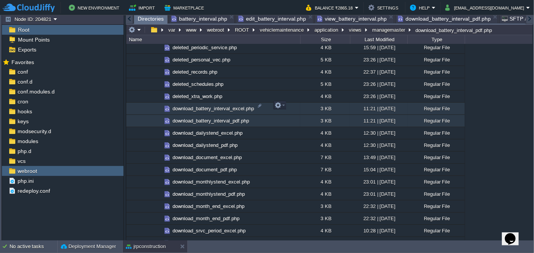
click at [210, 106] on span "download_battery_interval_excel.php" at bounding box center [213, 109] width 84 height 6
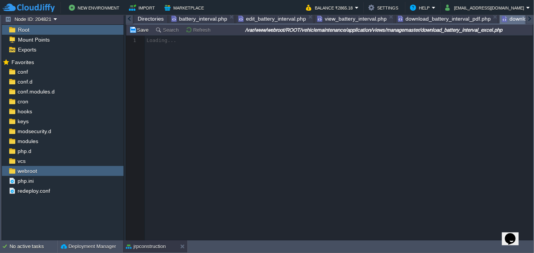
scroll to position [0, 72]
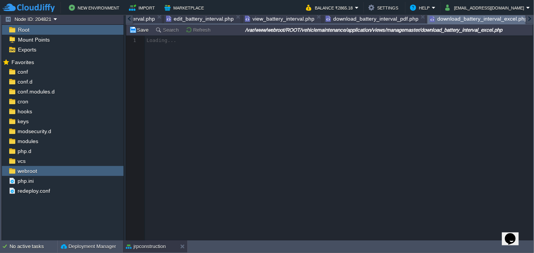
click at [367, 21] on span "download_battery_interval_pdf.php" at bounding box center [371, 18] width 93 height 9
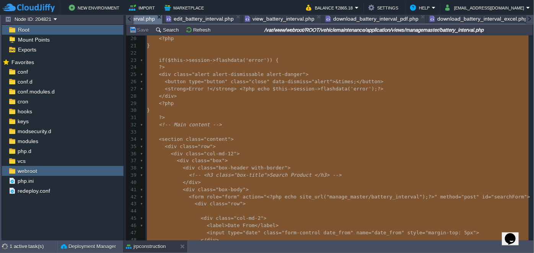
click at [141, 18] on span "battery_interval.php" at bounding box center [127, 19] width 56 height 10
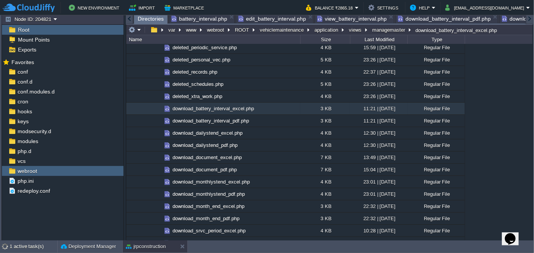
click at [150, 18] on span "Directories" at bounding box center [151, 19] width 26 height 10
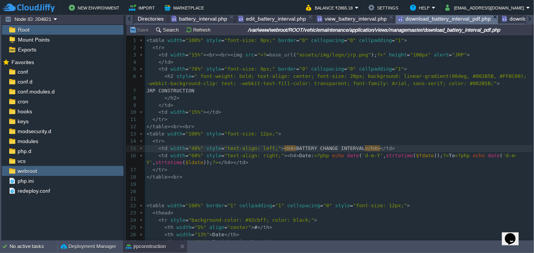
click at [456, 16] on span "download_battery_interval_pdf.php" at bounding box center [444, 19] width 93 height 10
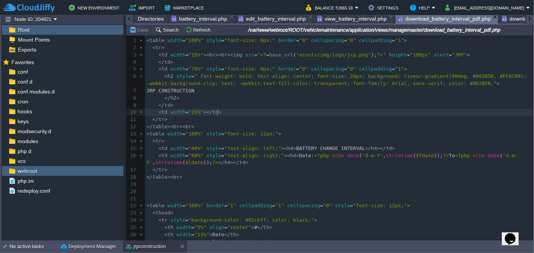
click at [334, 110] on pre "< td width = "15%" ></ td >" at bounding box center [339, 112] width 388 height 7
type textarea "-"
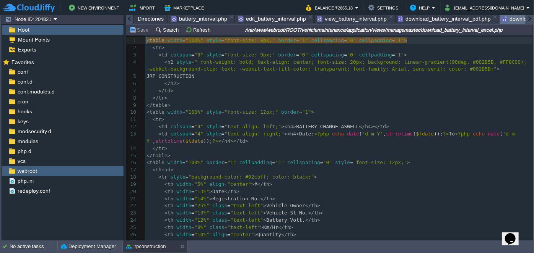
scroll to position [2, 0]
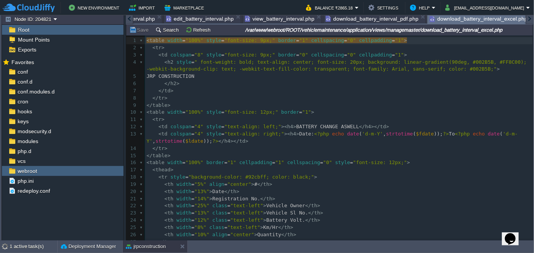
click at [331, 127] on span "BATTERY CHANGE ASWELL" at bounding box center [327, 127] width 63 height 6
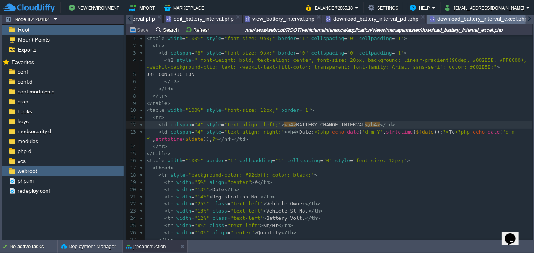
scroll to position [0, 0]
type textarea "-"
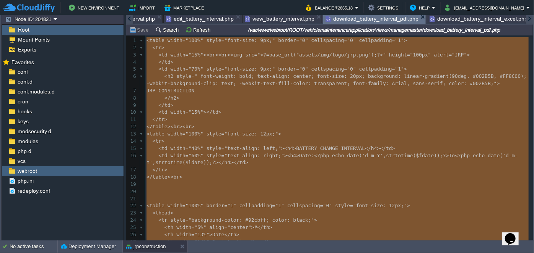
click at [384, 18] on span "download_battery_interval_pdf.php" at bounding box center [371, 19] width 93 height 10
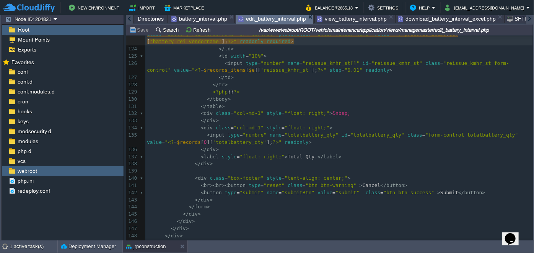
click at [290, 19] on span "edit_battery_interval.php" at bounding box center [272, 19] width 68 height 10
click at [364, 20] on span "view_battery_interval.php" at bounding box center [352, 18] width 70 height 9
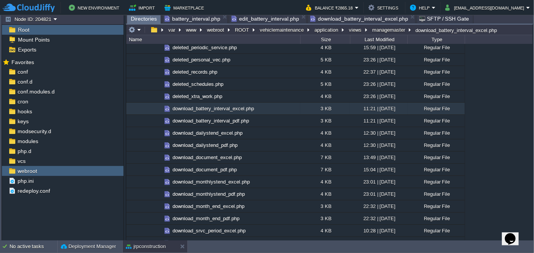
click at [271, 18] on span "edit_battery_interval.php" at bounding box center [265, 18] width 68 height 9
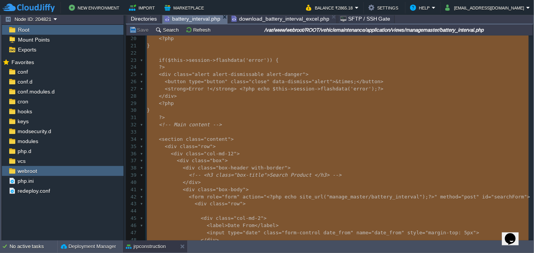
click at [187, 20] on span "battery_interval.php" at bounding box center [192, 19] width 56 height 10
click at [299, 21] on span "download_battery_interval_excel.php" at bounding box center [280, 18] width 98 height 9
click at [199, 16] on span "battery_interval.php" at bounding box center [192, 19] width 56 height 10
click at [218, 11] on td "New Environment Import Marketplace" at bounding box center [150, 7] width 294 height 11
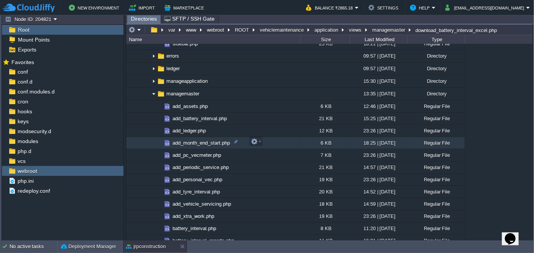
scroll to position [417, 0]
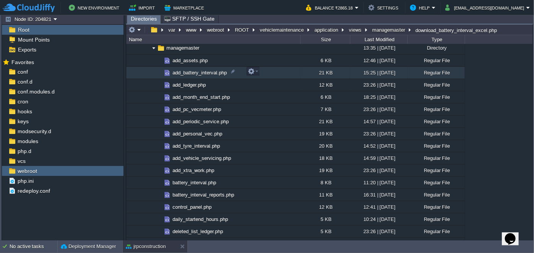
click at [194, 70] on span "add_battery_interval.php" at bounding box center [199, 73] width 57 height 6
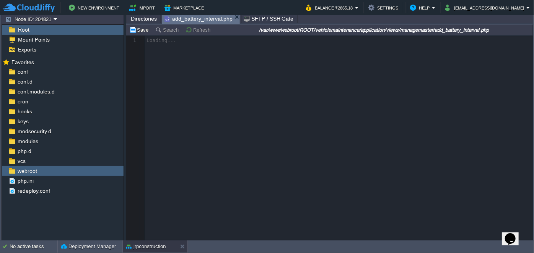
click at [144, 17] on span "Directories" at bounding box center [144, 18] width 26 height 9
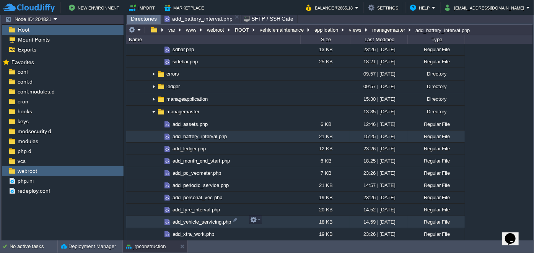
scroll to position [313, 0]
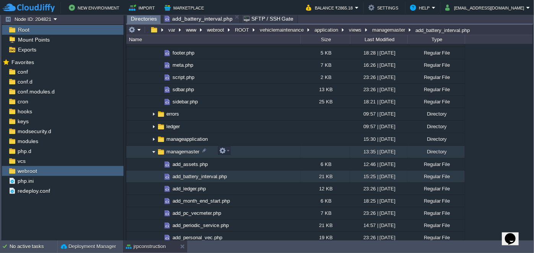
click at [153, 152] on img at bounding box center [154, 152] width 6 height 12
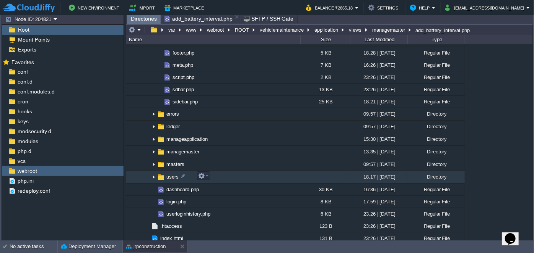
click at [154, 177] on img at bounding box center [154, 178] width 6 height 12
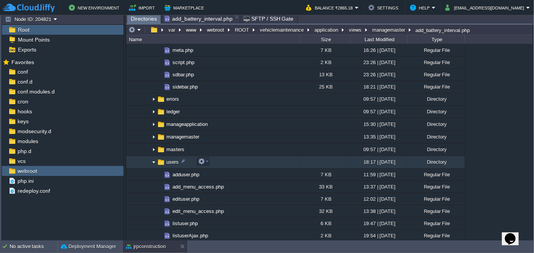
scroll to position [382, 0]
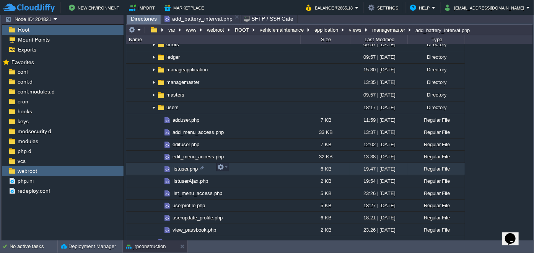
click at [180, 168] on span "listuser.php" at bounding box center [185, 169] width 28 height 6
click at [141, 19] on span "Directories" at bounding box center [144, 19] width 26 height 10
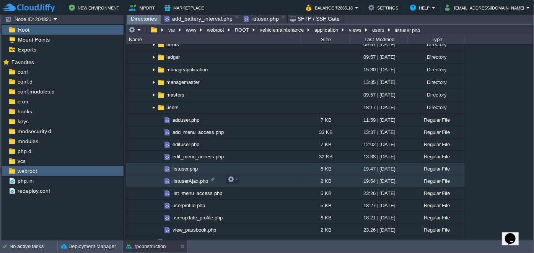
click at [187, 180] on span "listuserAjax.php" at bounding box center [190, 181] width 38 height 6
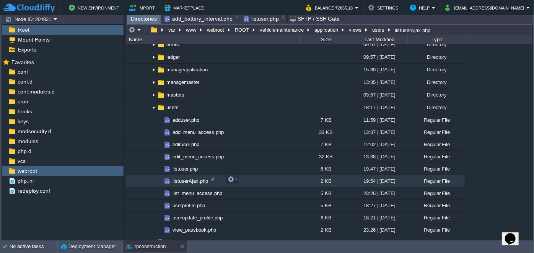
click at [187, 180] on span "listuserAjax.php" at bounding box center [190, 181] width 38 height 6
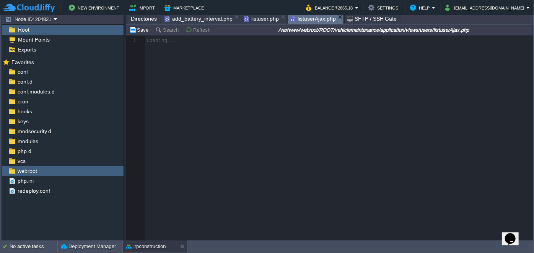
click at [258, 19] on span "listuser.php" at bounding box center [260, 18] width 35 height 9
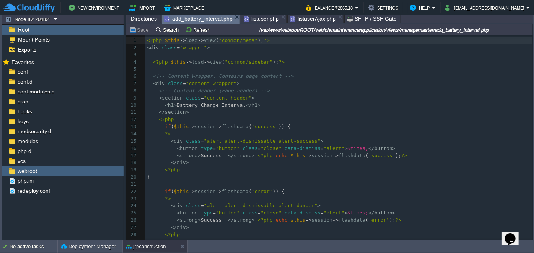
click at [186, 19] on span "add_battery_interval.php" at bounding box center [198, 19] width 68 height 10
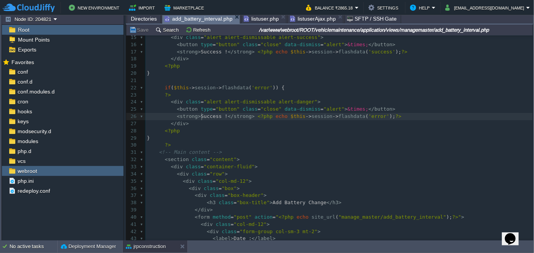
click at [201, 115] on span "Success !" at bounding box center [214, 117] width 27 height 6
type textarea "Error"
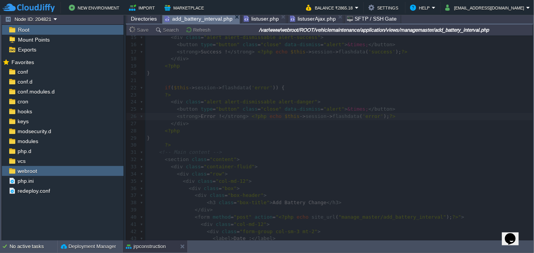
click at [259, 16] on span "listuser.php" at bounding box center [260, 18] width 35 height 9
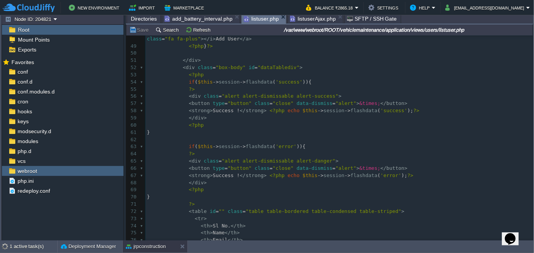
scroll to position [382, 0]
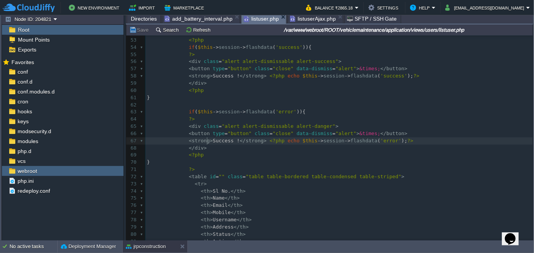
click at [208, 141] on div "148 <?php $this -> load -> view ( "common/meta" ); ?> 26 < input type = "email"…" at bounding box center [338, 73] width 387 height 476
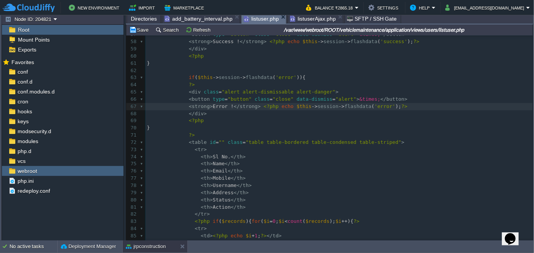
scroll to position [456, 0]
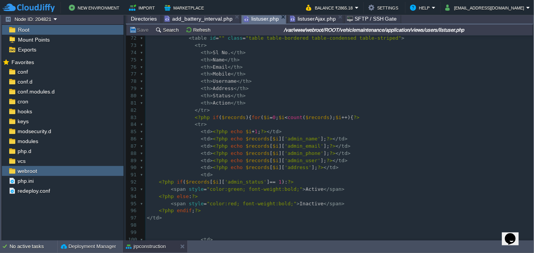
type textarea "Error"
type textarea "<th>Username</th>"
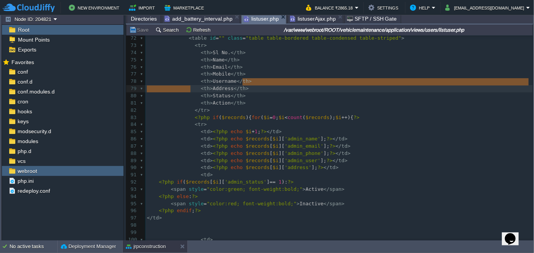
type textarea "<th>Username</th>"
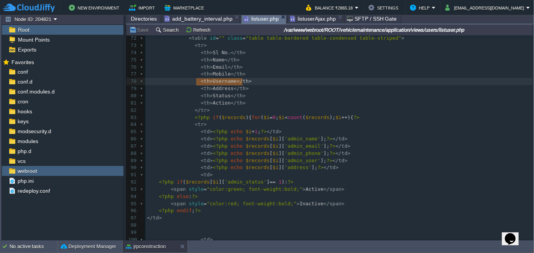
drag, startPoint x: 247, startPoint y: 83, endPoint x: 190, endPoint y: 85, distance: 57.0
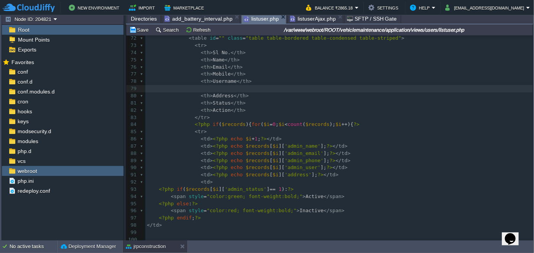
paste textarea ">"
click at [206, 92] on pre "< th > Username </ th >" at bounding box center [338, 88] width 387 height 7
type textarea ">"
type textarea "Pass"
type textarea "Password"
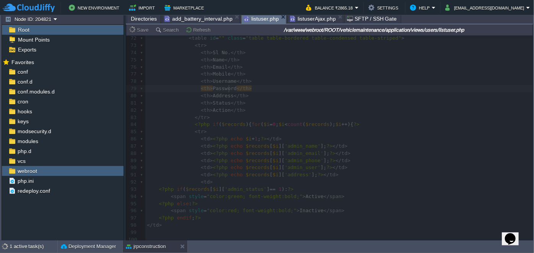
click at [308, 21] on span "listuserAjax.php" at bounding box center [313, 18] width 46 height 9
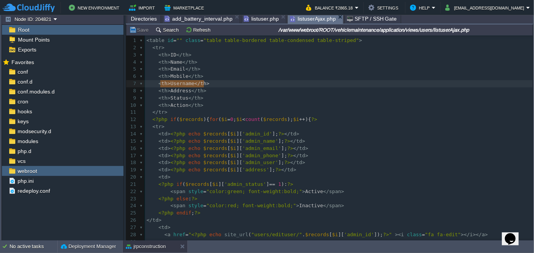
type textarea "<th>Username</th>"
drag, startPoint x: 216, startPoint y: 82, endPoint x: 158, endPoint y: 84, distance: 57.8
click at [224, 90] on pre "< th > Address </ th >" at bounding box center [339, 91] width 388 height 7
click at [216, 84] on pre "< th > Username </ th >" at bounding box center [339, 83] width 388 height 7
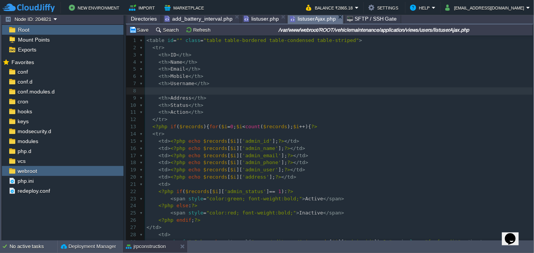
paste textarea "Username"
click at [179, 92] on div "xxxxxxxxxx 1 < table id = "" class = "table table-bordered table-condensed tabl…" at bounding box center [339, 181] width 388 height 288
type textarea "Password"
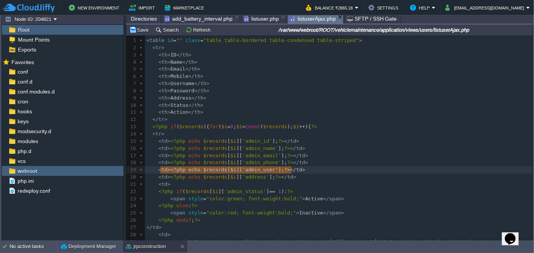
type textarea "<td><?php echo $records[$i]['admin_user'];?></td>"
drag, startPoint x: 292, startPoint y: 169, endPoint x: 158, endPoint y: 171, distance: 133.8
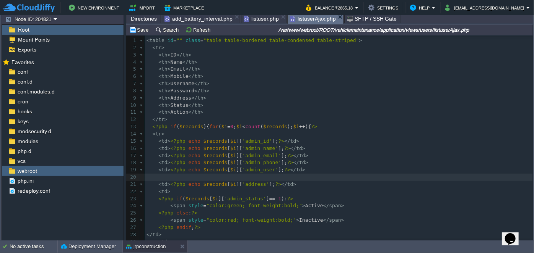
paste textarea "admin_user"
click at [247, 177] on span "'admin_user'" at bounding box center [260, 177] width 36 height 6
type textarea "admin_user"
paste textarea
type textarea "<td><?php echo $records[$i]['view_password'];?></td>"
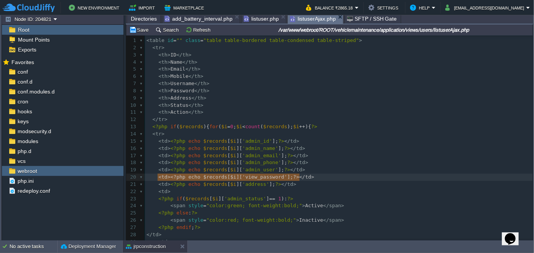
drag, startPoint x: 157, startPoint y: 177, endPoint x: 307, endPoint y: 178, distance: 149.5
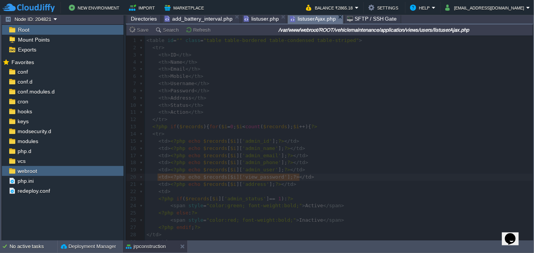
click at [250, 21] on span "listuser.php" at bounding box center [260, 18] width 35 height 9
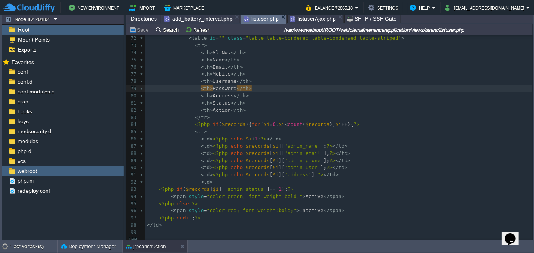
click at [344, 168] on span ">" at bounding box center [345, 168] width 3 height 6
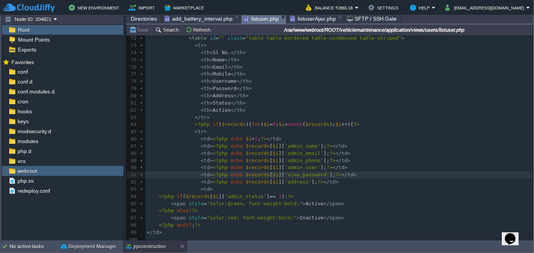
click at [277, 99] on pre "< th > Address </ th >" at bounding box center [338, 96] width 387 height 7
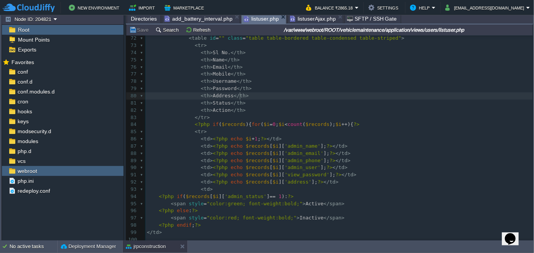
type textarea "-"
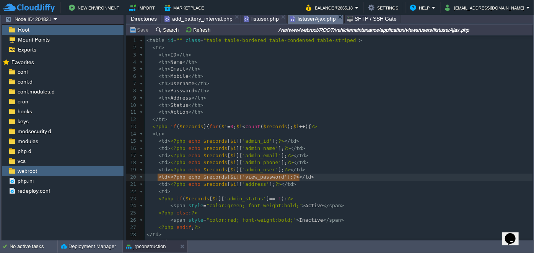
click at [302, 16] on span "listuserAjax.php" at bounding box center [313, 19] width 46 height 10
click at [266, 115] on pre "< th > Action </ th >" at bounding box center [339, 112] width 388 height 7
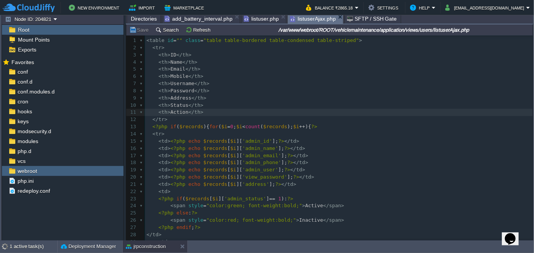
type textarea "-"
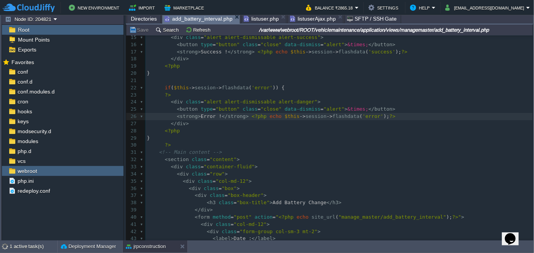
click at [201, 19] on span "add_battery_interval.php" at bounding box center [198, 19] width 68 height 10
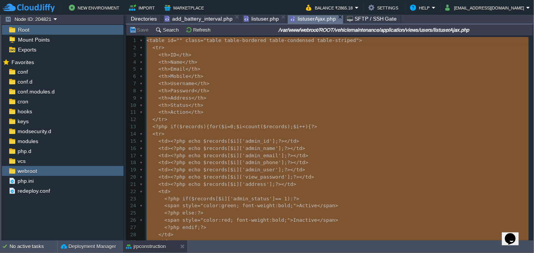
click at [302, 18] on span "listuserAjax.php" at bounding box center [313, 19] width 46 height 10
click at [250, 24] on div "Directories add_battery_interval.php listuser.php listuserAjax.php SFTP / SSH G…" at bounding box center [329, 18] width 407 height 11
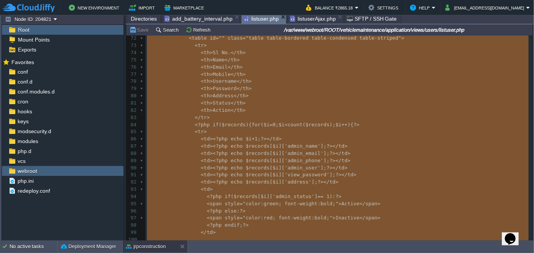
click at [255, 18] on span "listuser.php" at bounding box center [260, 19] width 35 height 10
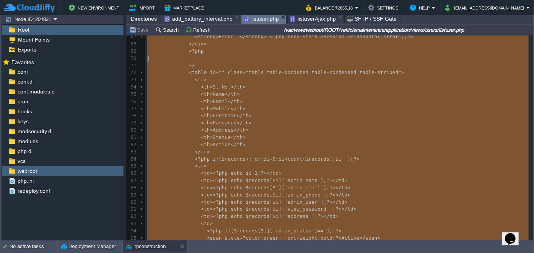
scroll to position [486, 0]
click at [191, 19] on span "add_battery_interval.php" at bounding box center [198, 18] width 68 height 9
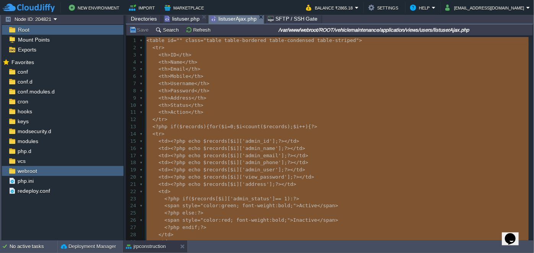
click at [229, 18] on span "listuserAjax.php" at bounding box center [234, 19] width 46 height 10
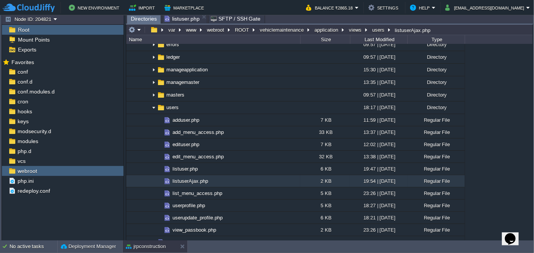
click at [179, 23] on span "listuser.php" at bounding box center [181, 18] width 35 height 9
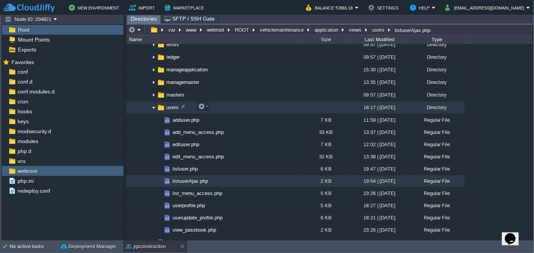
click at [153, 108] on img at bounding box center [154, 108] width 6 height 12
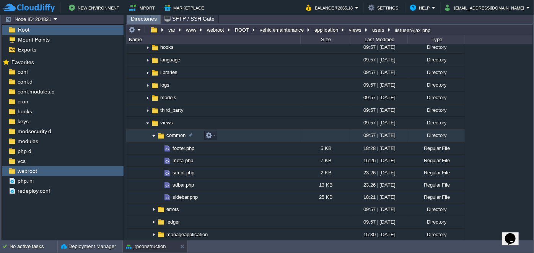
scroll to position [208, 0]
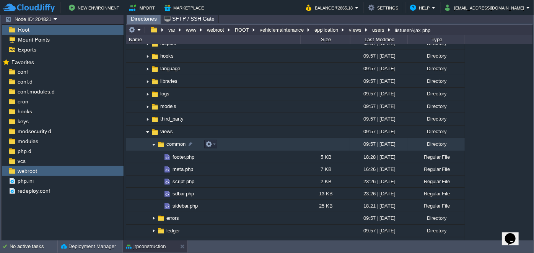
click at [153, 143] on img at bounding box center [154, 145] width 6 height 12
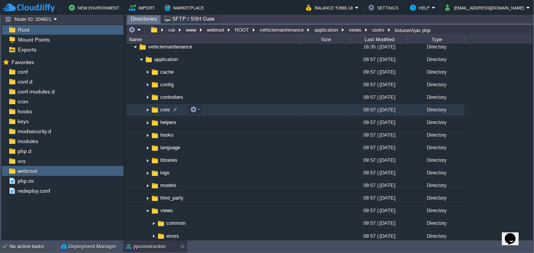
scroll to position [104, 0]
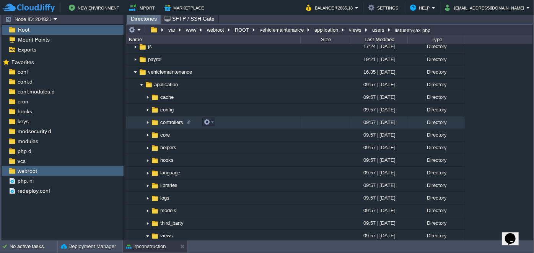
click at [146, 123] on img at bounding box center [147, 123] width 6 height 12
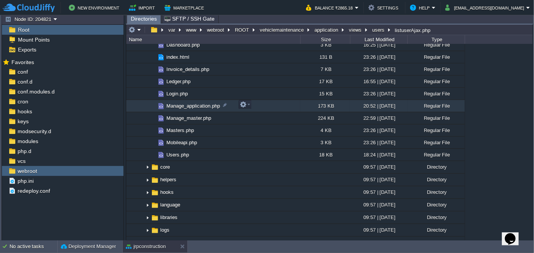
scroll to position [174, 0]
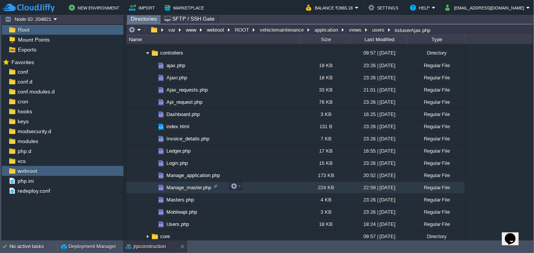
click at [190, 185] on span "Manage_master.php" at bounding box center [188, 188] width 47 height 6
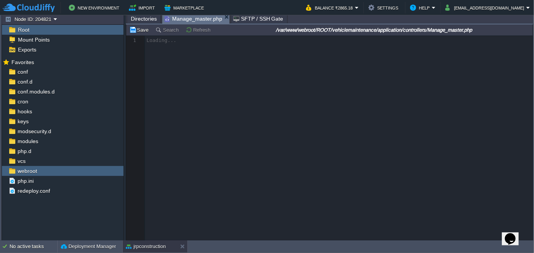
click at [143, 16] on span "Directories" at bounding box center [144, 18] width 26 height 9
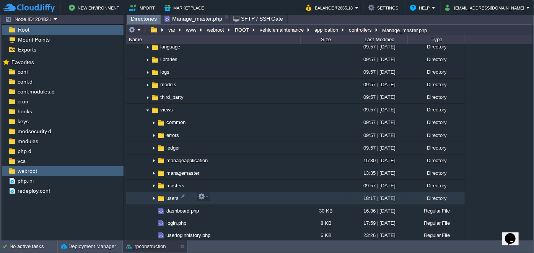
scroll to position [417, 0]
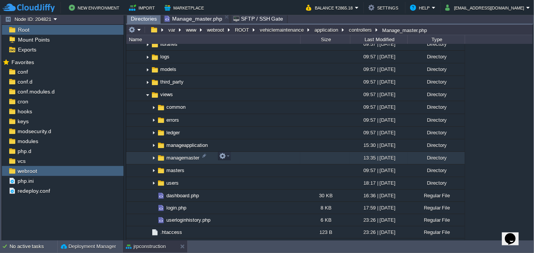
click at [153, 155] on img at bounding box center [154, 159] width 6 height 12
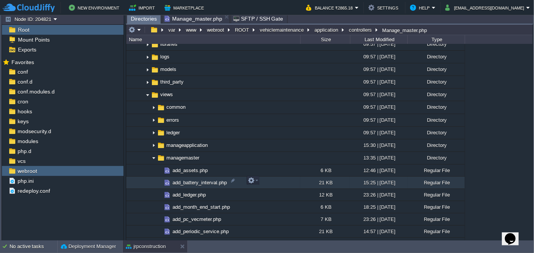
click at [208, 181] on span "add_battery_interval.php" at bounding box center [199, 183] width 57 height 6
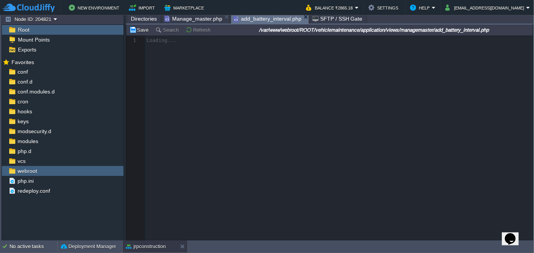
click at [187, 21] on span "Manage_master.php" at bounding box center [193, 18] width 58 height 9
click at [253, 16] on span "add_battery_interval.php" at bounding box center [267, 19] width 68 height 10
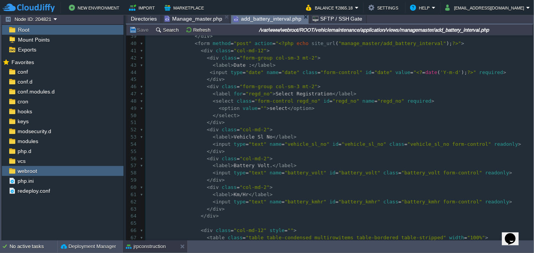
scroll to position [301, 0]
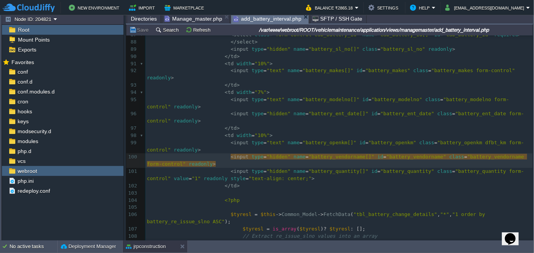
click at [268, 154] on span ""hidden"" at bounding box center [278, 157] width 24 height 6
type textarea "hidden"
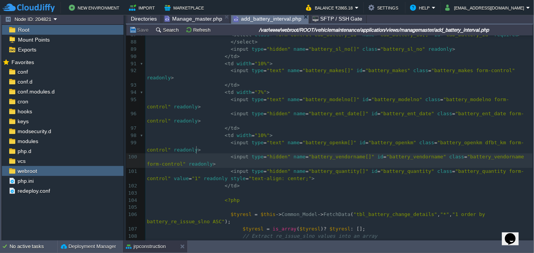
type textarea ">"
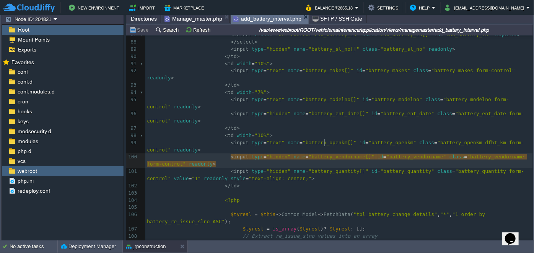
type textarea "battery_vendorname"
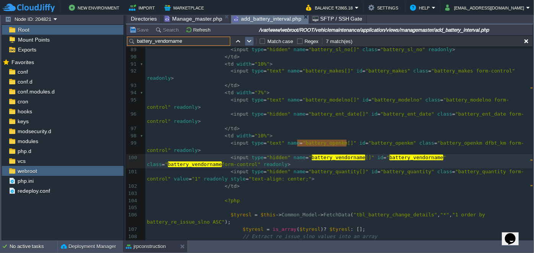
click at [248, 42] on button "button" at bounding box center [249, 41] width 7 height 7
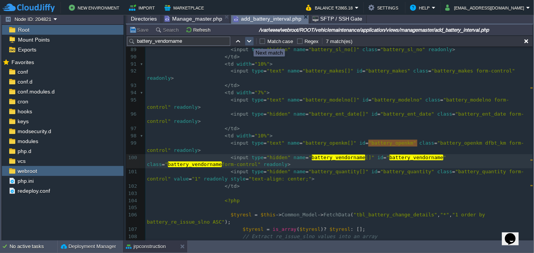
click at [248, 42] on button "button" at bounding box center [249, 41] width 7 height 7
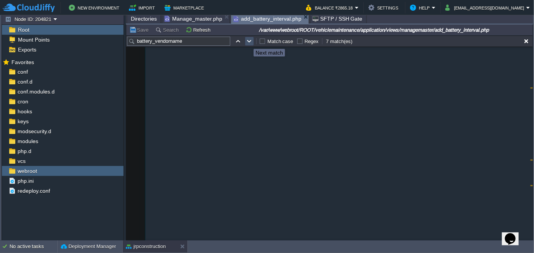
click at [248, 42] on button "button" at bounding box center [249, 41] width 7 height 7
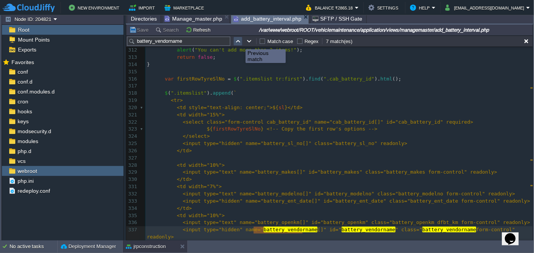
click at [236, 42] on button "button" at bounding box center [237, 41] width 7 height 7
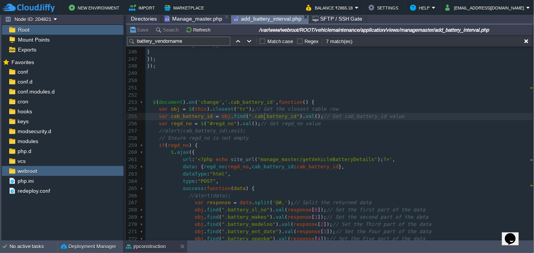
click at [264, 117] on div "x < input type = "hidden" name = " battery_vendorname []" id = " battery_vendor…" at bounding box center [338, 138] width 387 height 411
type textarea "cab_battery_id"
type input "cab_battery_id"
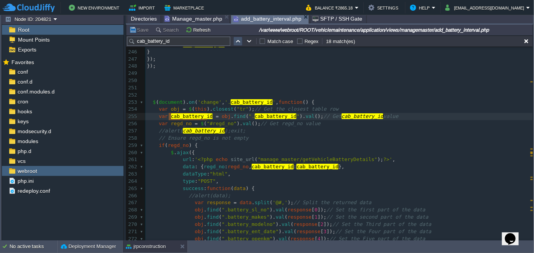
click at [234, 42] on button "button" at bounding box center [237, 41] width 7 height 7
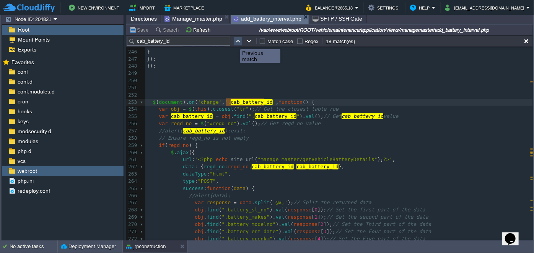
click at [234, 42] on button "button" at bounding box center [237, 41] width 7 height 7
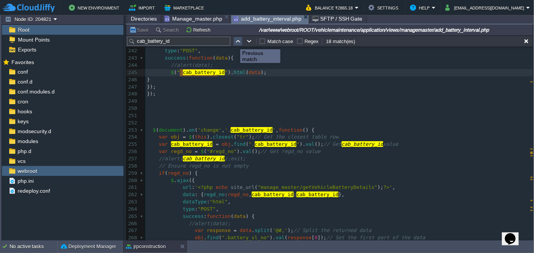
click at [234, 42] on button "button" at bounding box center [237, 41] width 7 height 7
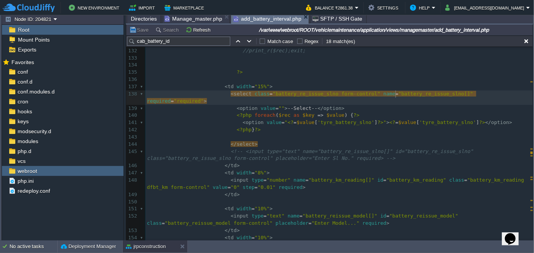
type textarea "battery_re_issue_slno"
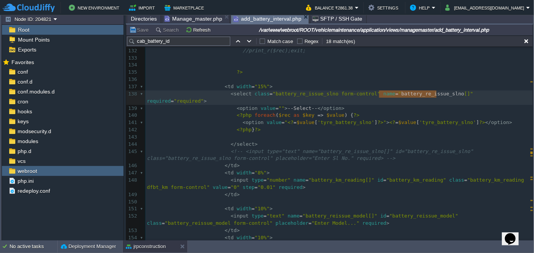
type input "battery_re_issue_slno"
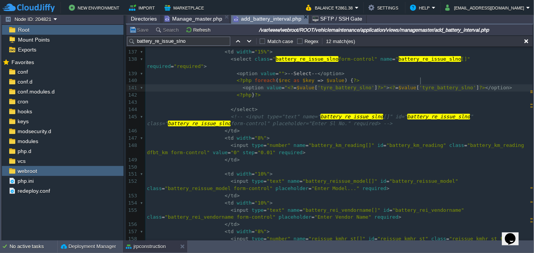
click at [419, 85] on span "'tyre_battery_slno'" at bounding box center [447, 88] width 57 height 6
type textarea "tyre_battery_slno"
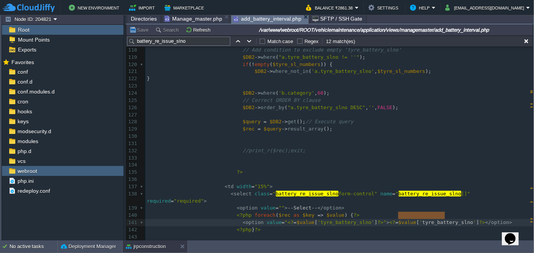
scroll to position [877, 0]
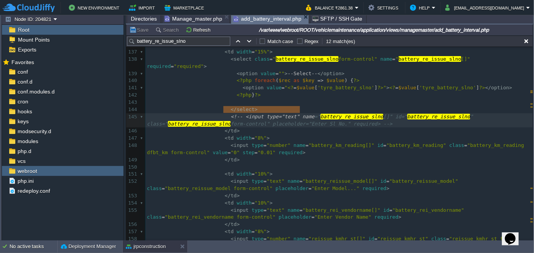
type textarea "<!-- <input type="text" name="battery_re_issue_slno[]" id="battery_re_issue_sln…"
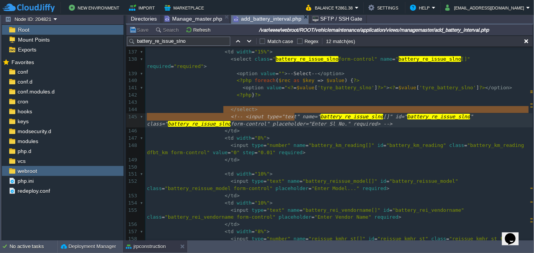
drag, startPoint x: 222, startPoint y: 109, endPoint x: 300, endPoint y: 113, distance: 78.5
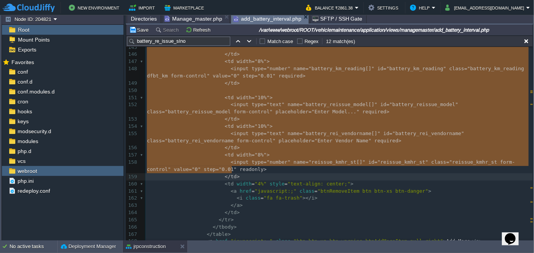
drag, startPoint x: 217, startPoint y: 191, endPoint x: 303, endPoint y: 168, distance: 89.4
type textarea "-"
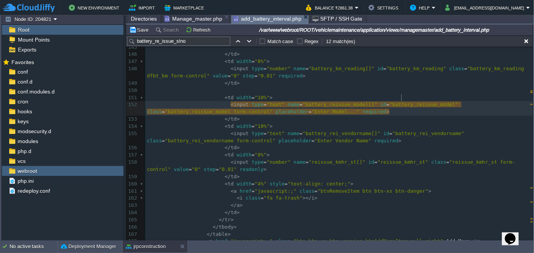
type textarea "battery_reissue_model"
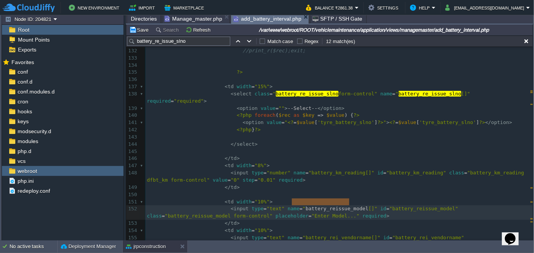
scroll to position [961, 0]
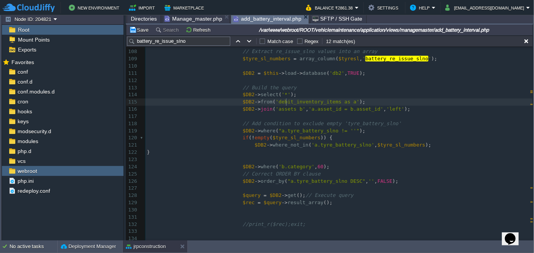
click at [287, 102] on div "xxxxxxxxxx <?php 96 < input type = "hidden" name = "battery_ent_date[]" id = "b…" at bounding box center [338, 199] width 387 height 547
type textarea "debit_inventory_items"
